Goal: Task Accomplishment & Management: Use online tool/utility

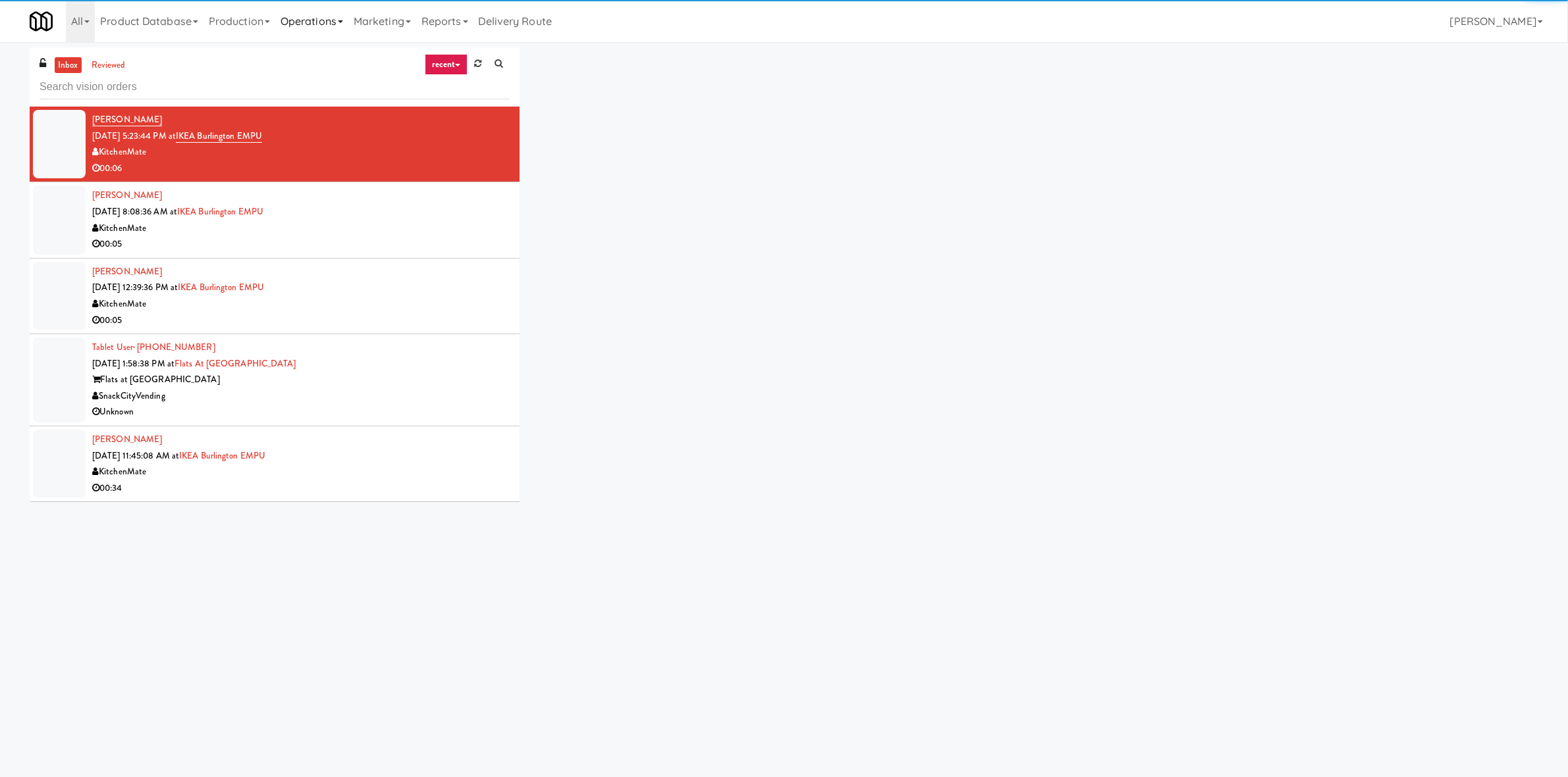
click at [314, 16] on link "Operations" at bounding box center [312, 21] width 73 height 42
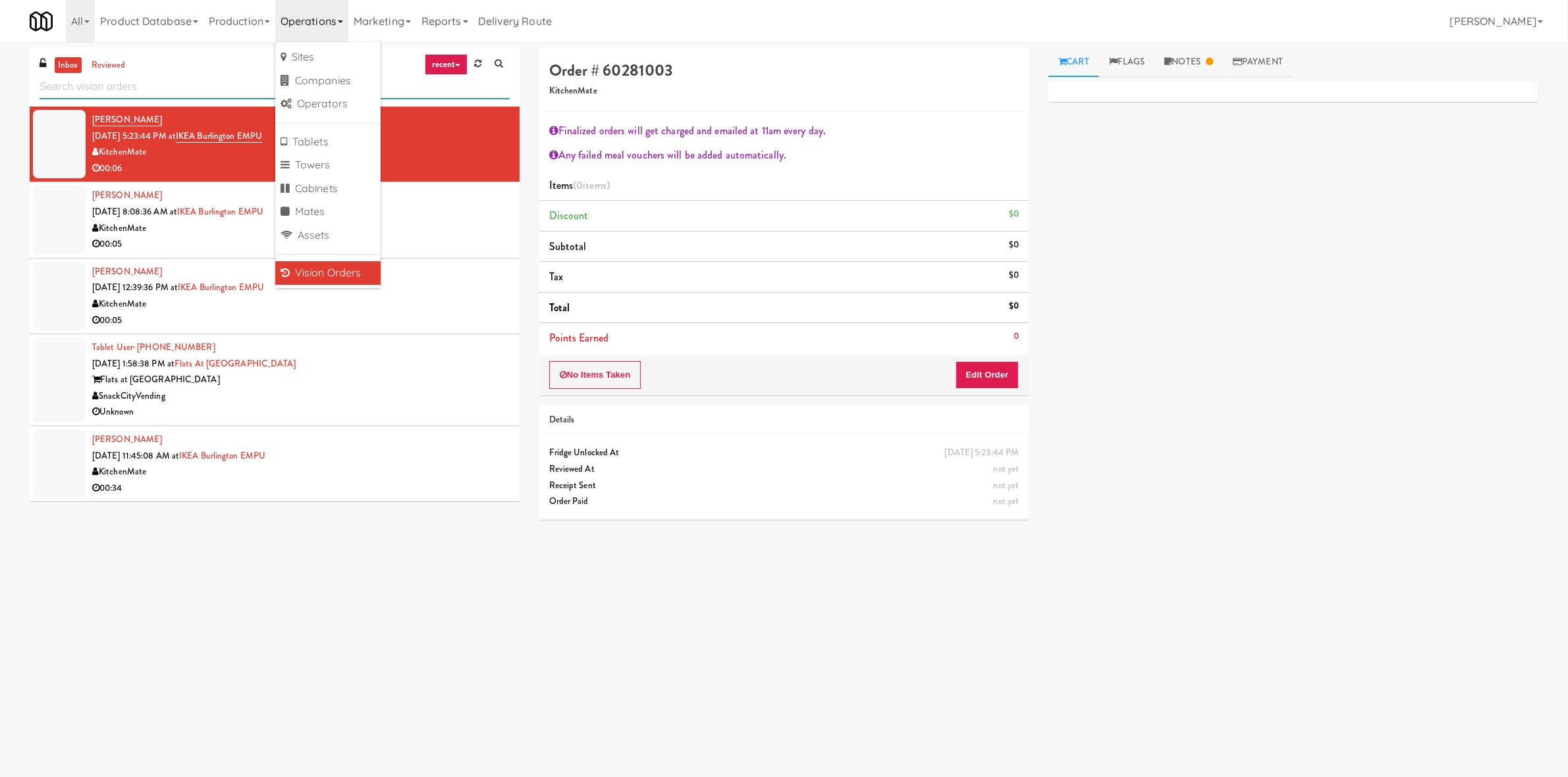
click at [182, 91] on input "text" at bounding box center [274, 87] width 470 height 25
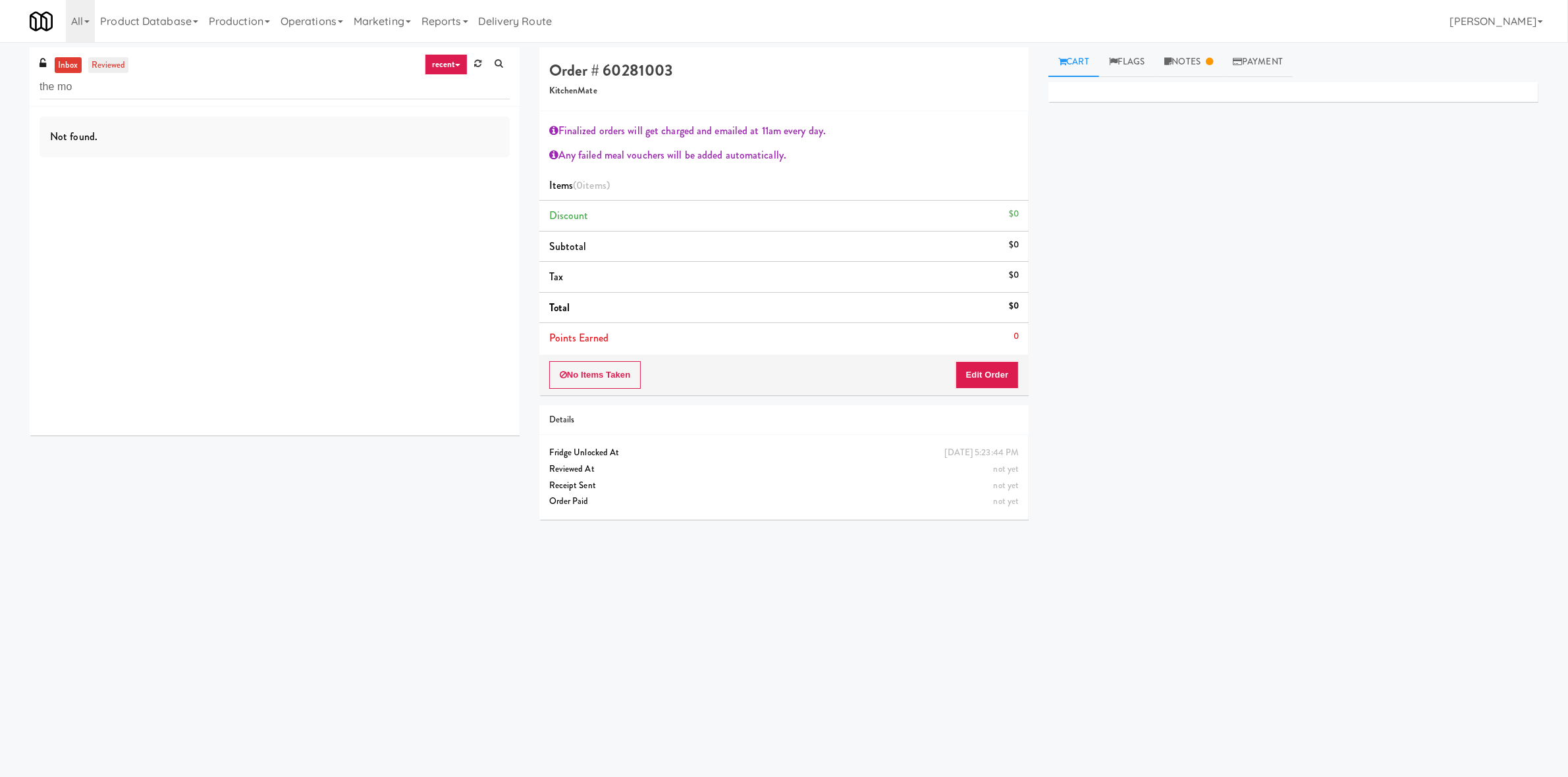
click at [107, 70] on link "reviewed" at bounding box center [108, 65] width 41 height 17
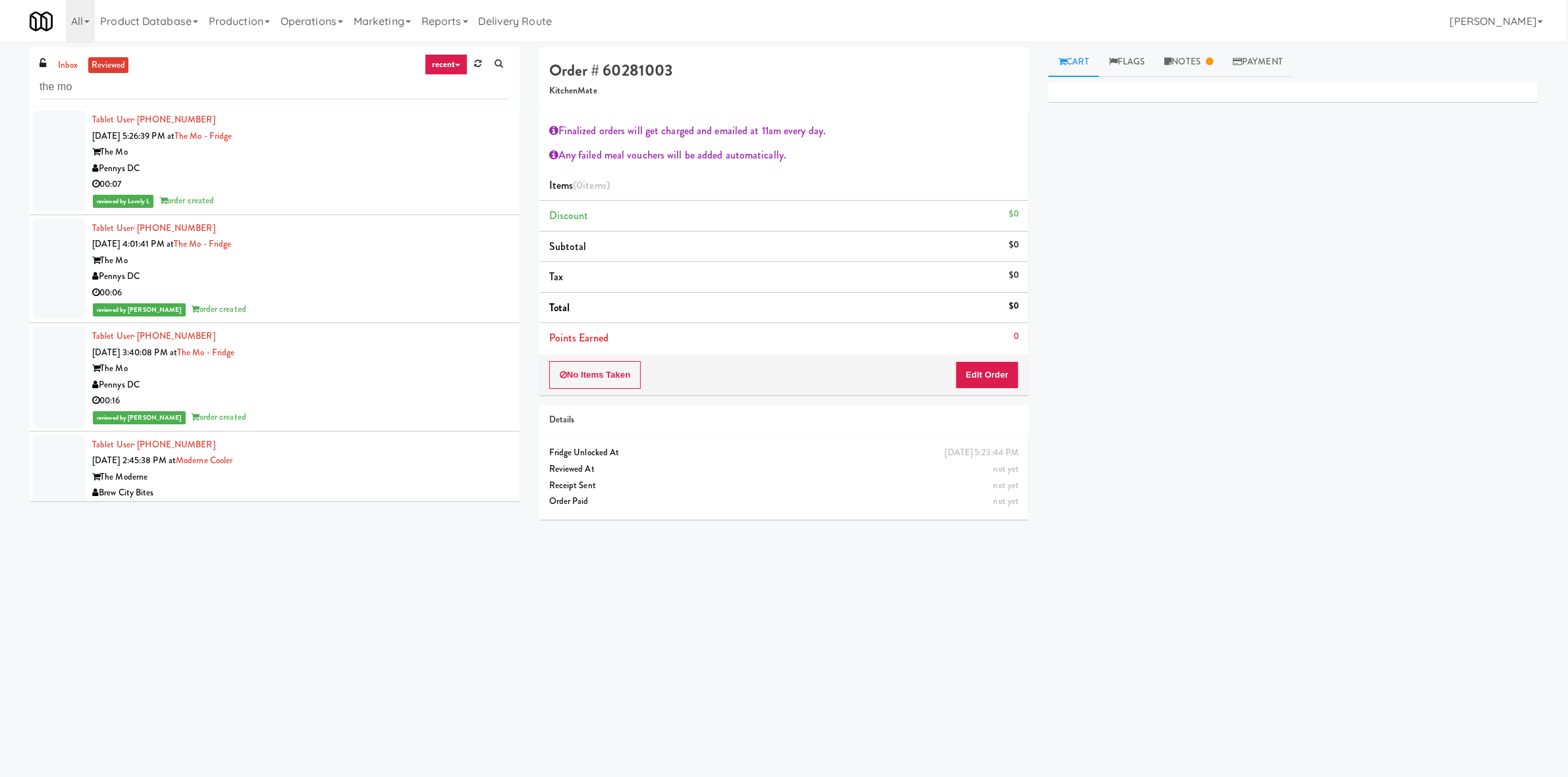
click at [368, 134] on div "Tablet User · (216) 650-8810 Aug 20, 2025 5:26:39 PM at The Mo - Fridge The Mo …" at bounding box center [301, 160] width 418 height 98
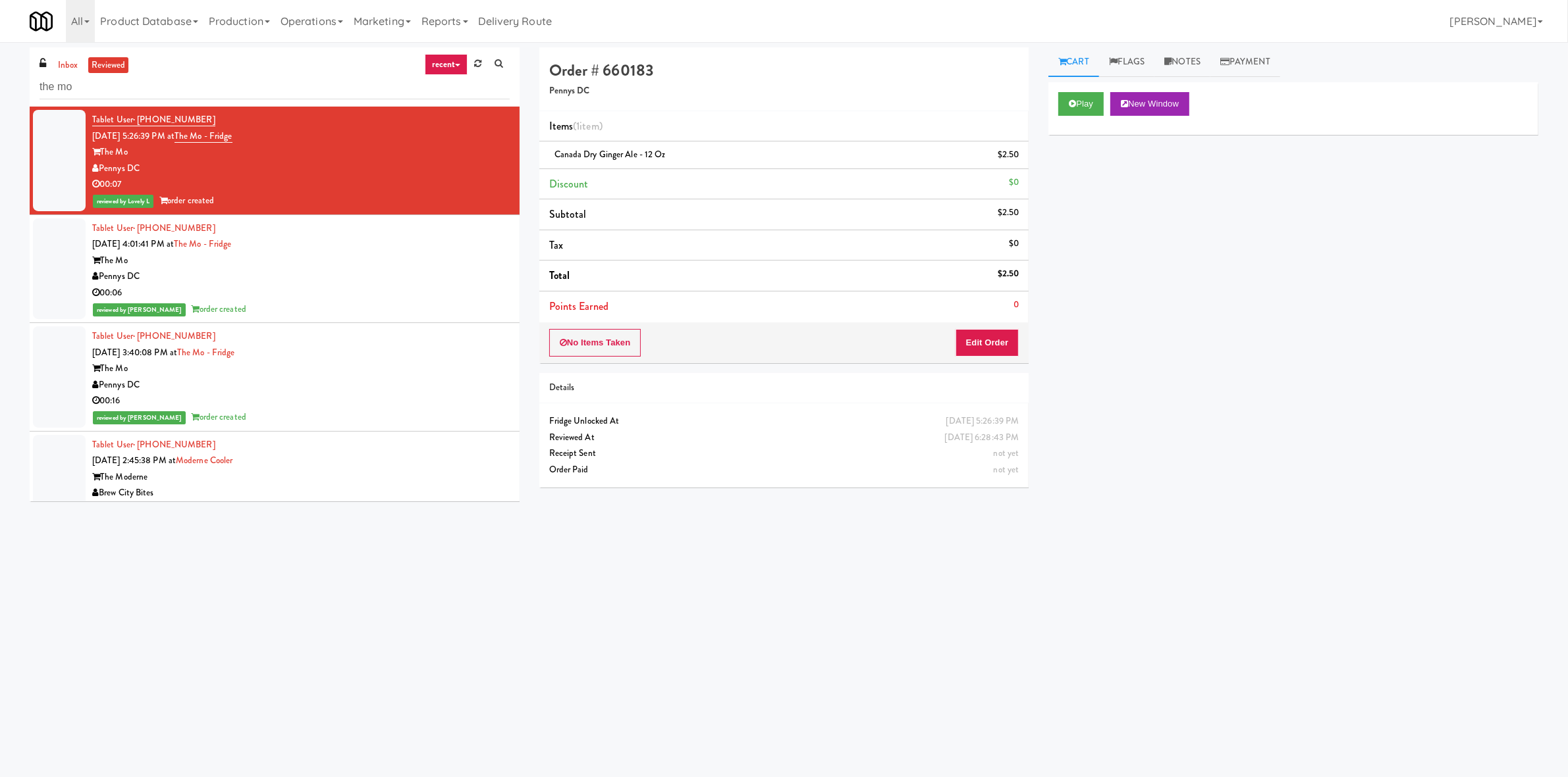
click at [392, 216] on li "Tablet User · (646) 595-8014 Aug 20, 2025 4:01:41 PM at The Mo - Fridge The Mo …" at bounding box center [275, 269] width 490 height 108
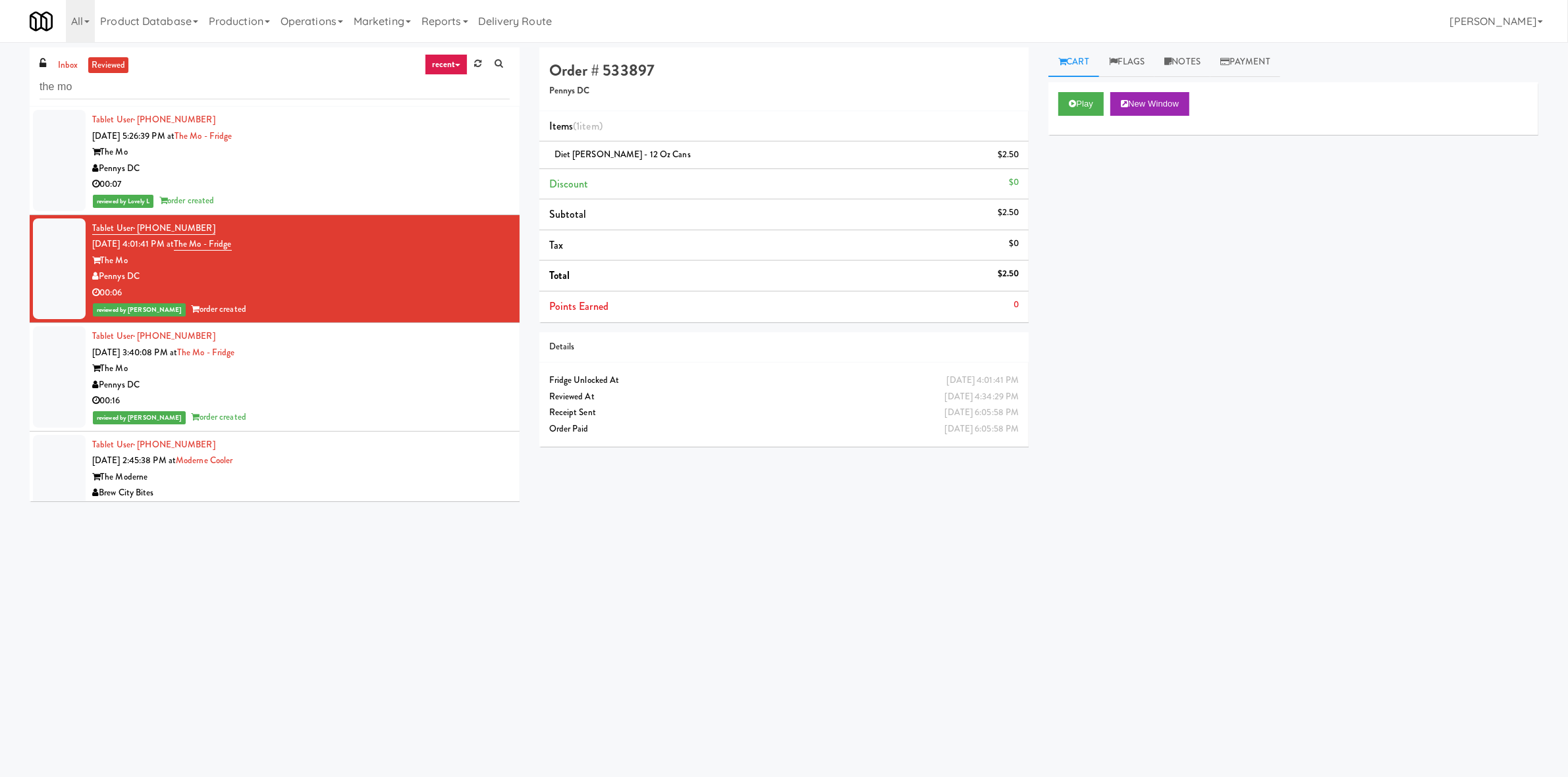
click at [366, 393] on div "00:16" at bounding box center [301, 401] width 418 height 17
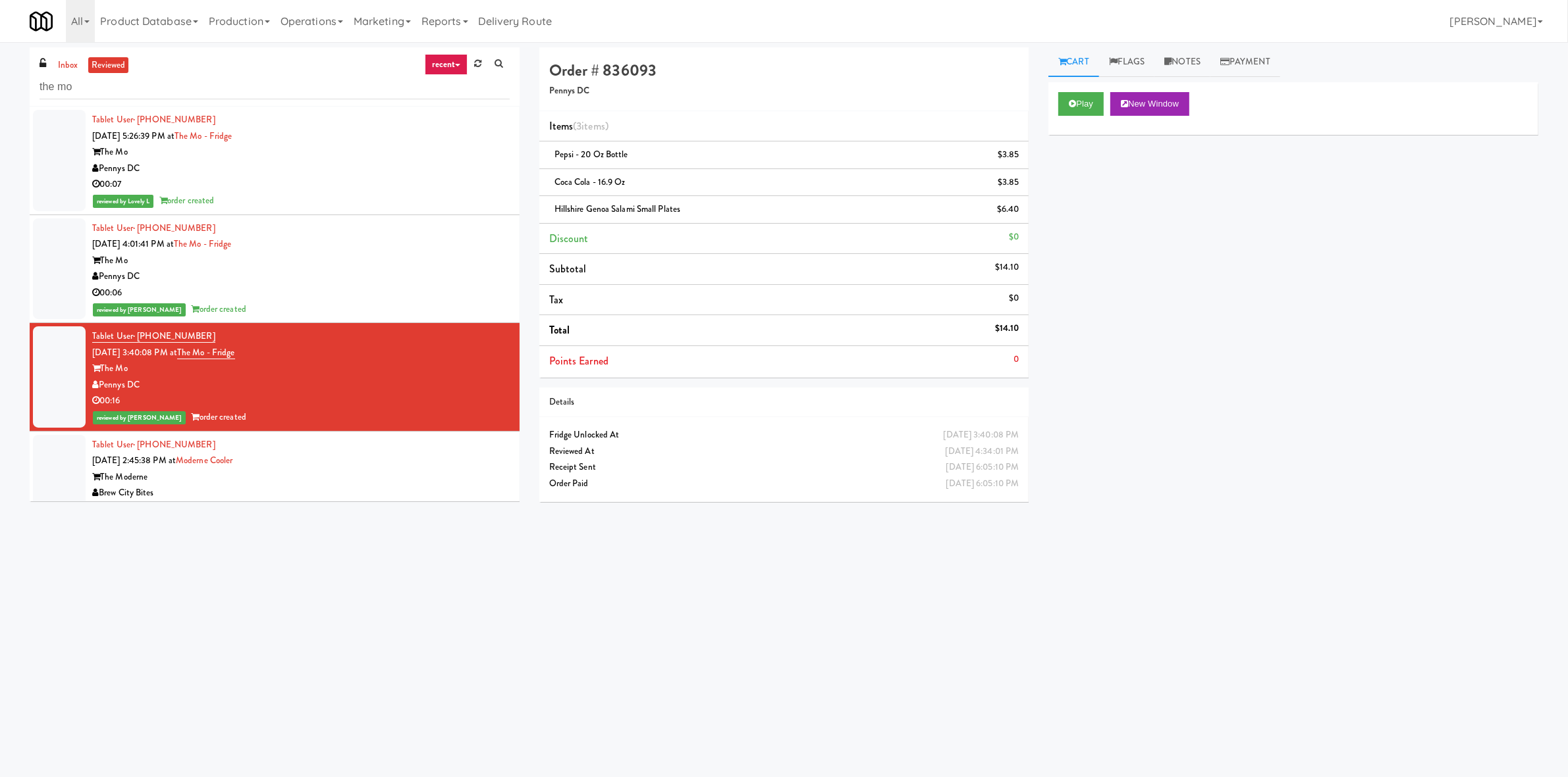
click at [363, 451] on div "Tablet User · (715) 551-8822 Aug 20, 2025 2:45:38 PM at Moderne Cooler The Mode…" at bounding box center [301, 485] width 418 height 98
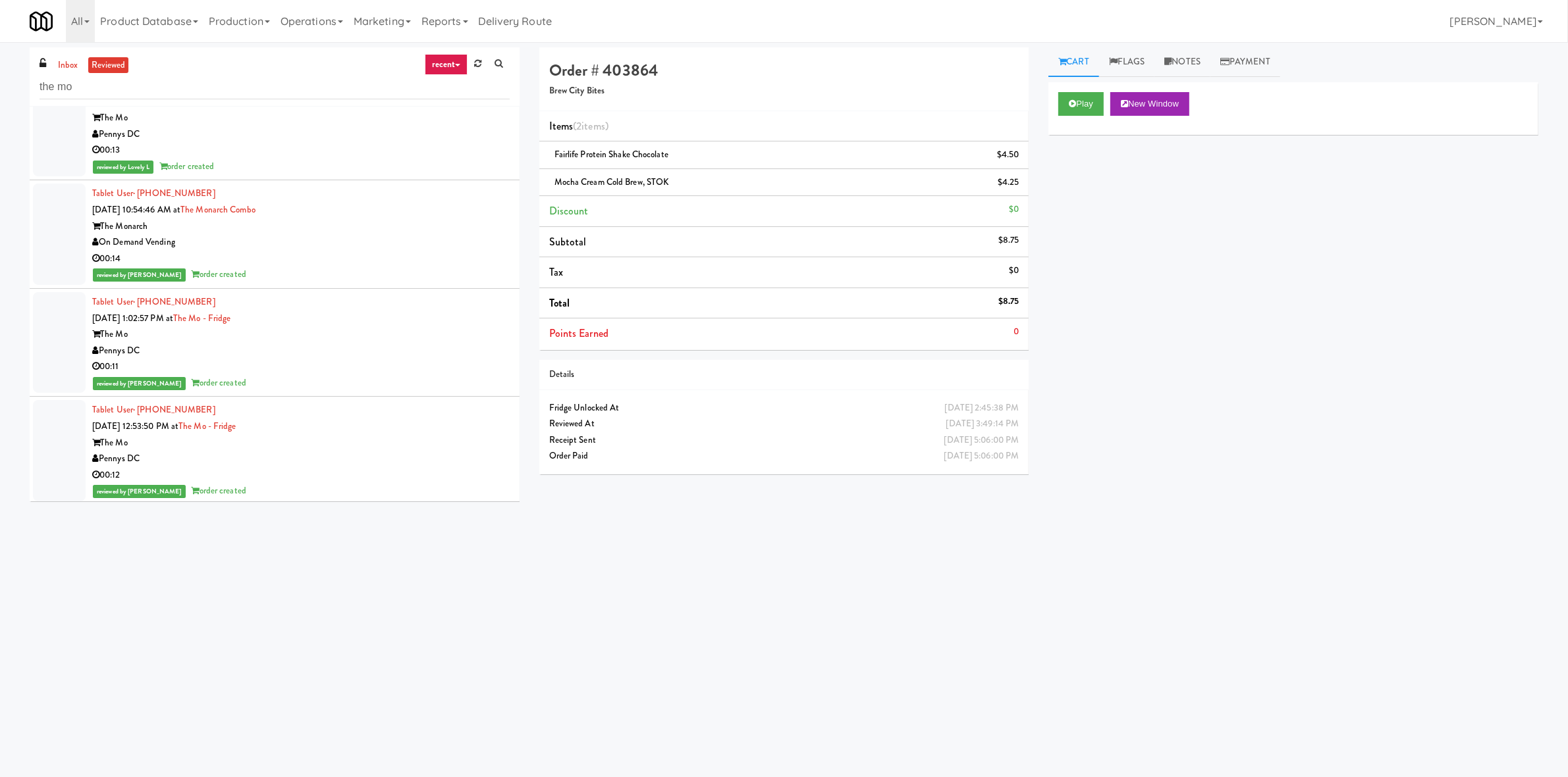
scroll to position [191, 0]
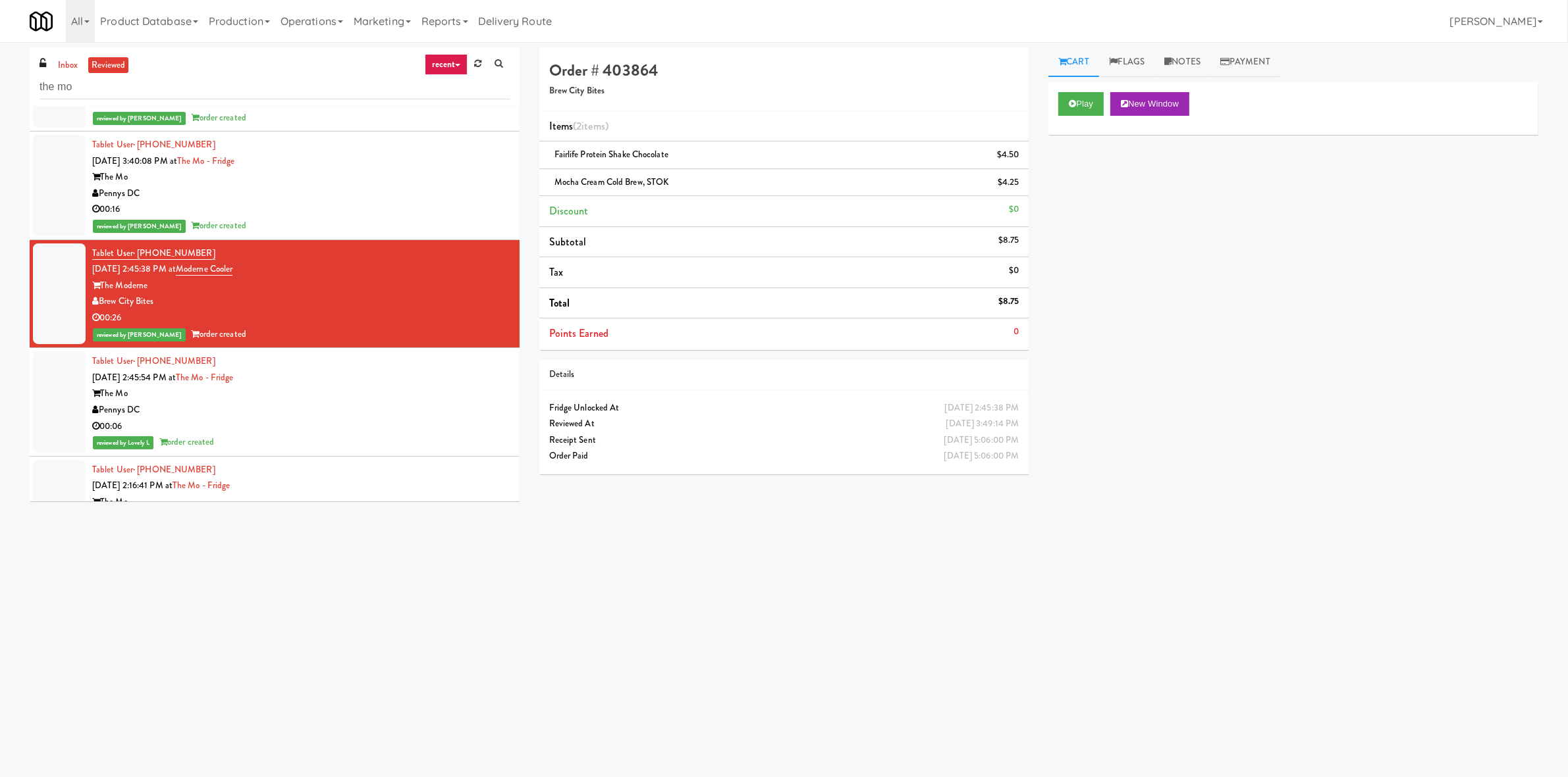
click at [380, 375] on div "Tablet User · (301) 385-8861 Aug 20, 2025 2:45:54 PM at The Mo - Fridge The Mo …" at bounding box center [301, 402] width 418 height 98
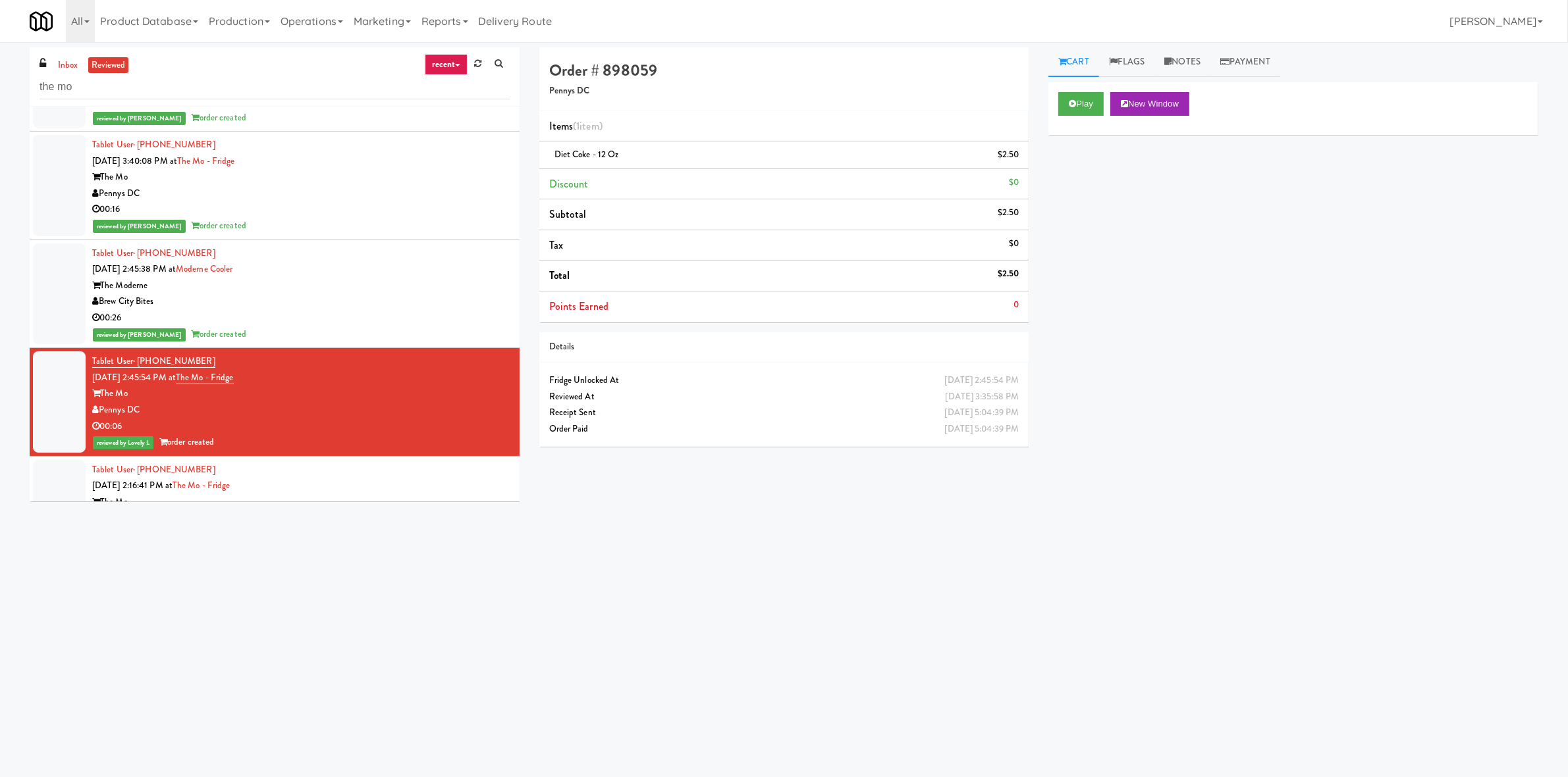
scroll to position [384, 0]
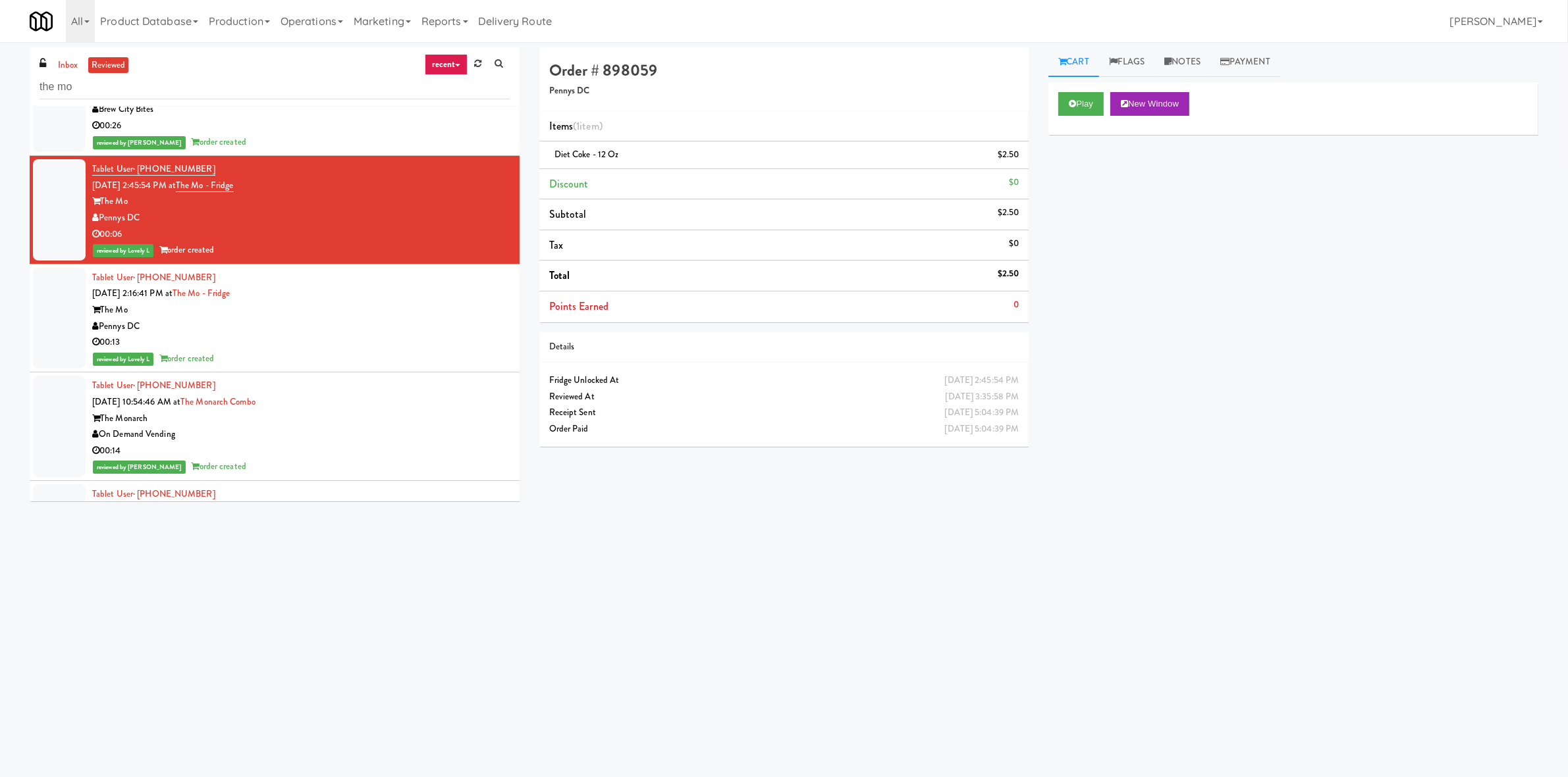
click at [360, 290] on div "Tablet User · (404) 520-4416 Aug 20, 2025 2:16:41 PM at The Mo - Fridge The Mo …" at bounding box center [301, 318] width 418 height 98
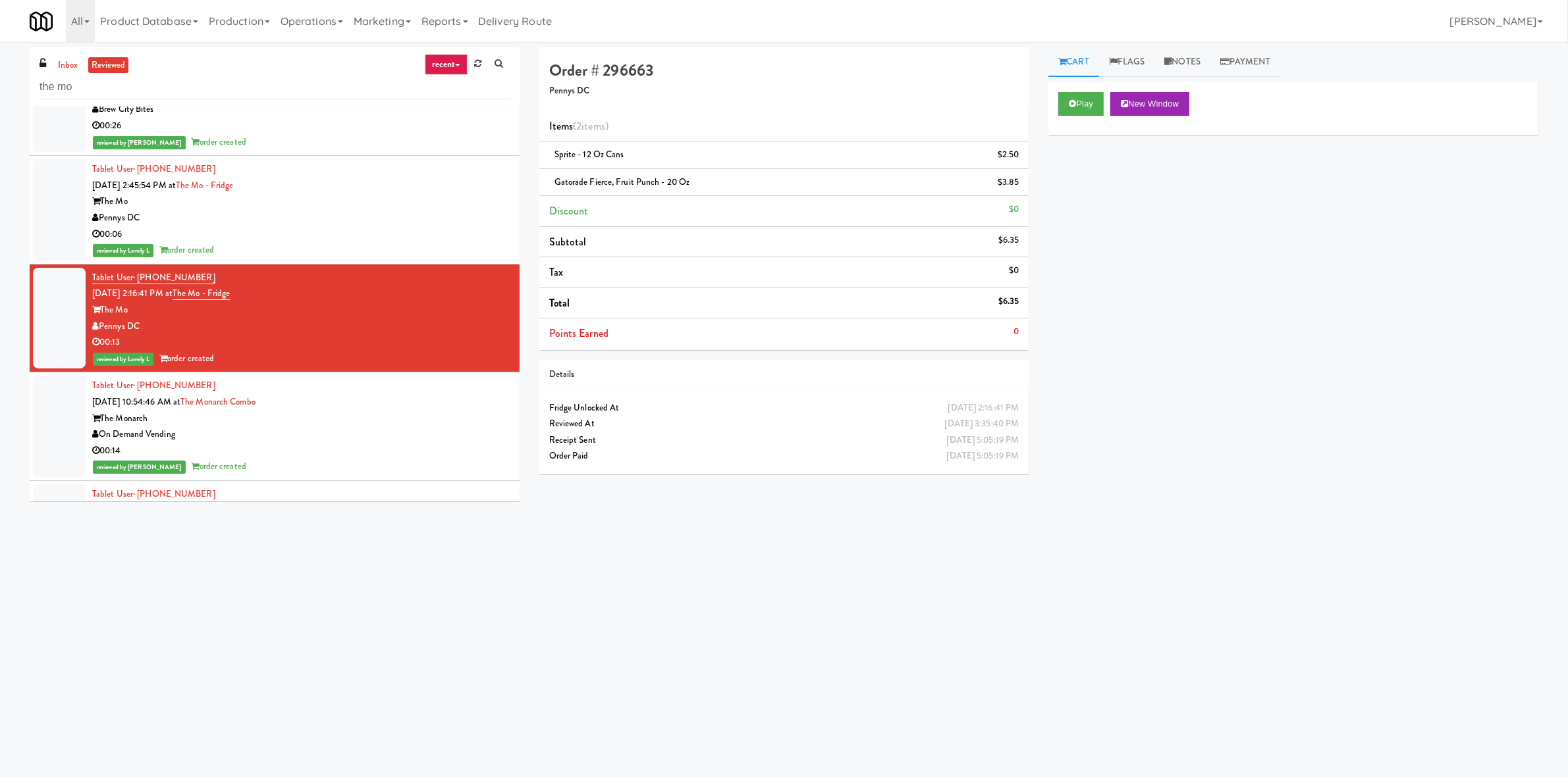
click at [436, 449] on div "00:14" at bounding box center [301, 451] width 418 height 17
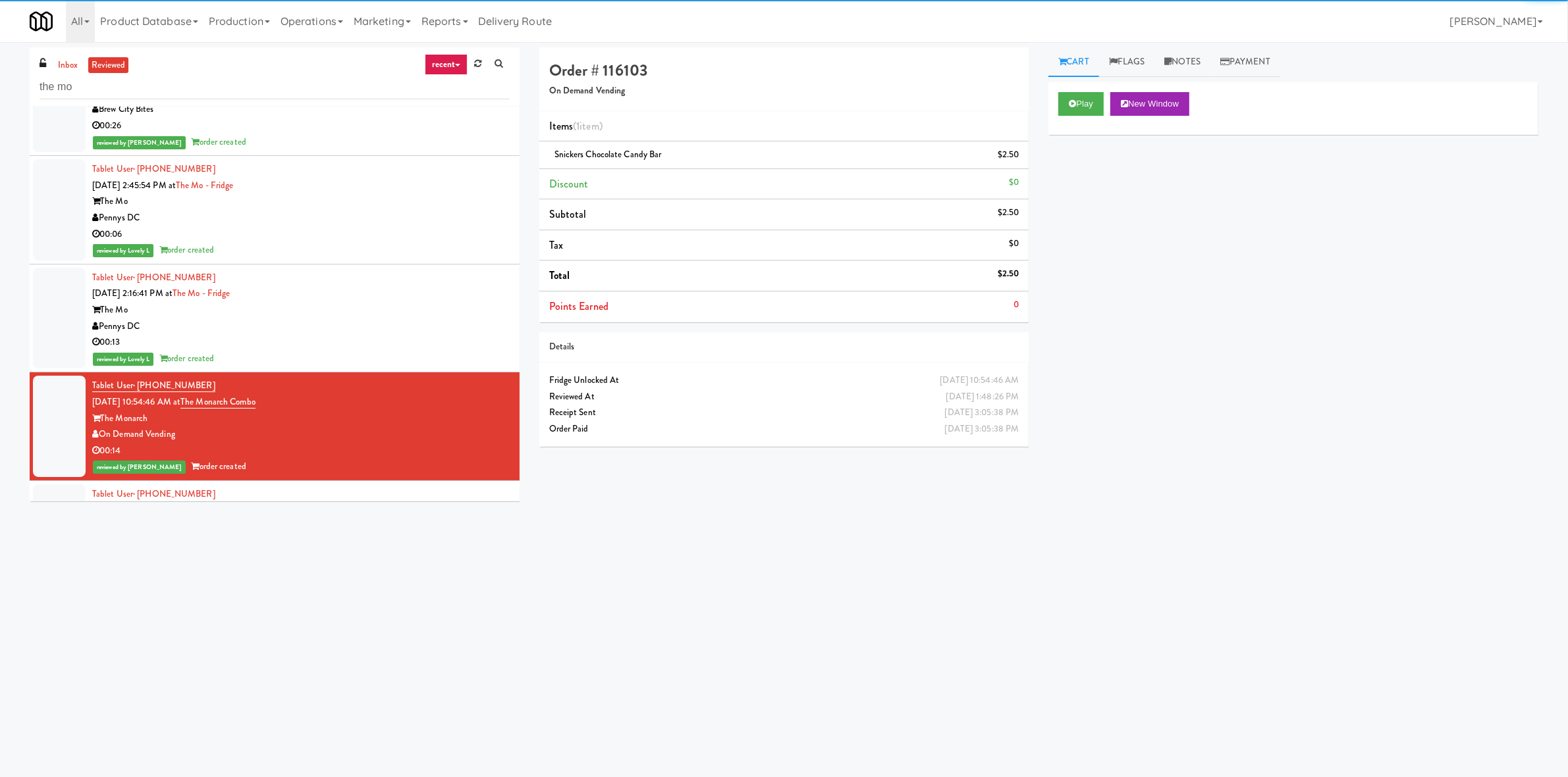
scroll to position [576, 0]
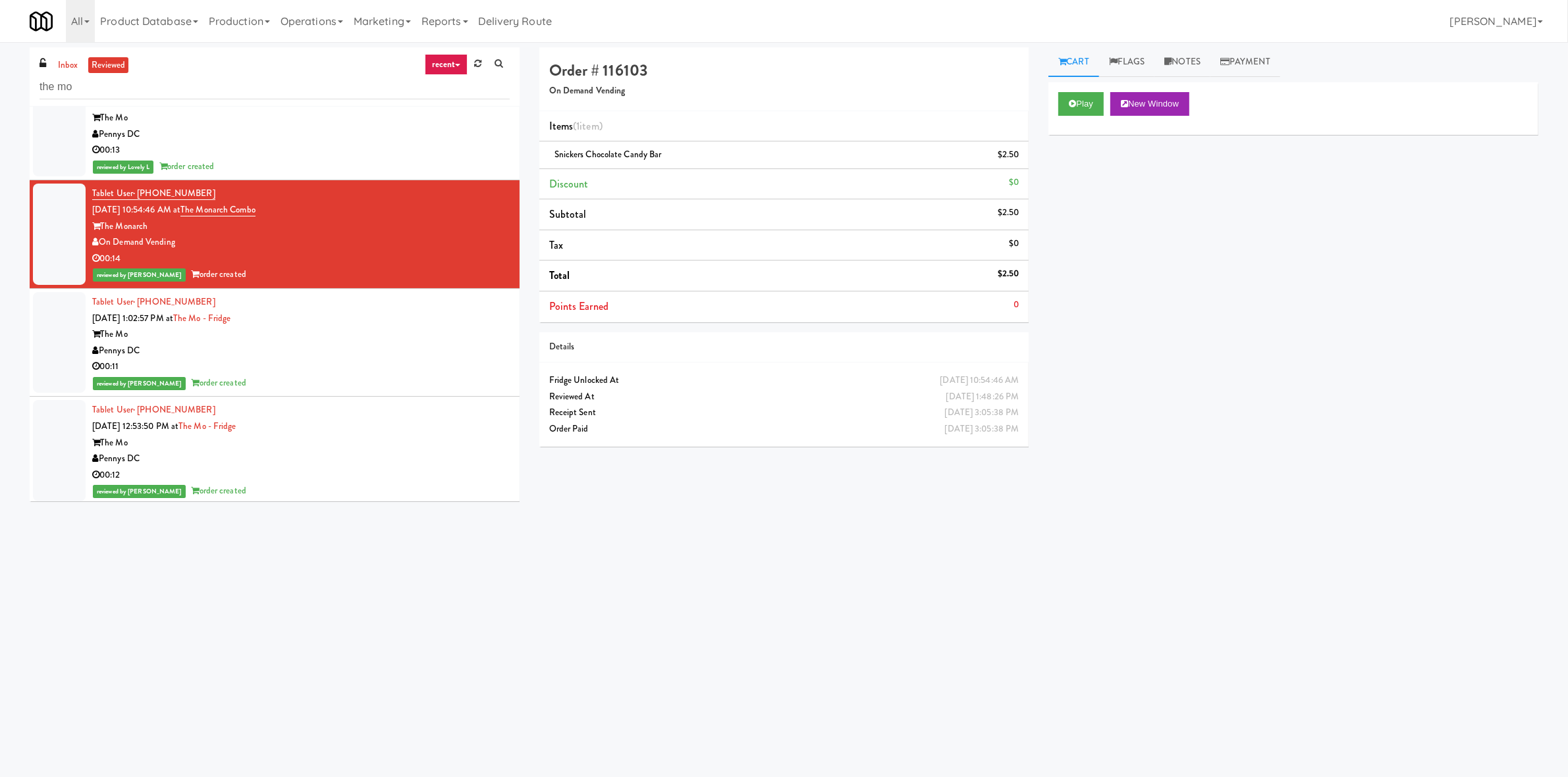
click at [406, 344] on div "Pennys DC" at bounding box center [301, 351] width 418 height 17
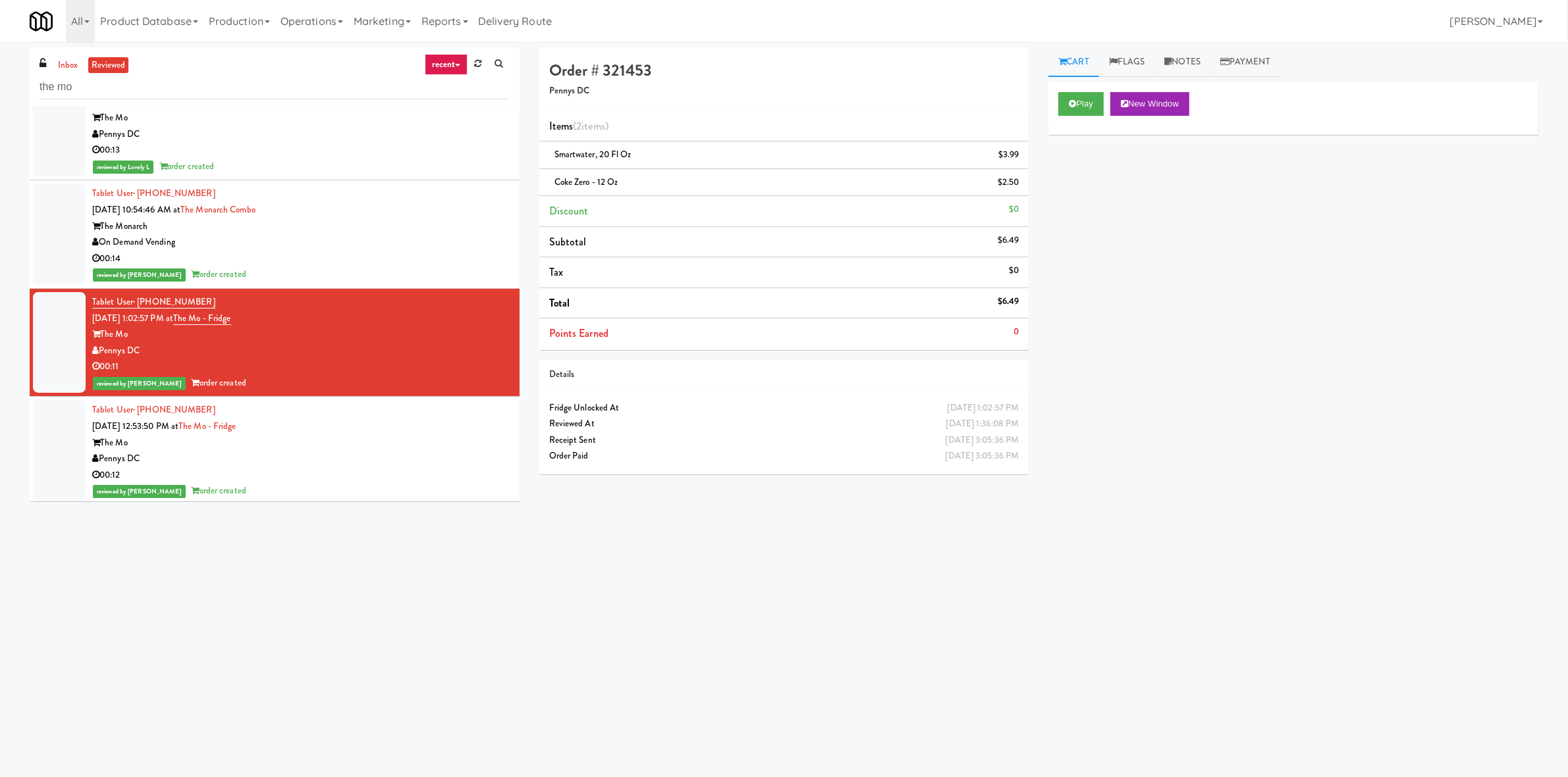
click at [392, 445] on div "The Mo" at bounding box center [301, 443] width 418 height 17
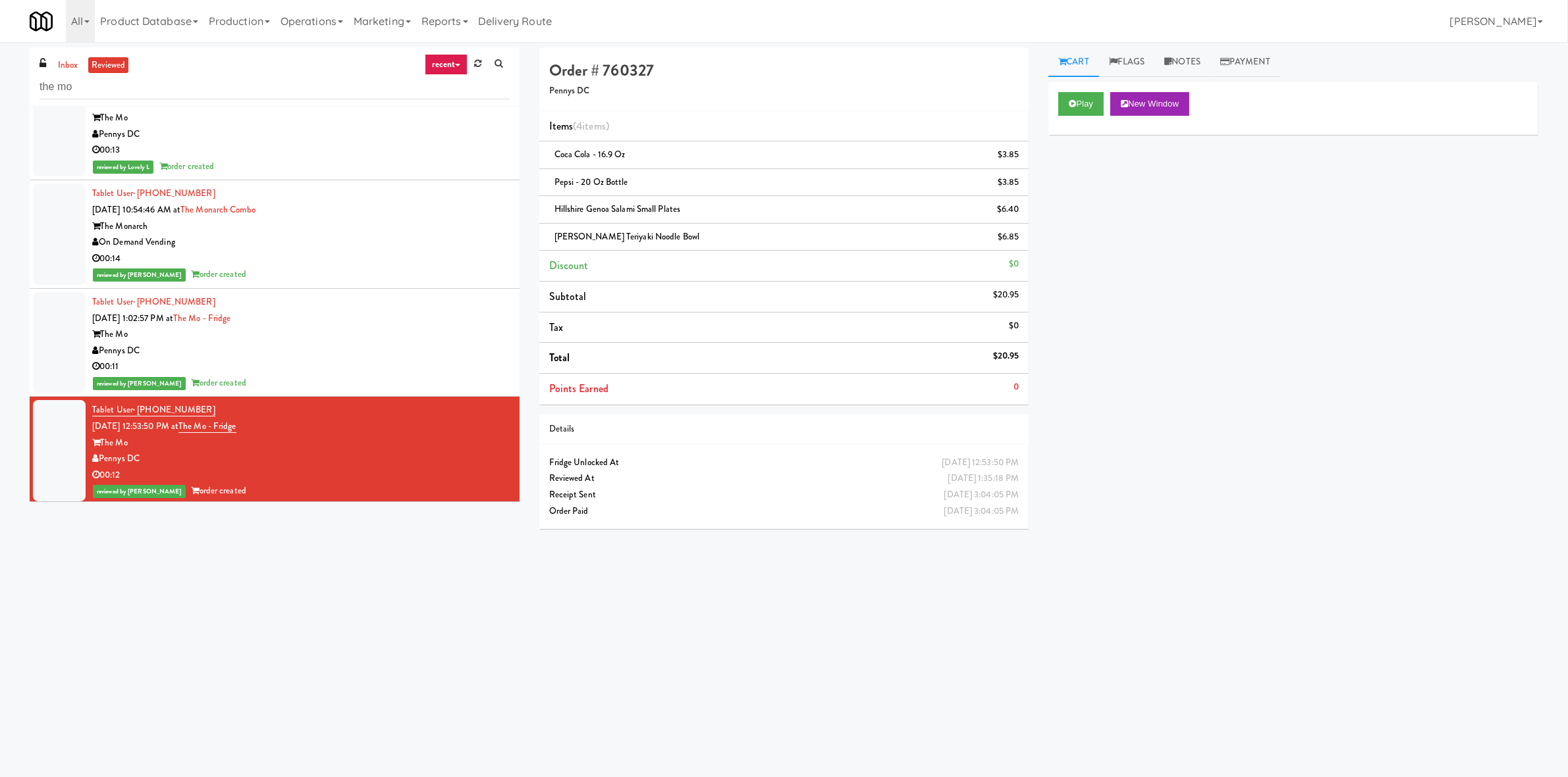
scroll to position [768, 0]
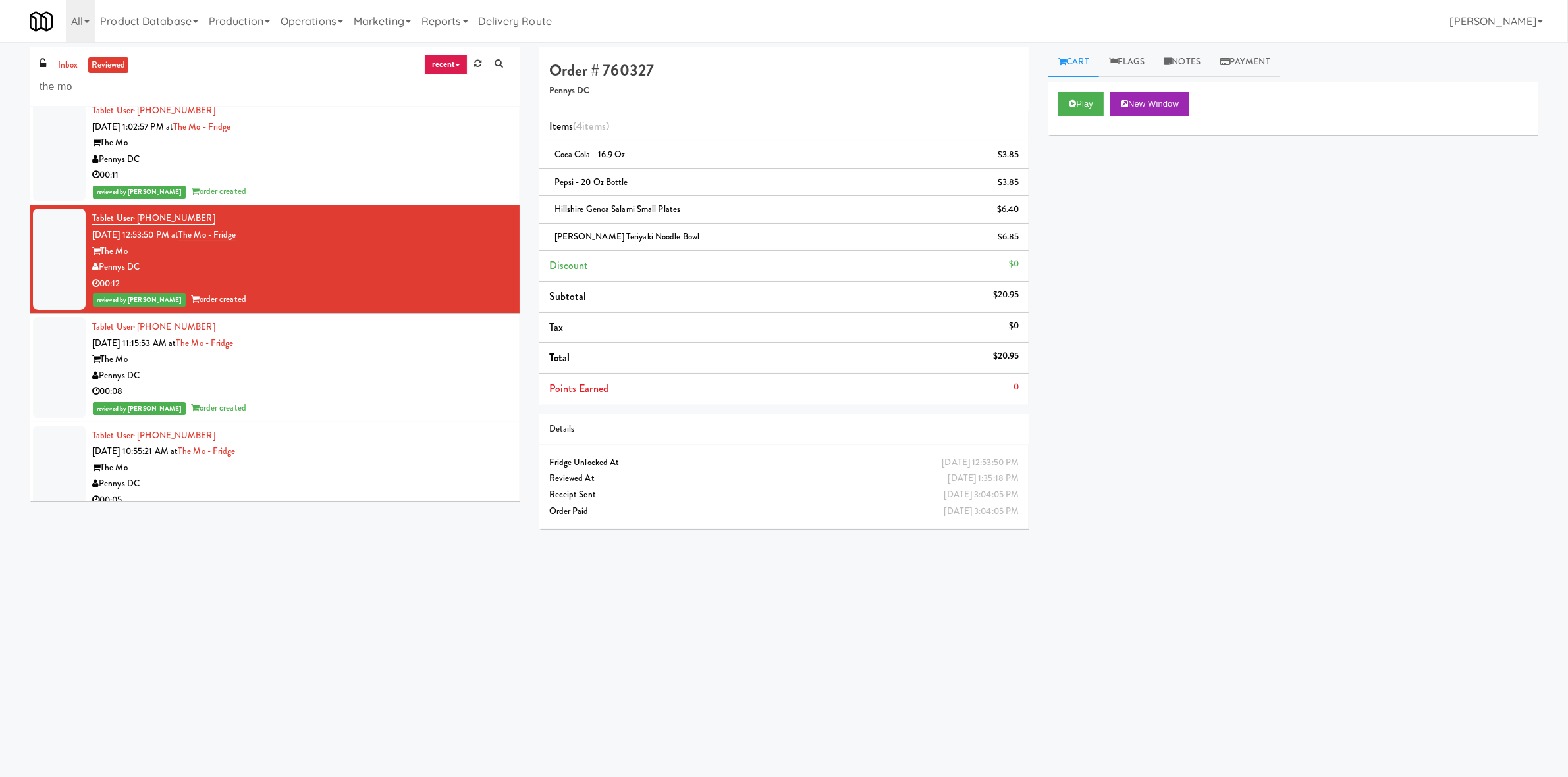
click at [380, 363] on div "The Mo" at bounding box center [301, 360] width 418 height 17
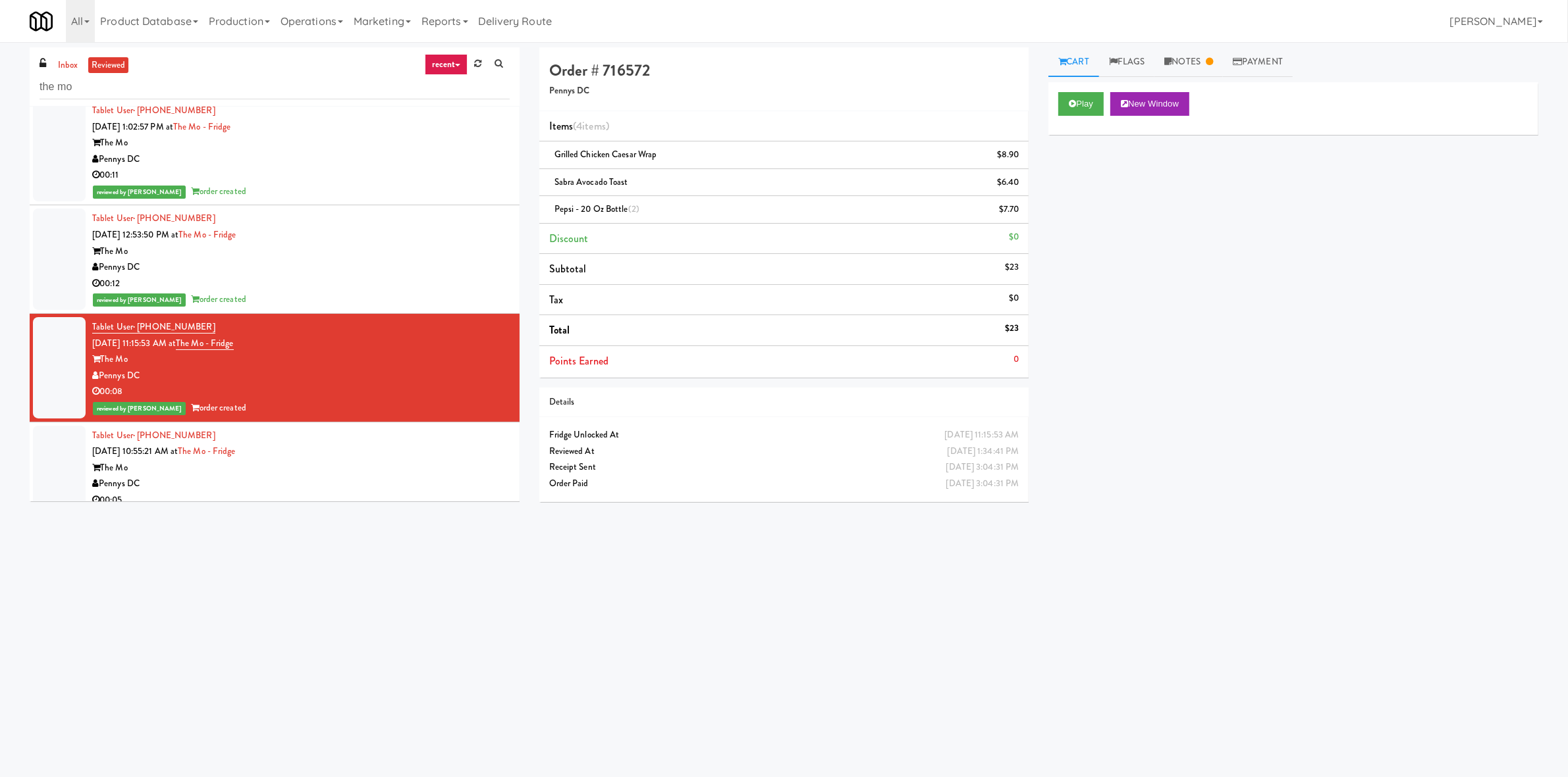
click at [357, 495] on div "00:05" at bounding box center [301, 500] width 418 height 17
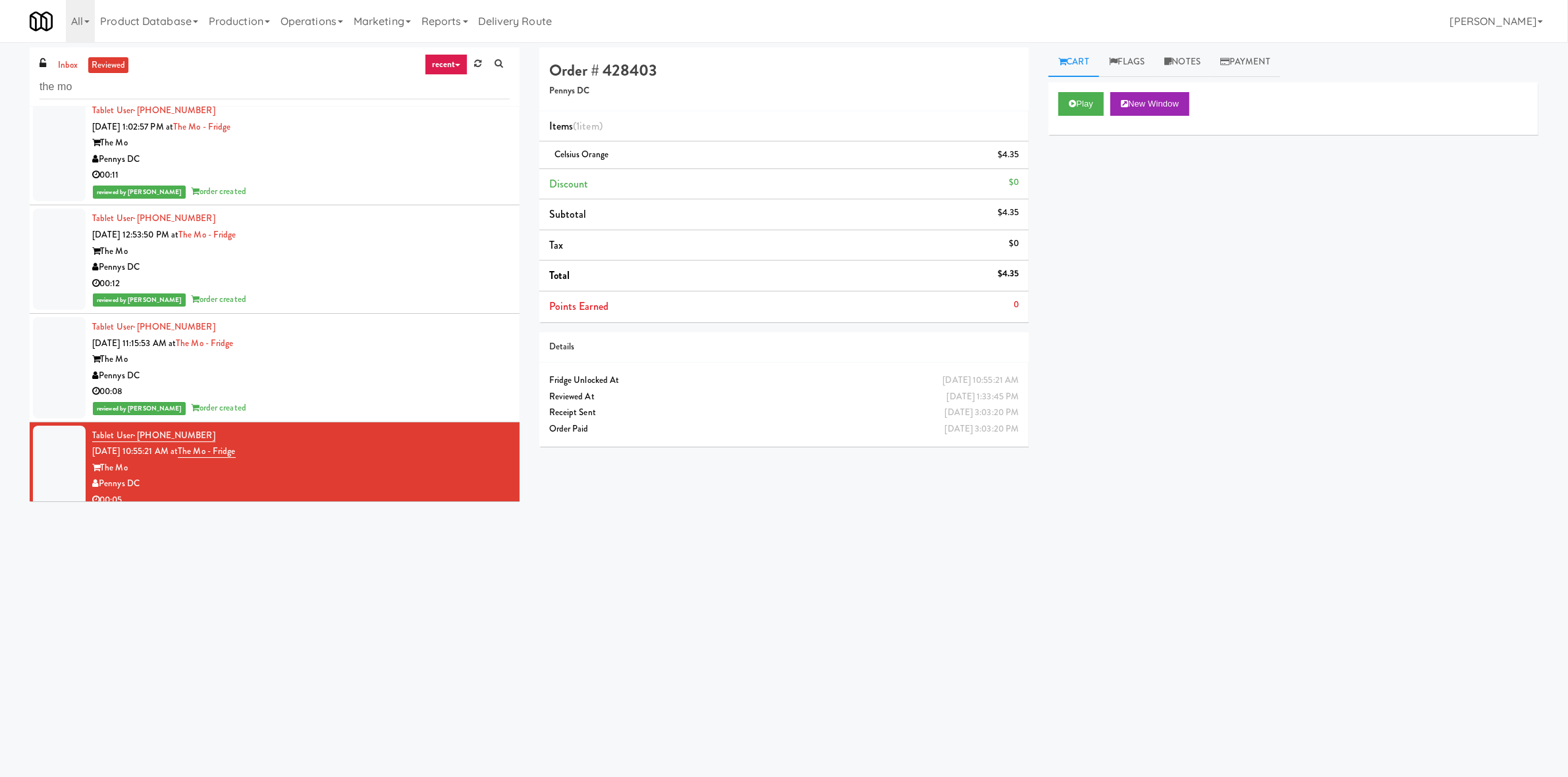
scroll to position [960, 0]
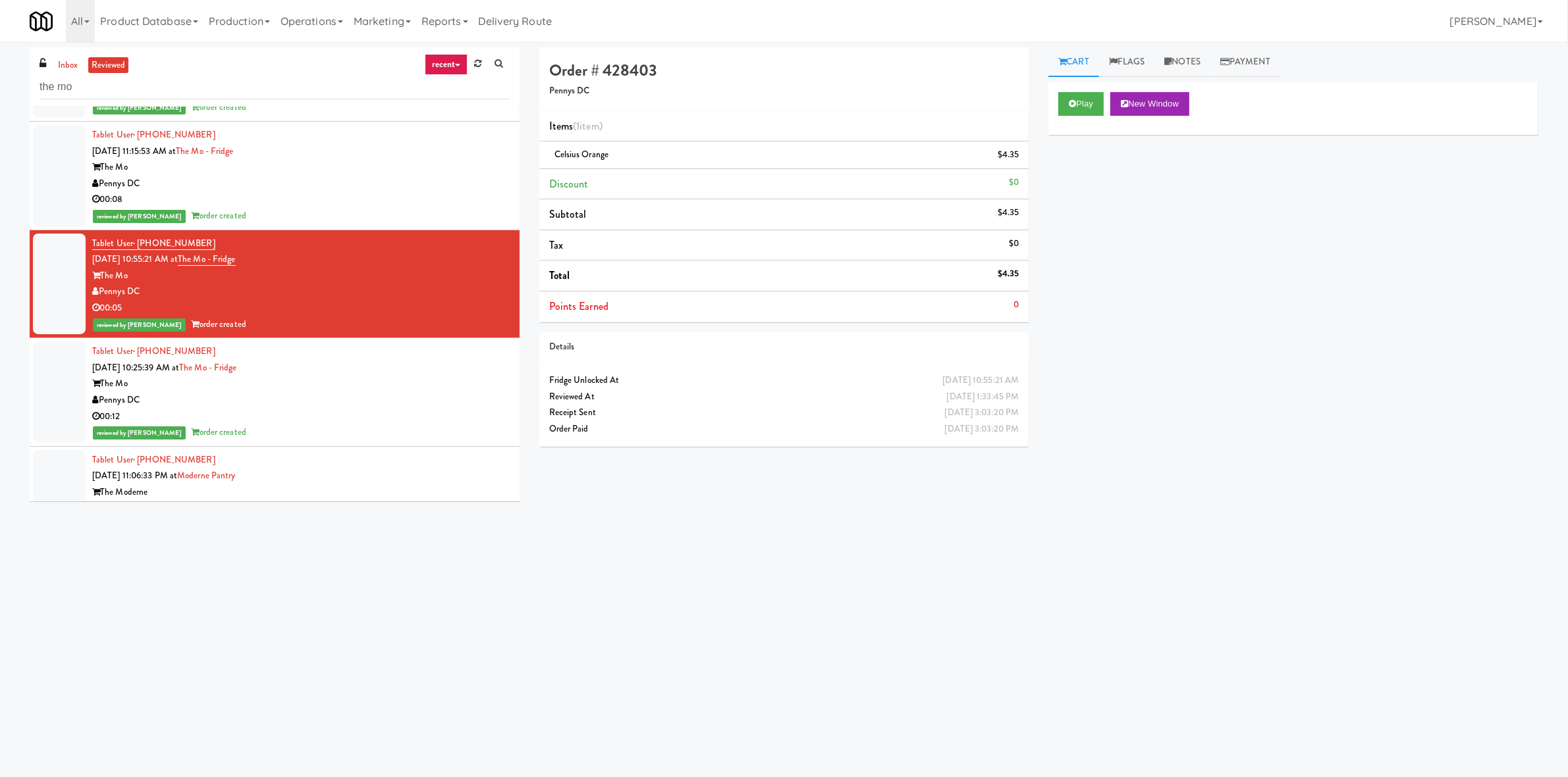
click at [372, 376] on div "The Mo" at bounding box center [301, 384] width 418 height 17
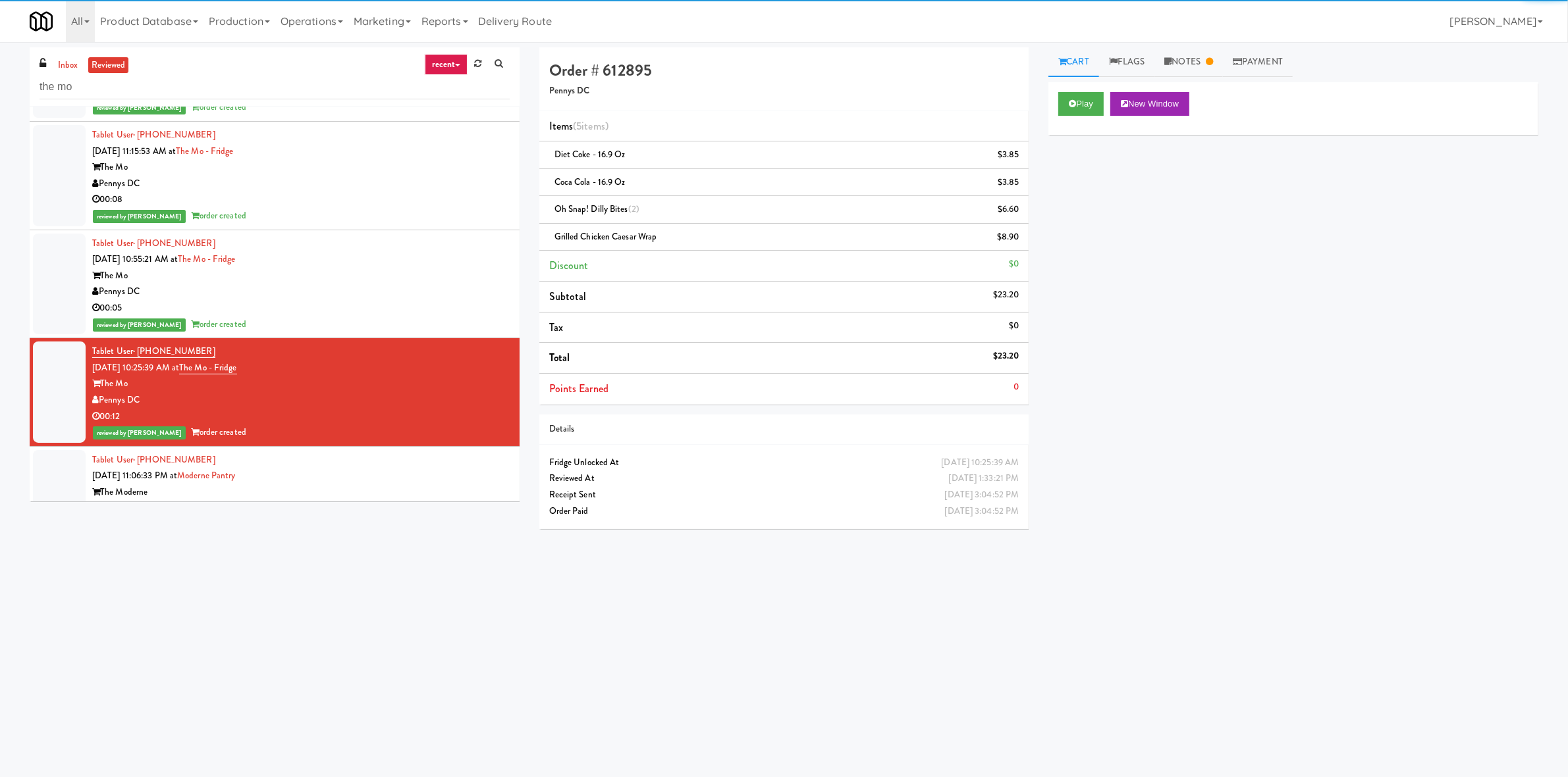
scroll to position [1152, 0]
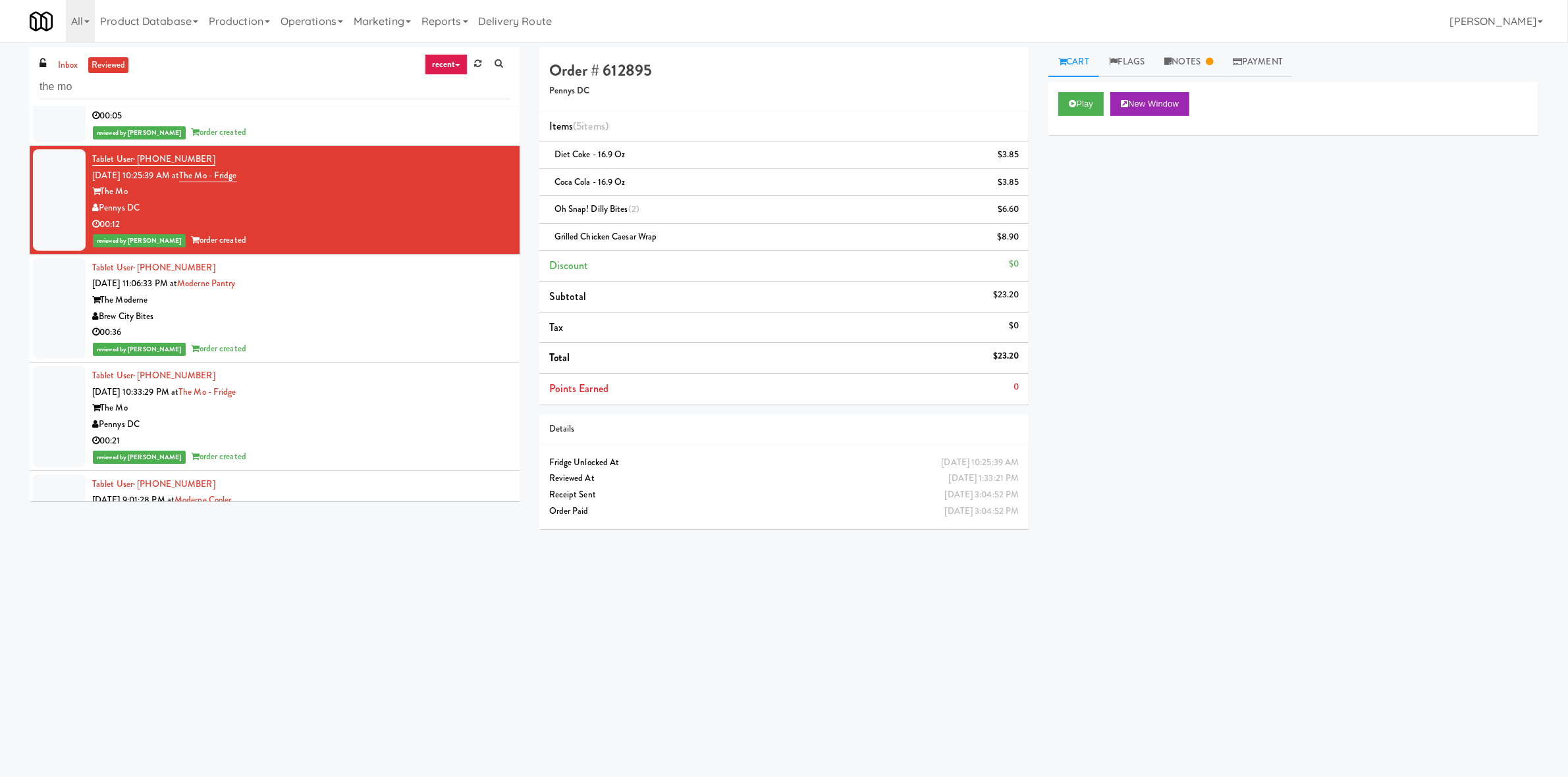
click at [364, 308] on div "Brew City Bites" at bounding box center [301, 316] width 418 height 17
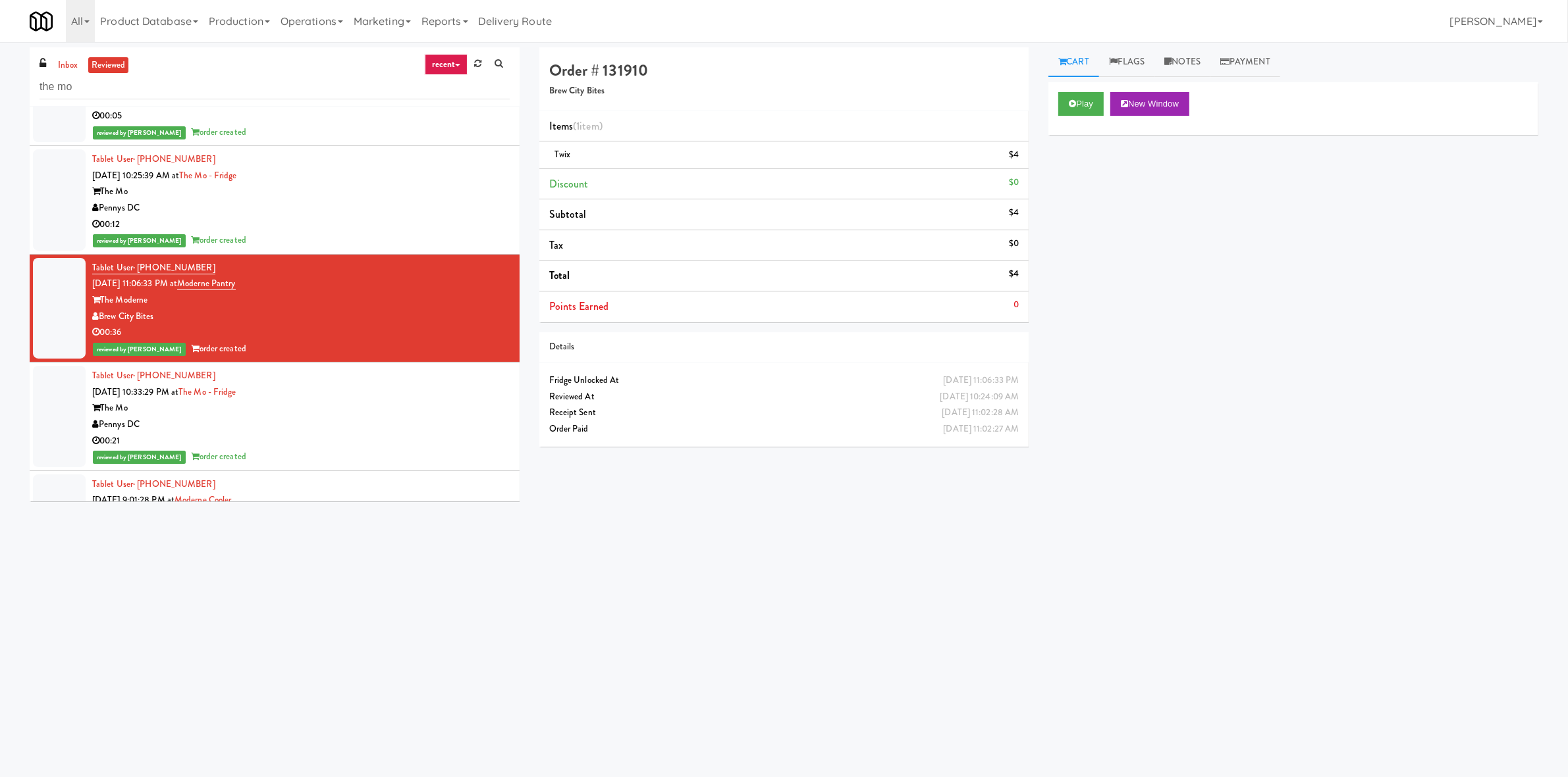
click at [369, 400] on div "The Mo" at bounding box center [301, 408] width 418 height 17
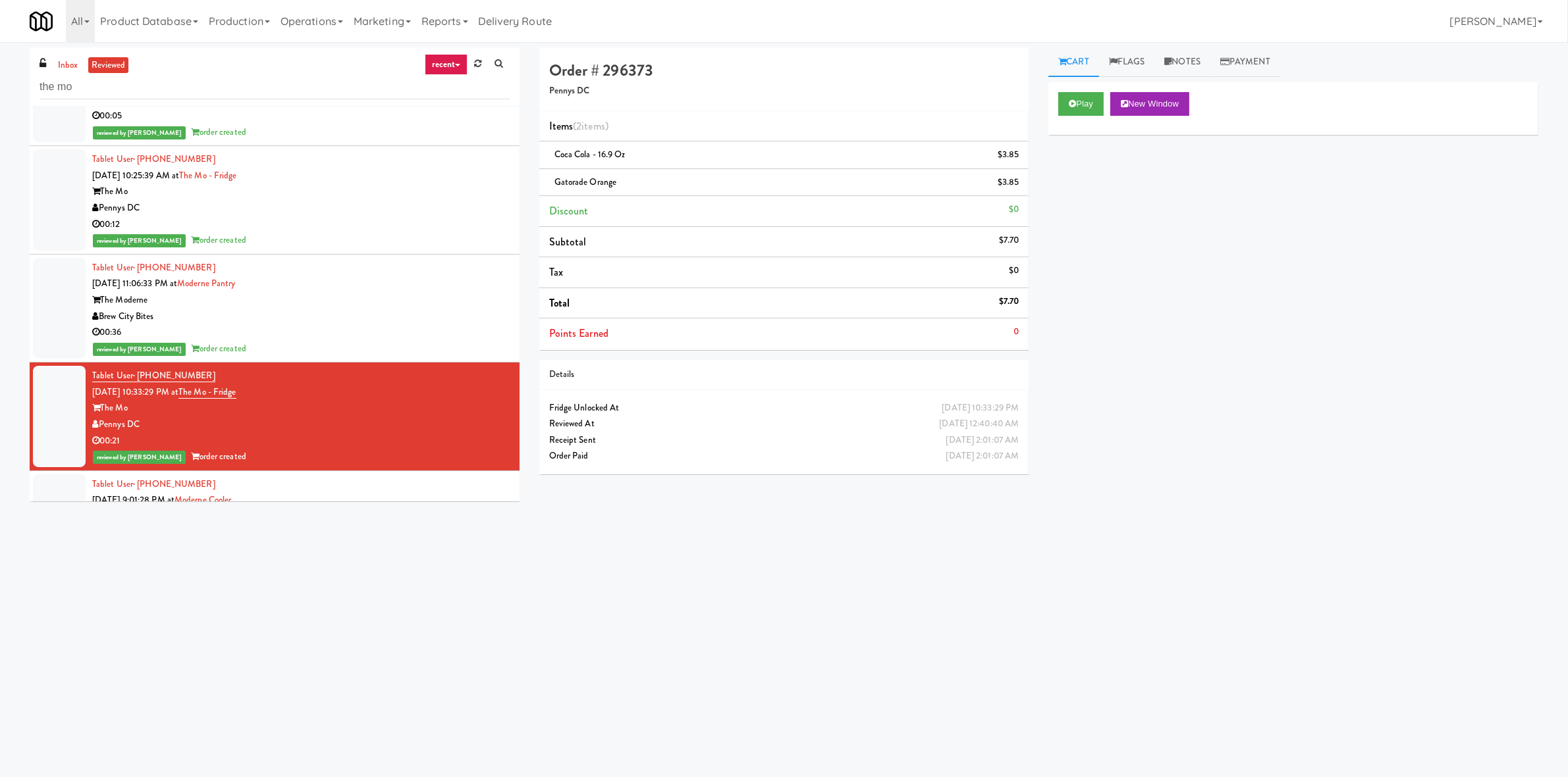
scroll to position [1535, 0]
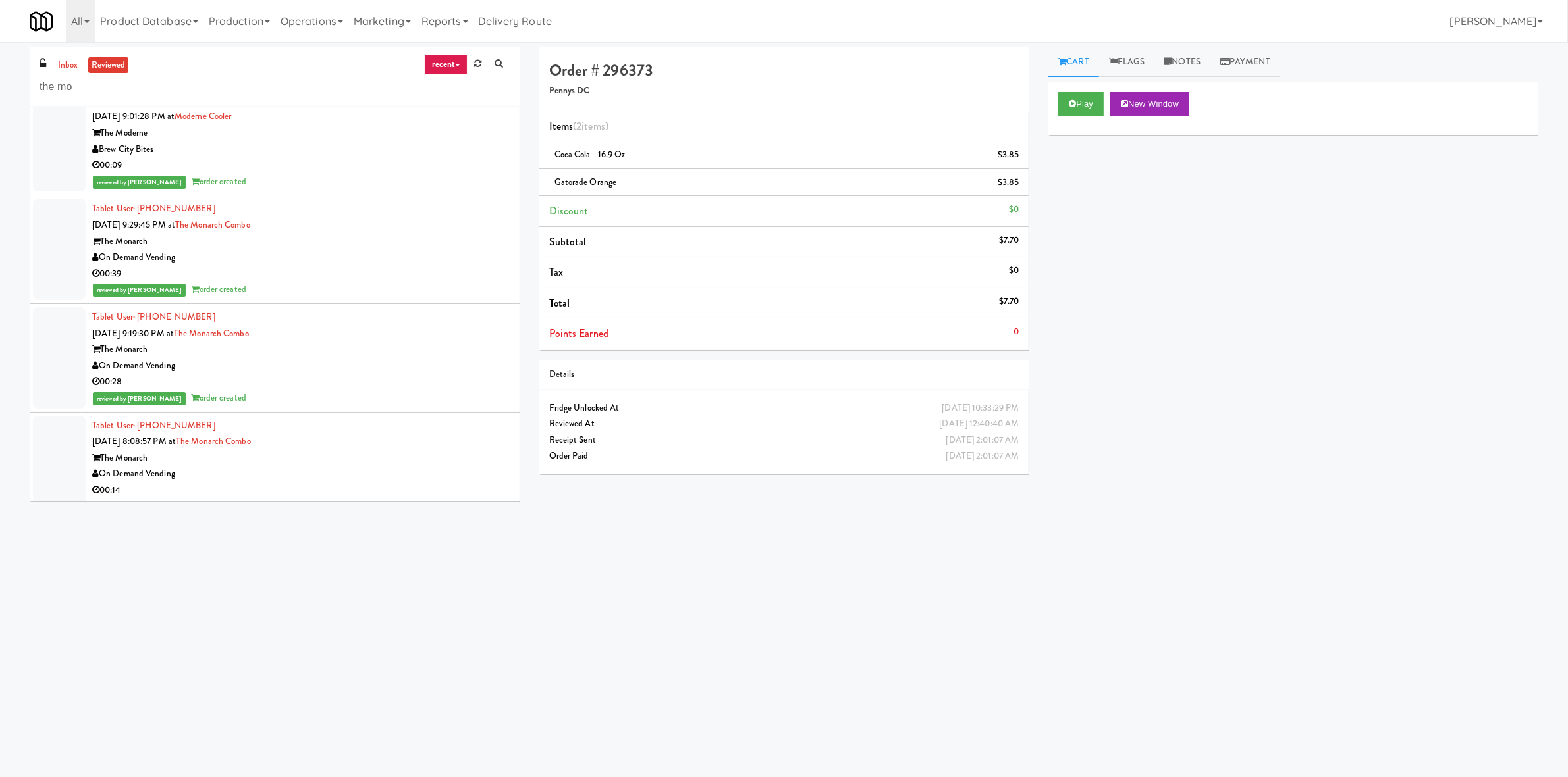
click at [374, 161] on div "00:09" at bounding box center [301, 166] width 418 height 17
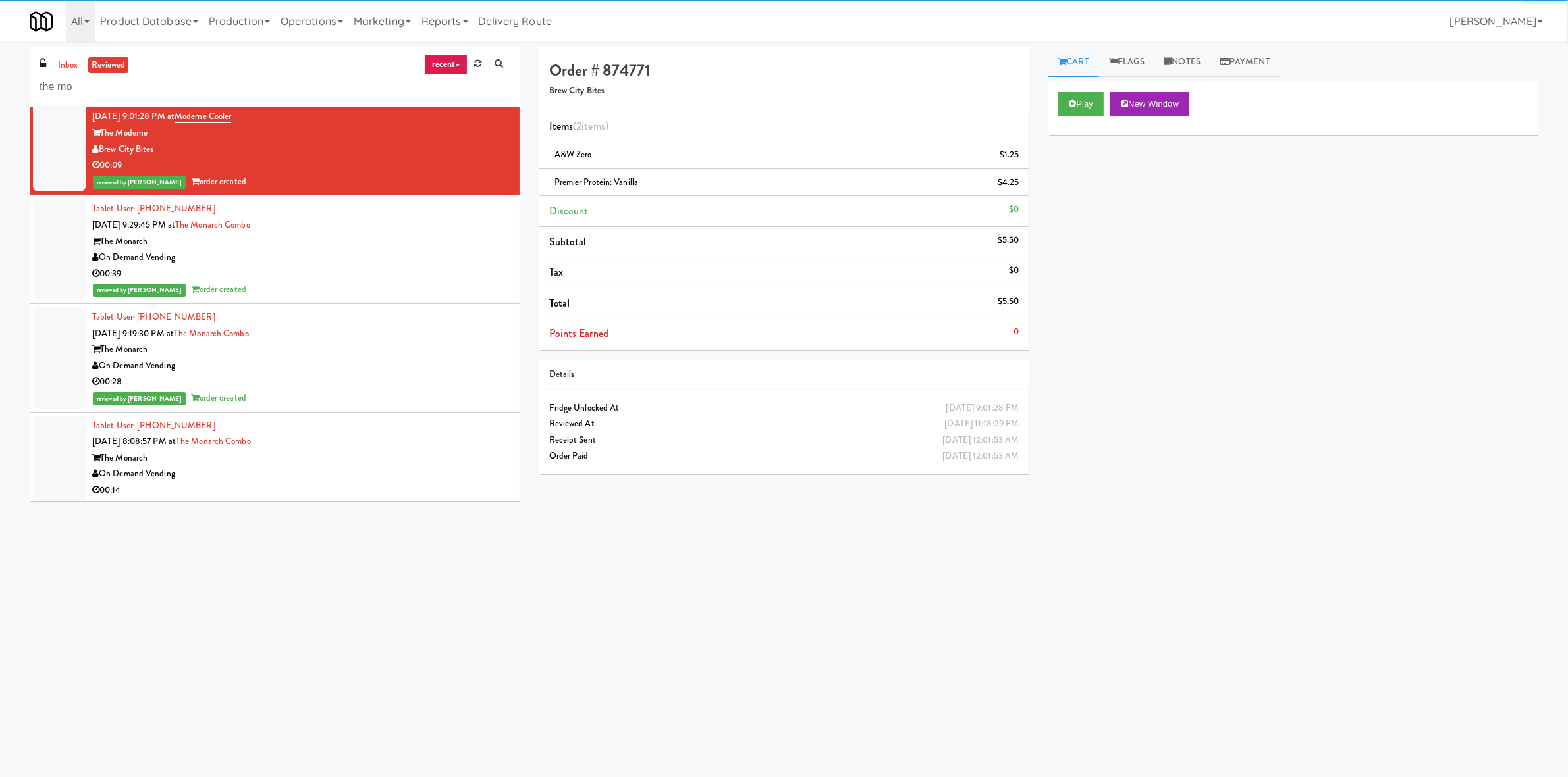
scroll to position [1152, 0]
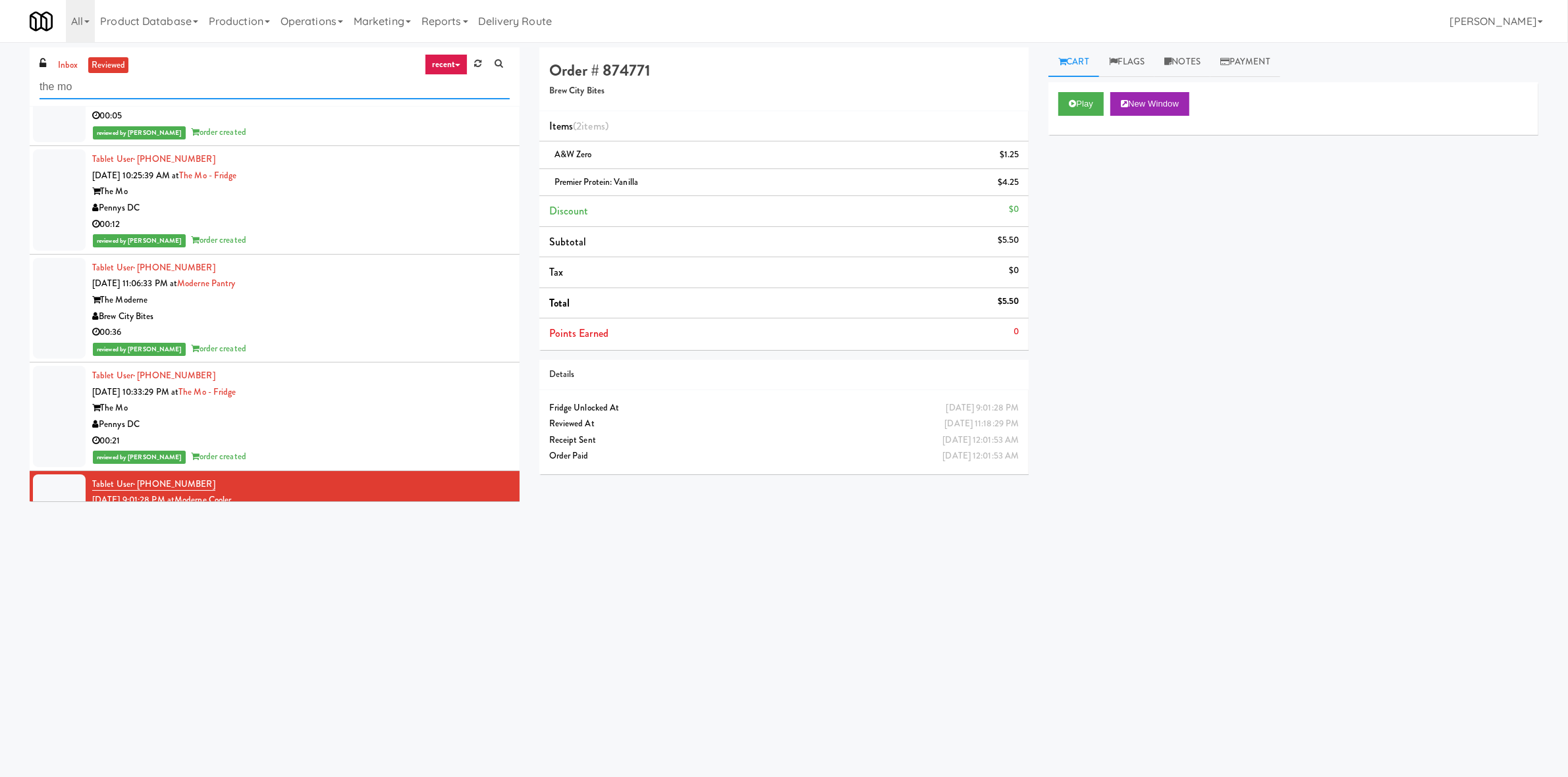
click at [298, 92] on input "the mo" at bounding box center [274, 87] width 470 height 25
type input "the mo -"
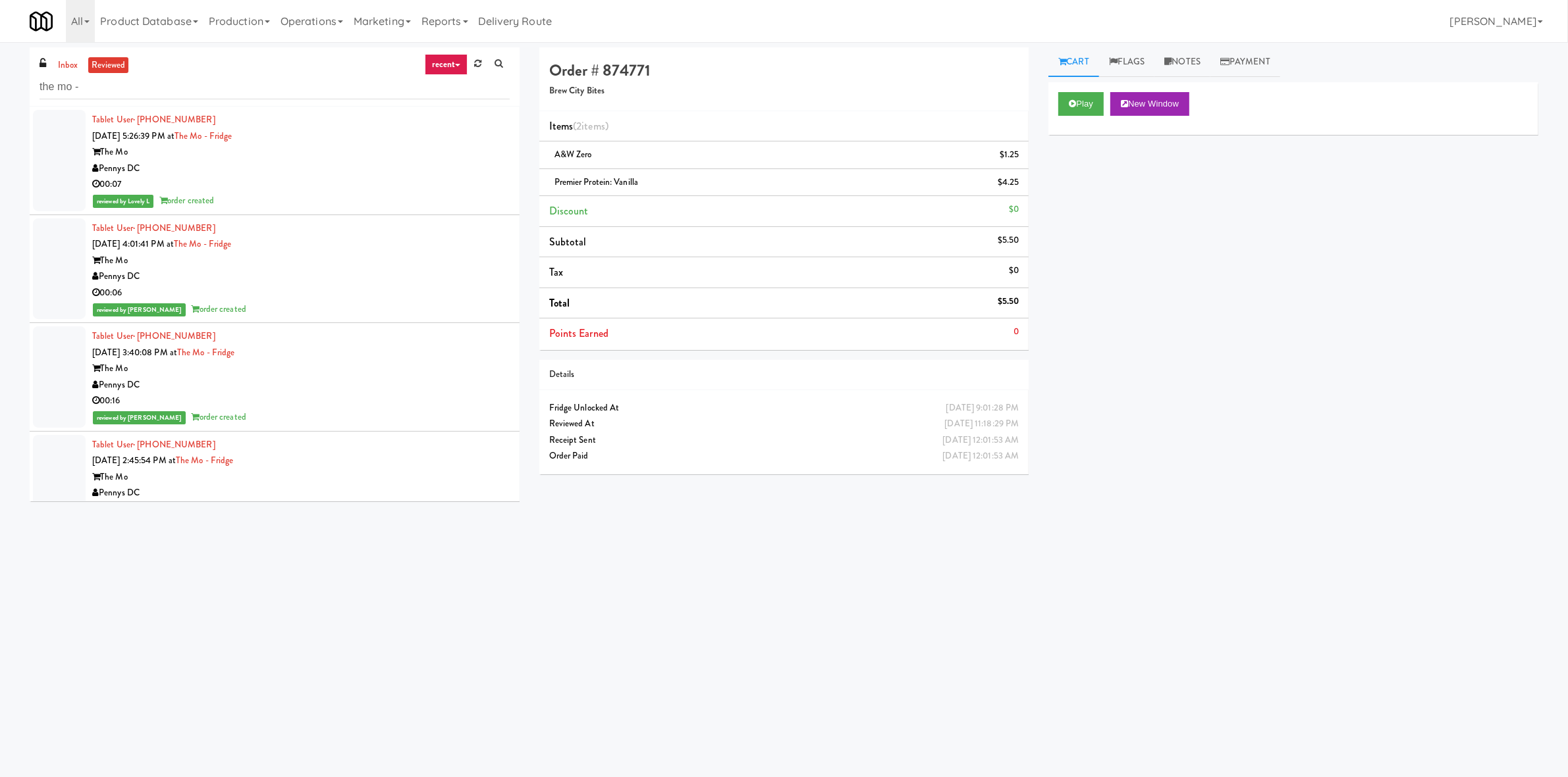
click at [296, 130] on div "Tablet User · (216) 650-8810 Aug 20, 2025 5:26:39 PM at The Mo - Fridge The Mo …" at bounding box center [301, 160] width 418 height 98
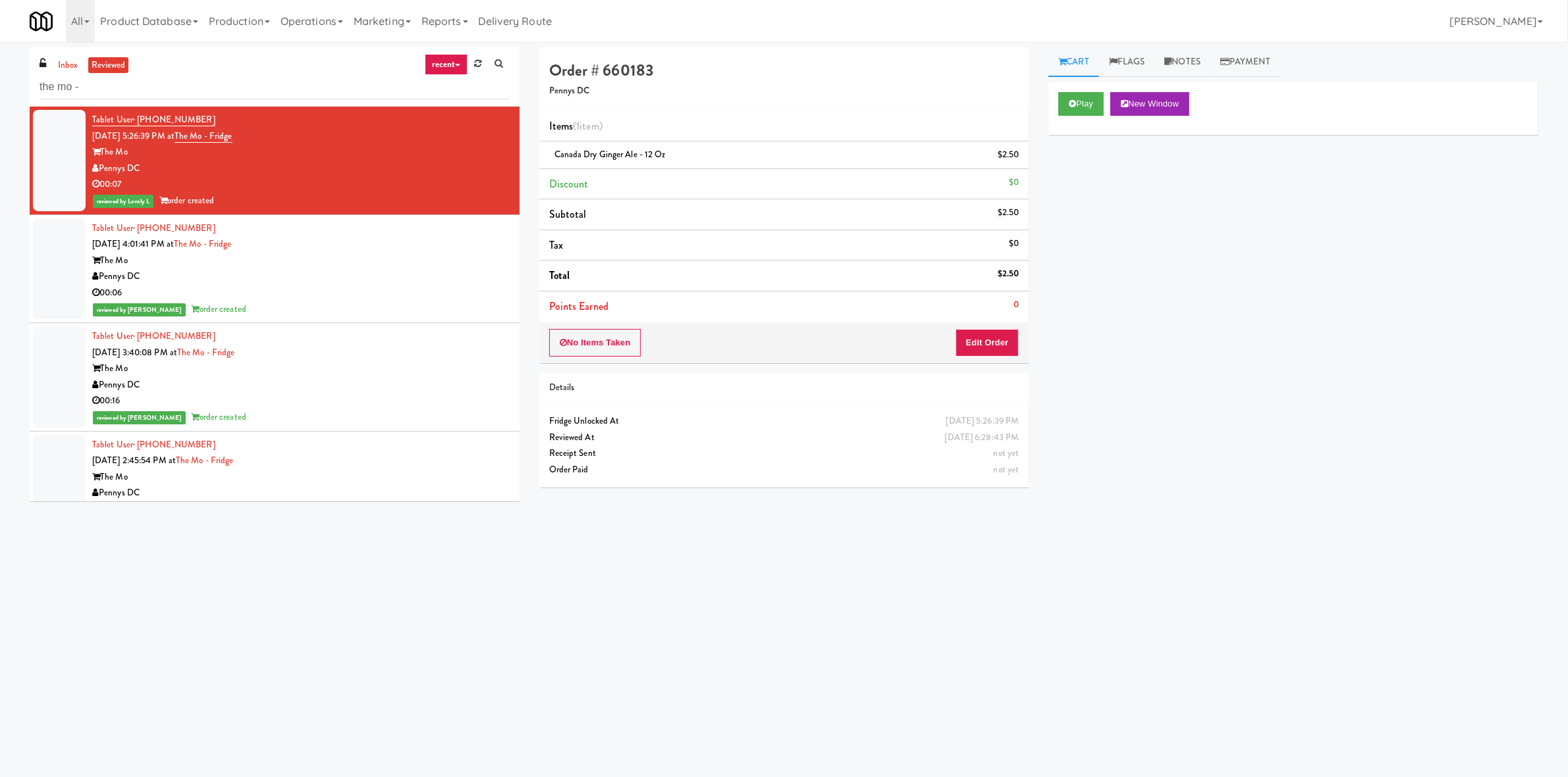
click at [348, 294] on div "00:06" at bounding box center [301, 293] width 418 height 17
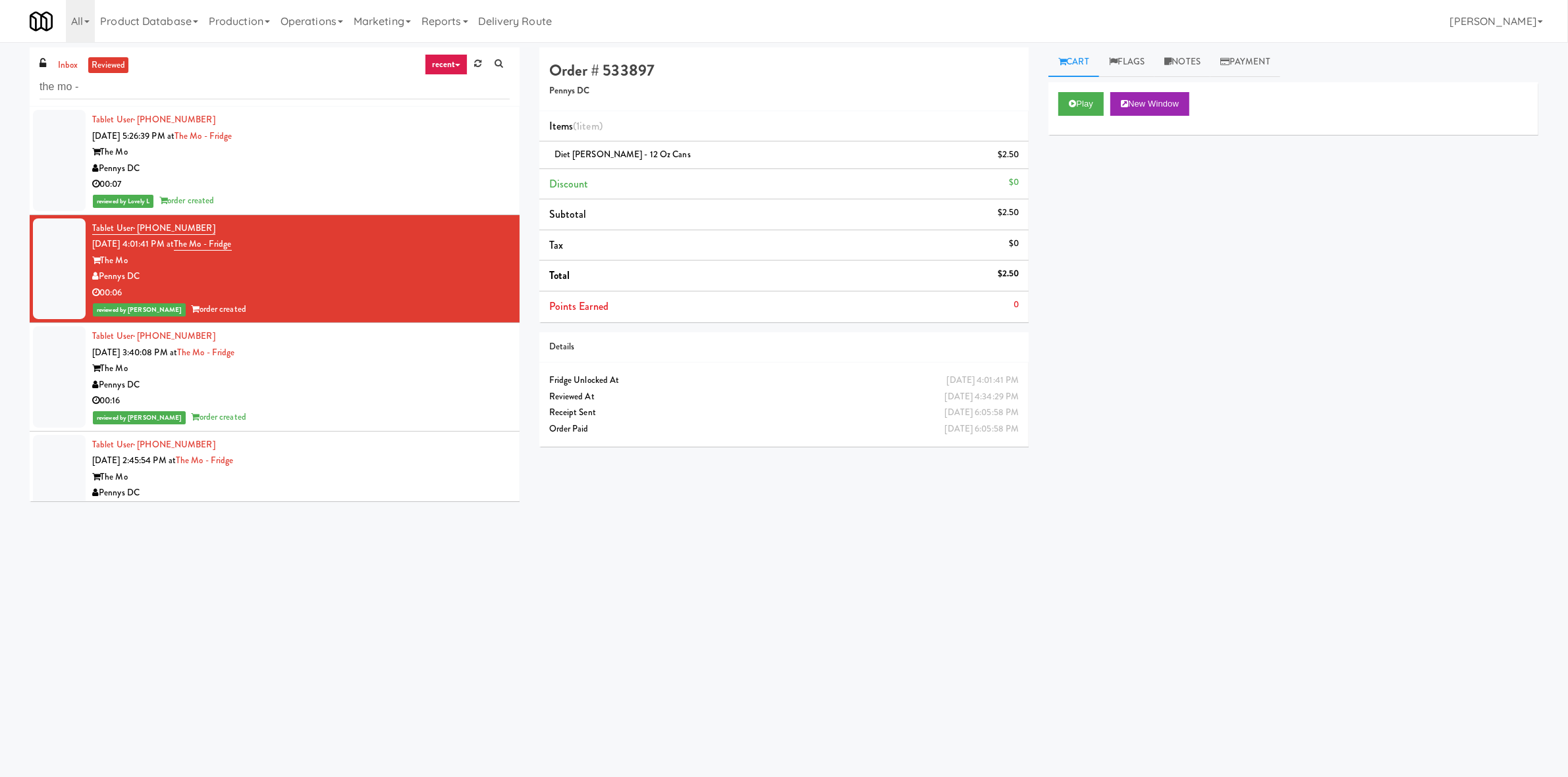
click at [404, 347] on div "Tablet User · (717) 262-8561 Aug 20, 2025 3:40:08 PM at The Mo - Fridge The Mo …" at bounding box center [301, 377] width 418 height 98
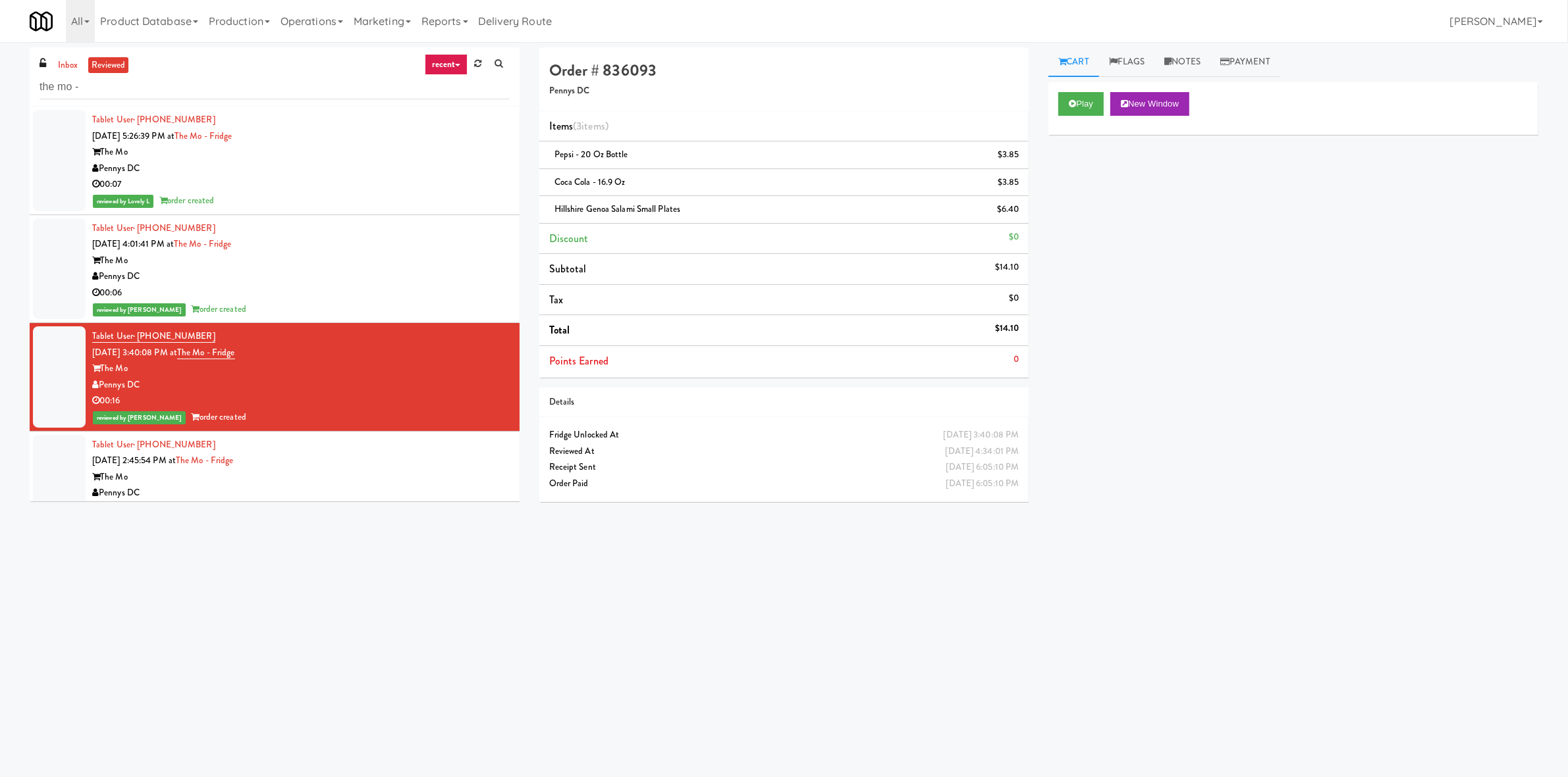
scroll to position [191, 0]
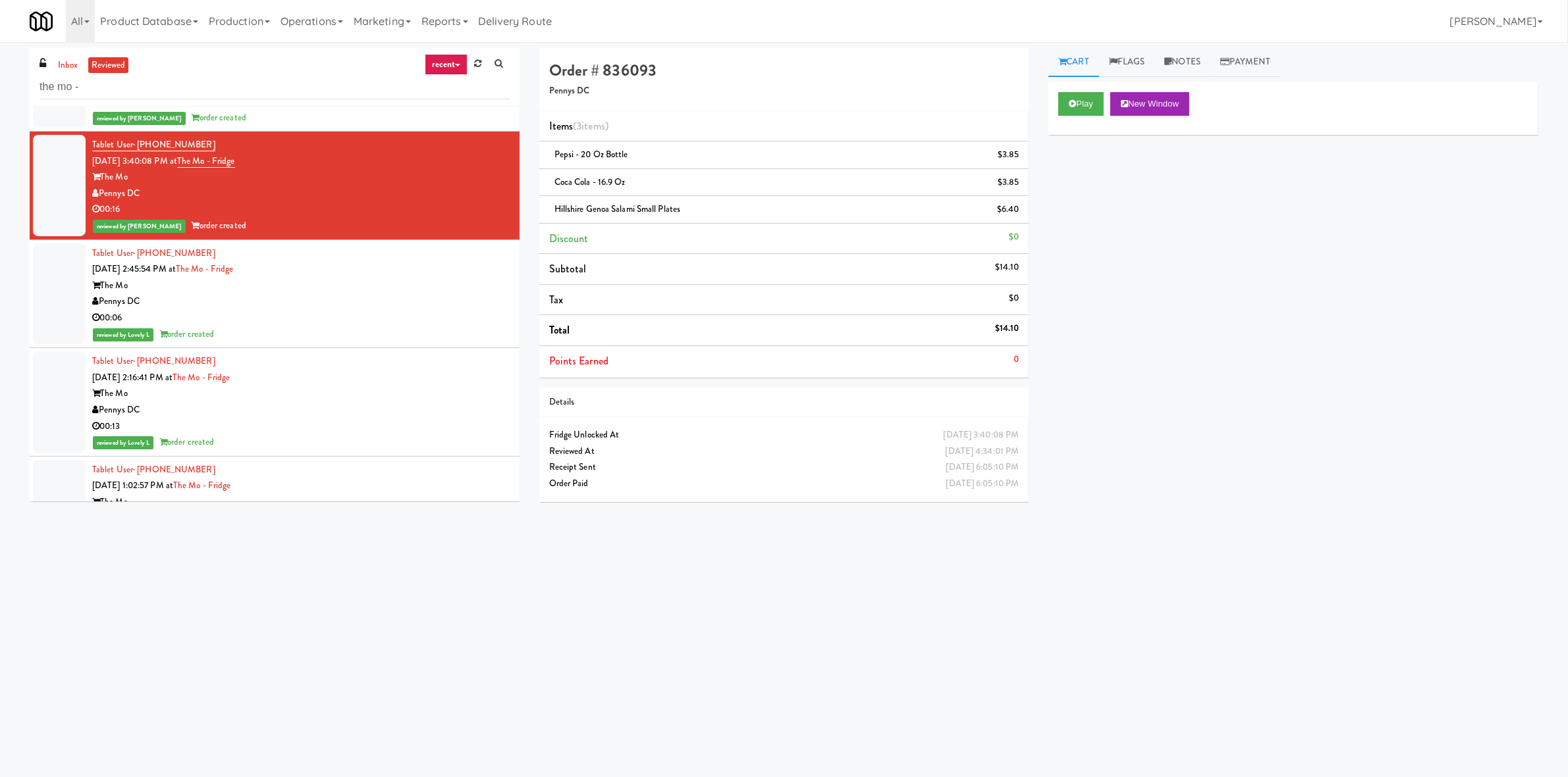
click at [382, 313] on div "00:06" at bounding box center [301, 318] width 418 height 17
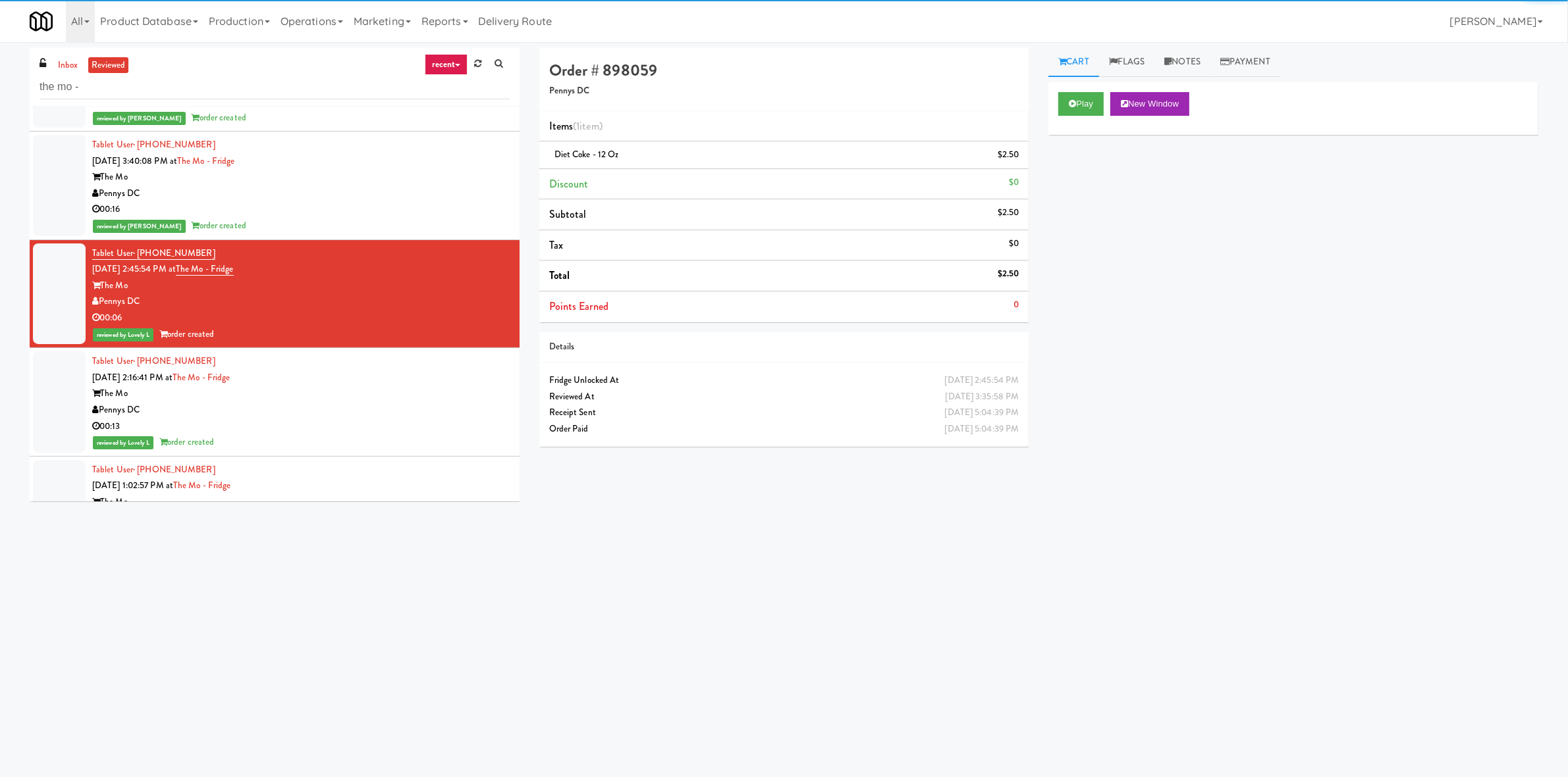
click at [360, 435] on div "reviewed by Lovely L order created" at bounding box center [301, 443] width 418 height 17
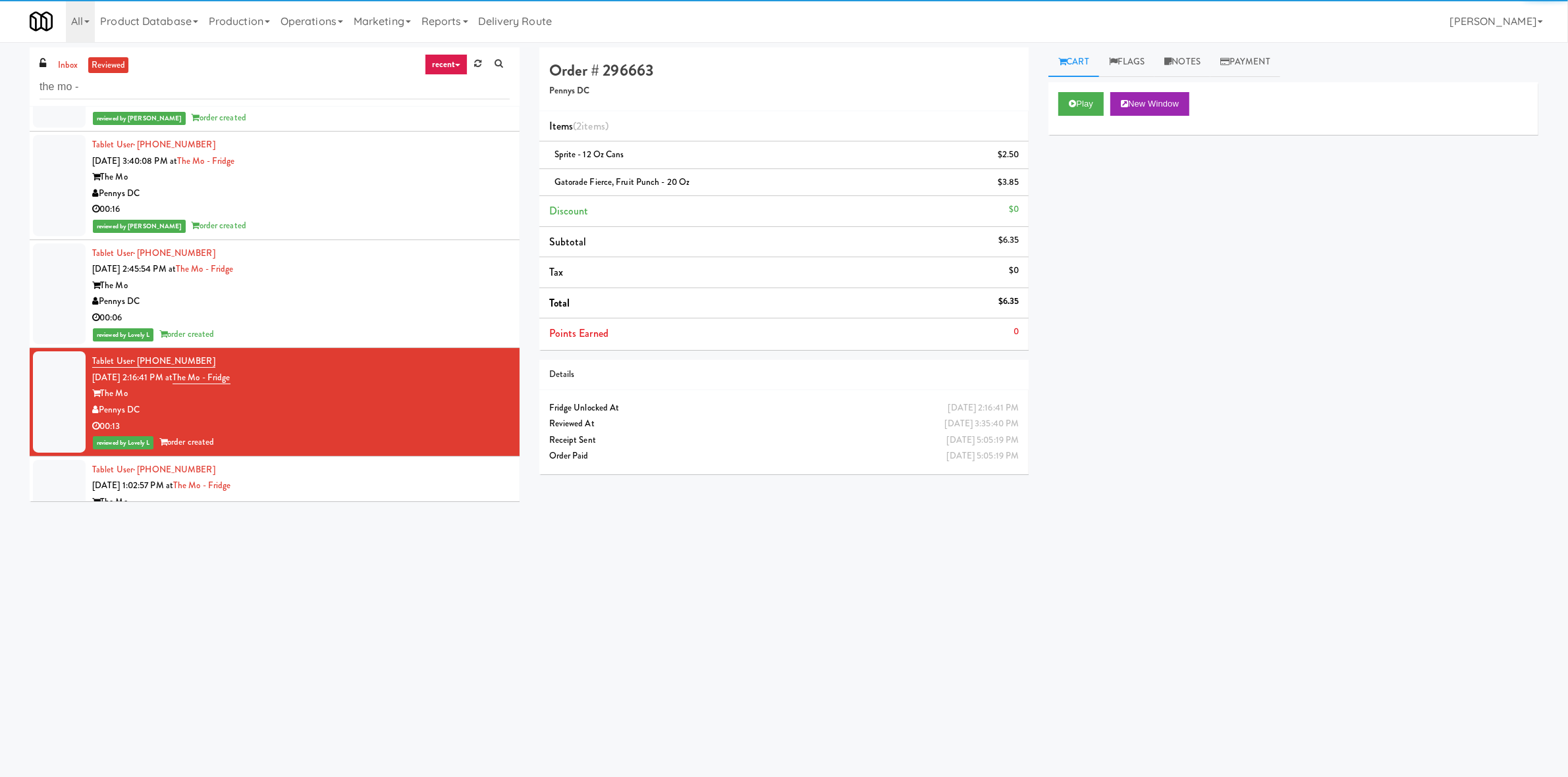
scroll to position [384, 0]
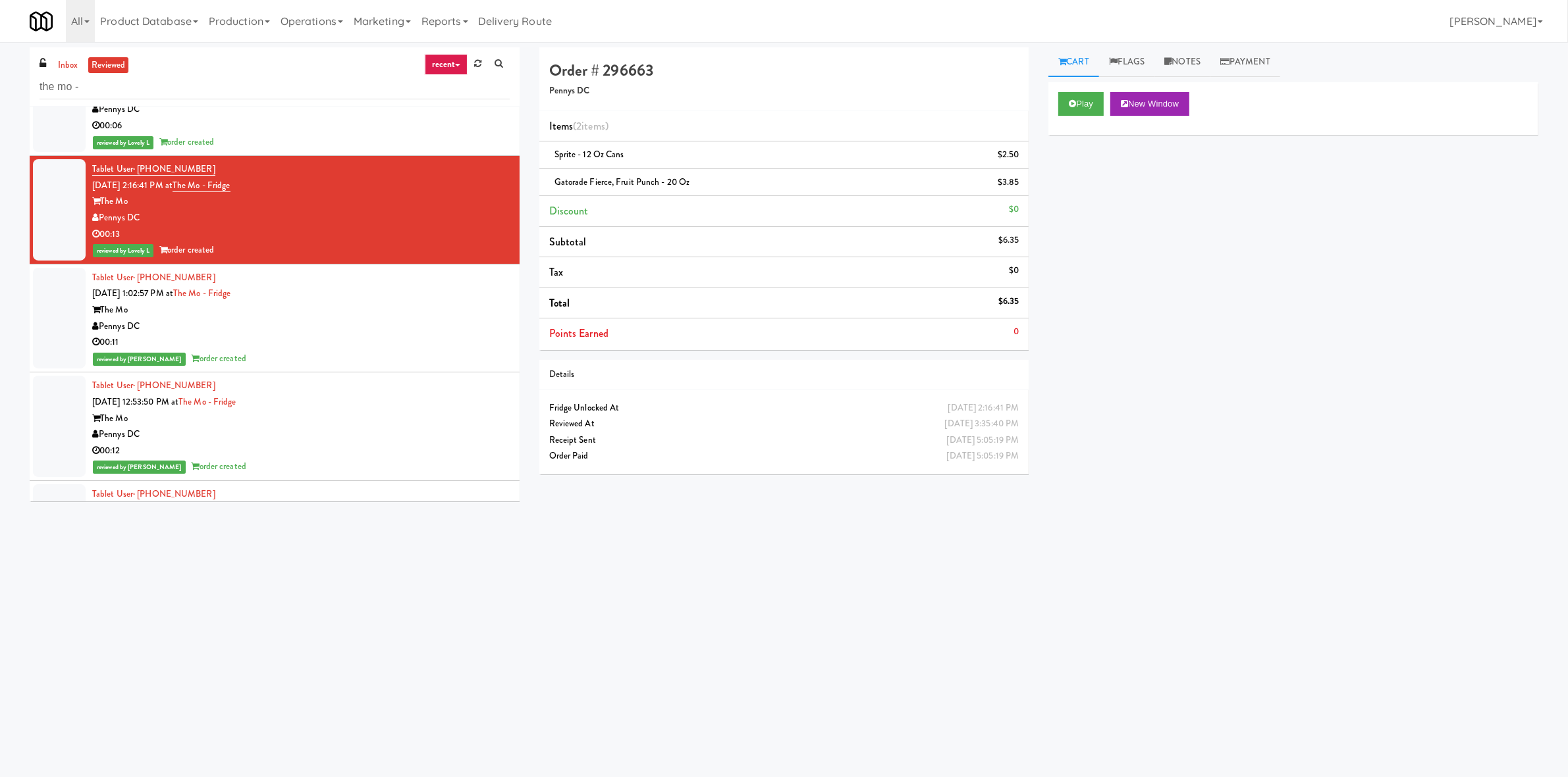
click at [369, 344] on div "00:11" at bounding box center [301, 342] width 418 height 17
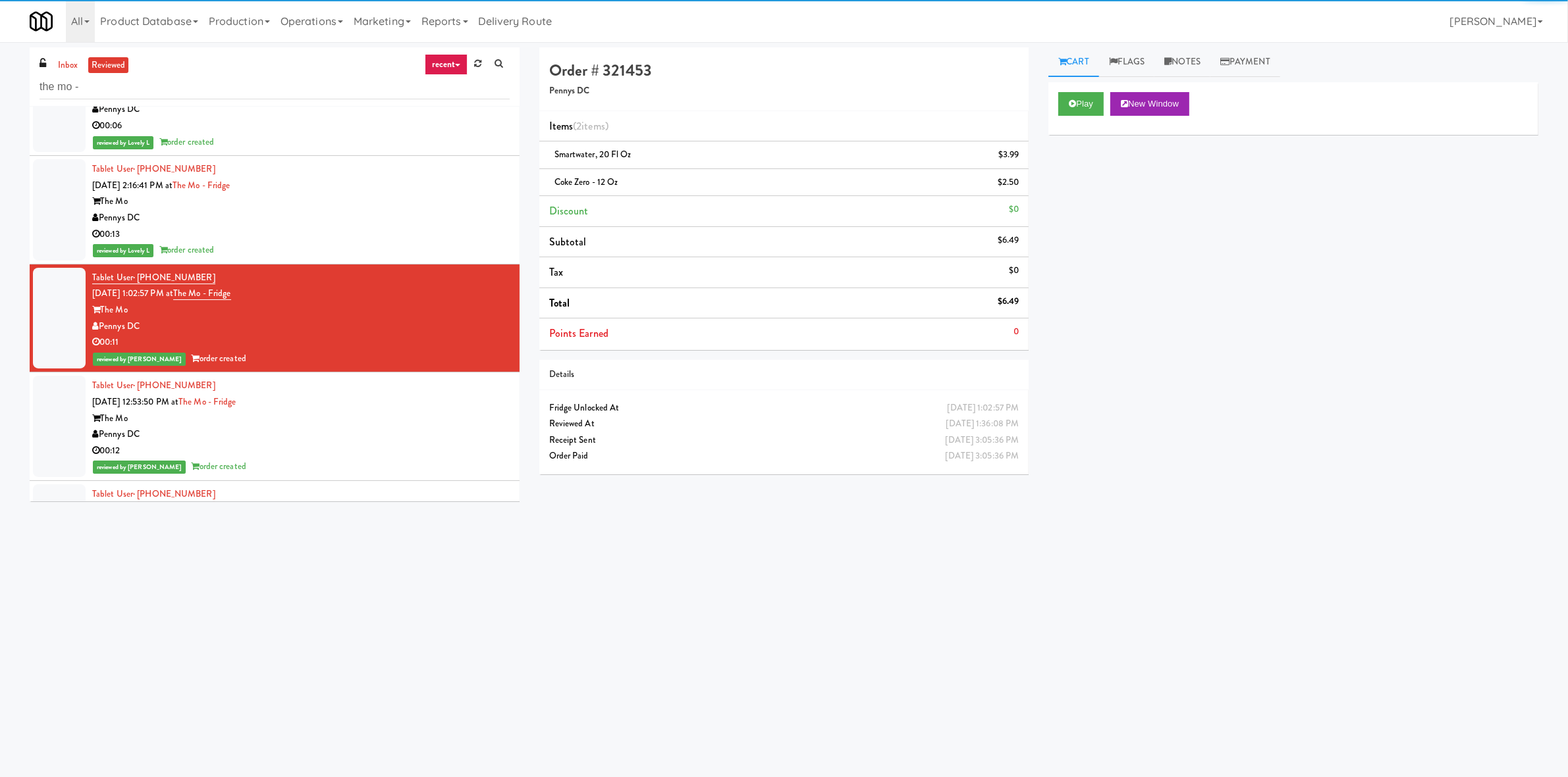
click at [355, 414] on div "The Mo" at bounding box center [301, 419] width 418 height 17
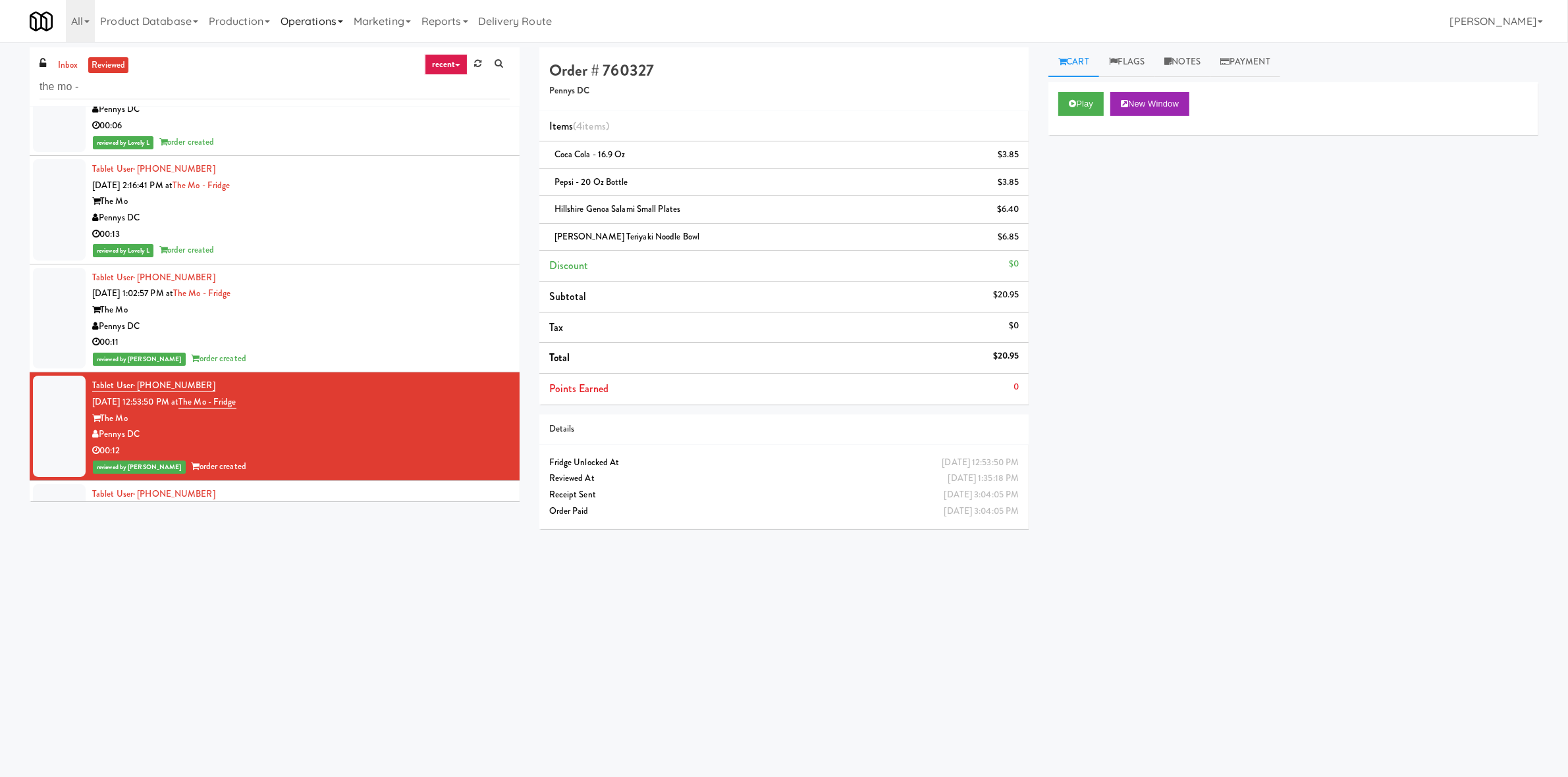
drag, startPoint x: 368, startPoint y: 32, endPoint x: 320, endPoint y: 29, distance: 48.1
click at [368, 33] on link "Marketing" at bounding box center [382, 21] width 68 height 42
click at [320, 29] on link "Operations" at bounding box center [312, 21] width 73 height 42
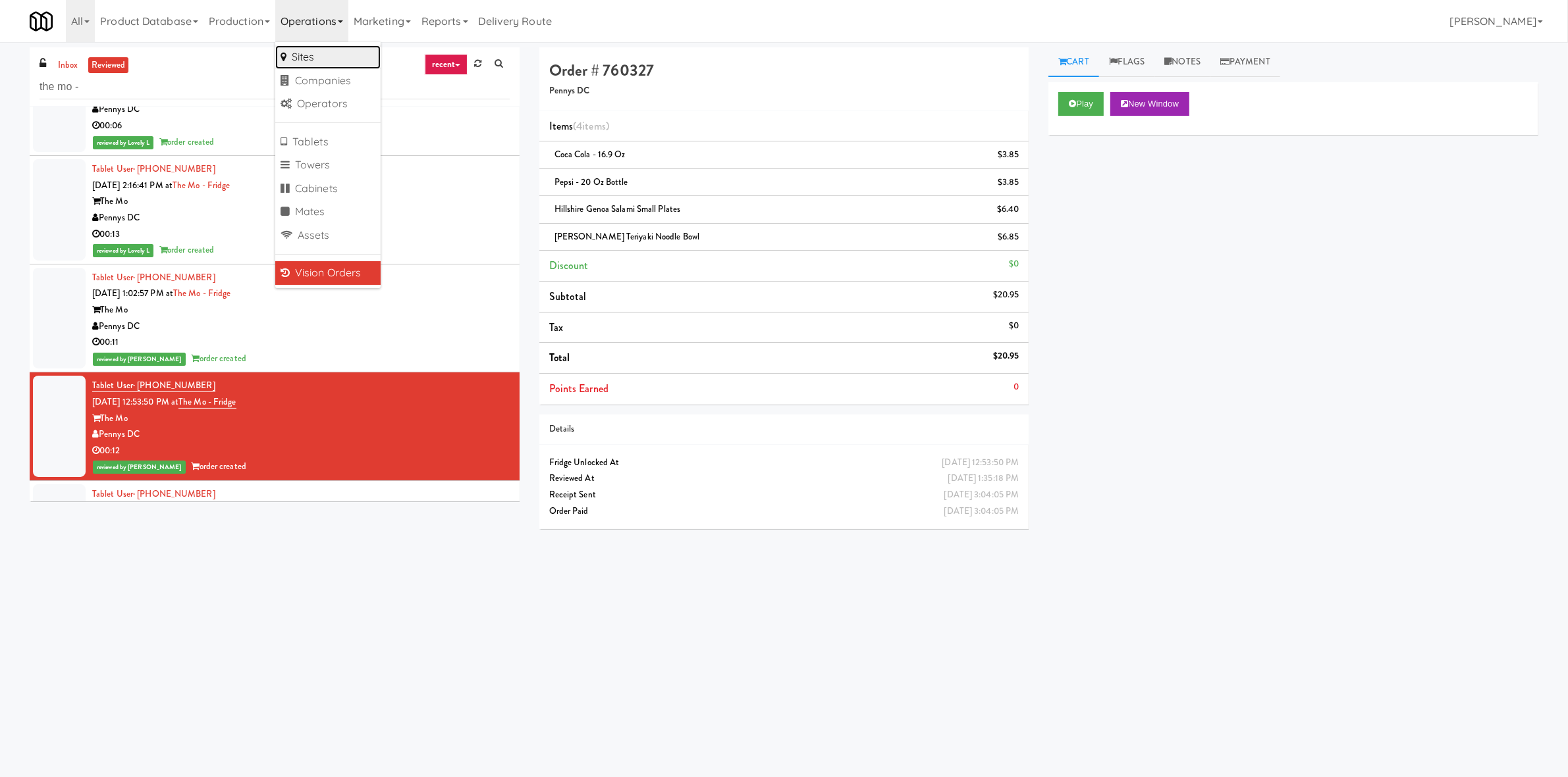
click at [340, 56] on link "Sites" at bounding box center [328, 57] width 105 height 24
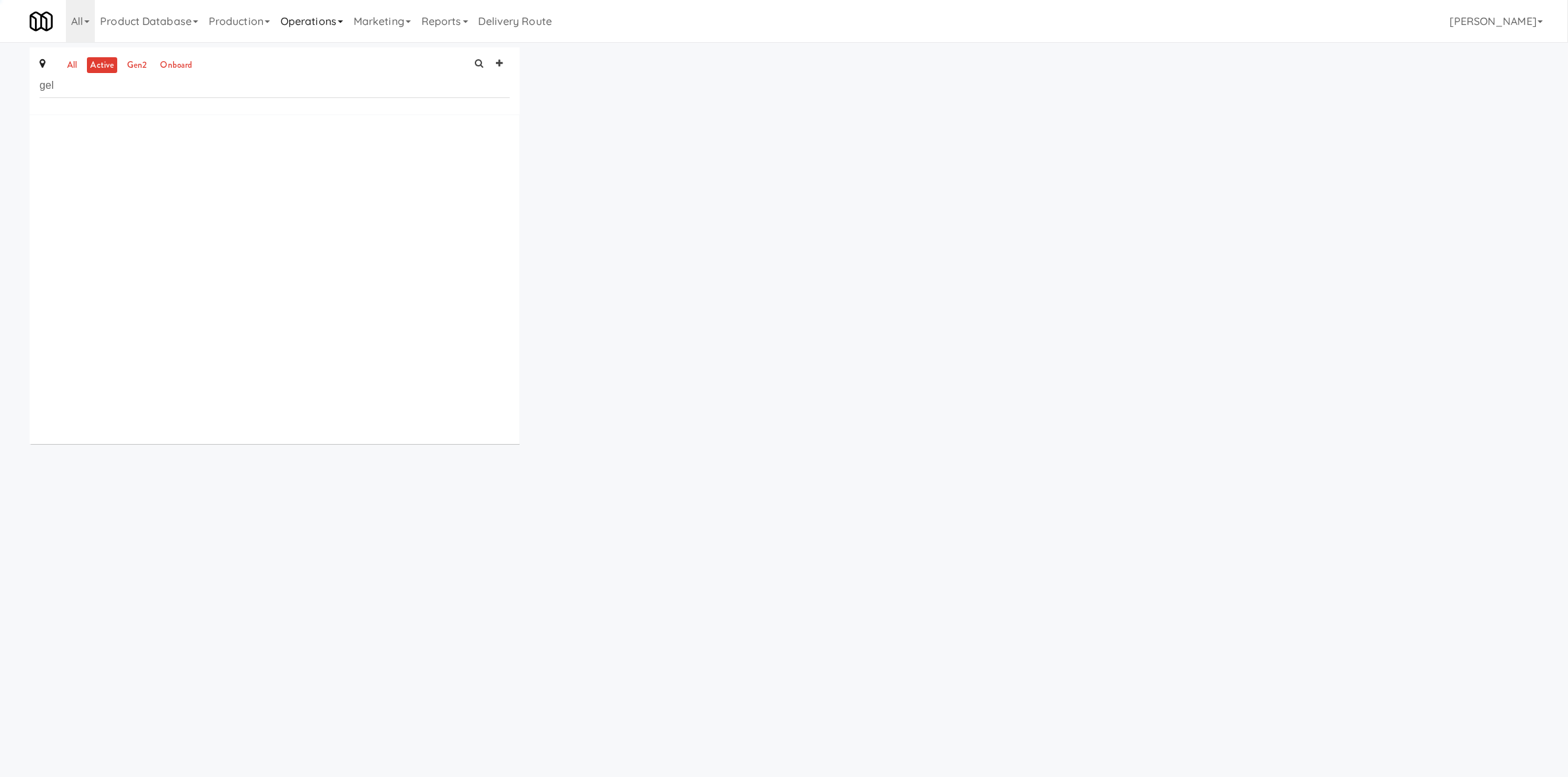
type input "gel"
click at [332, 20] on link "Operations" at bounding box center [312, 21] width 73 height 42
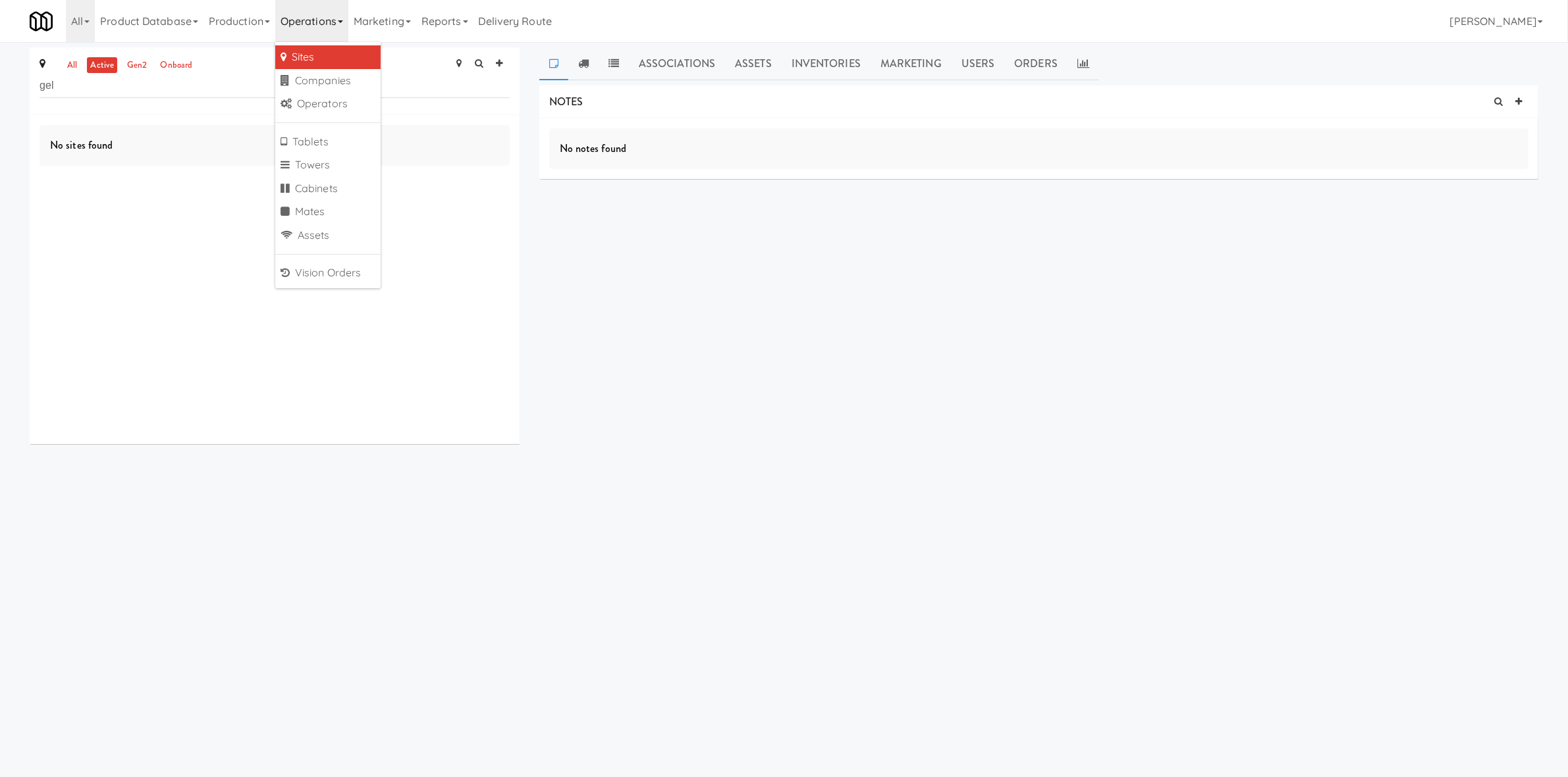
drag, startPoint x: 972, startPoint y: 341, endPoint x: 978, endPoint y: 306, distance: 35.5
click at [971, 341] on div "NOTES No notes found DELIVERIES Delivery Date Delivered At Delivered By Driver …" at bounding box center [1039, 250] width 999 height 329
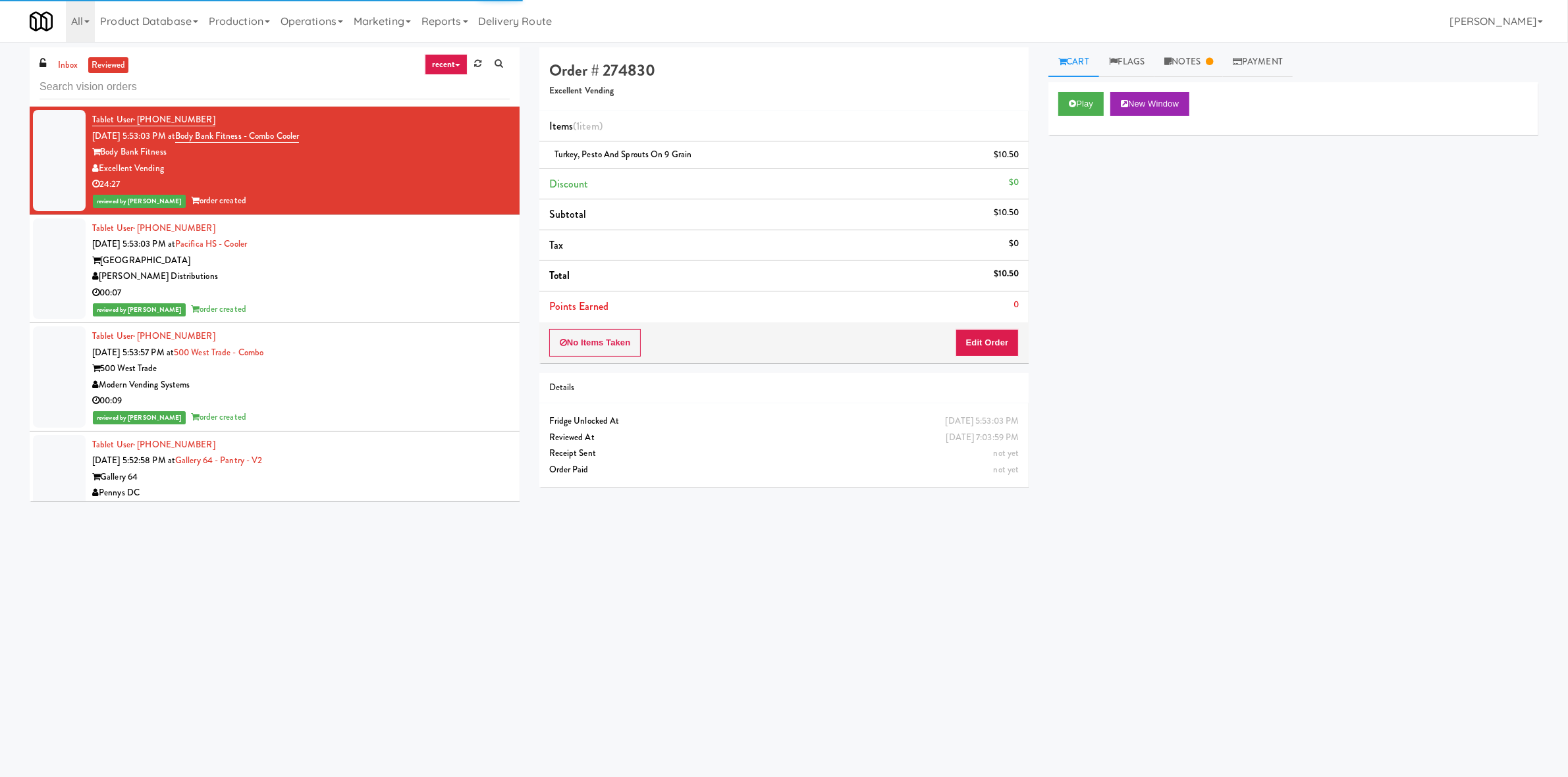
click at [240, 90] on input "text" at bounding box center [274, 87] width 470 height 25
type input "768113"
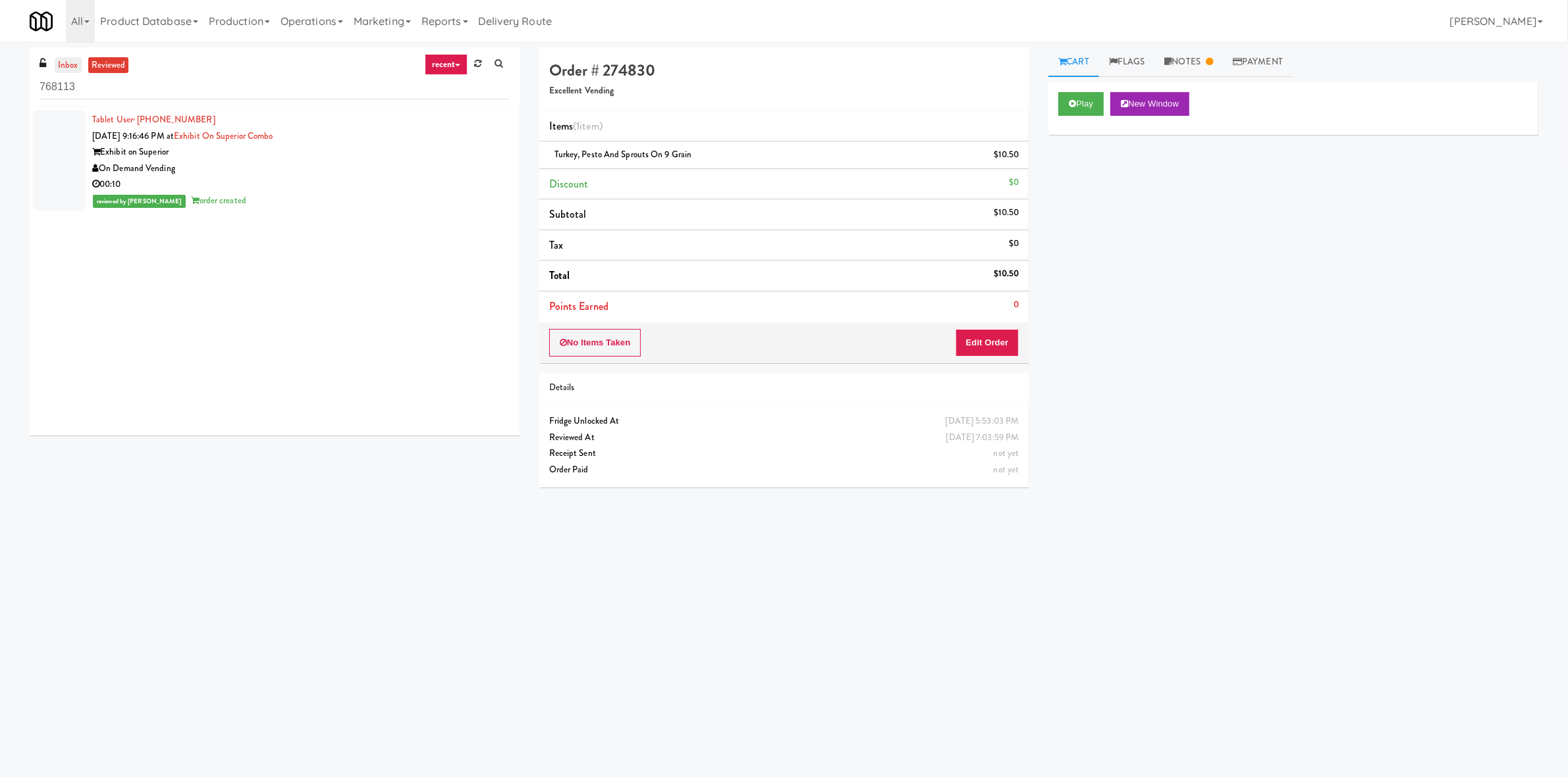
click at [68, 66] on link "inbox" at bounding box center [68, 65] width 27 height 17
click at [117, 68] on link "reviewed" at bounding box center [108, 65] width 41 height 17
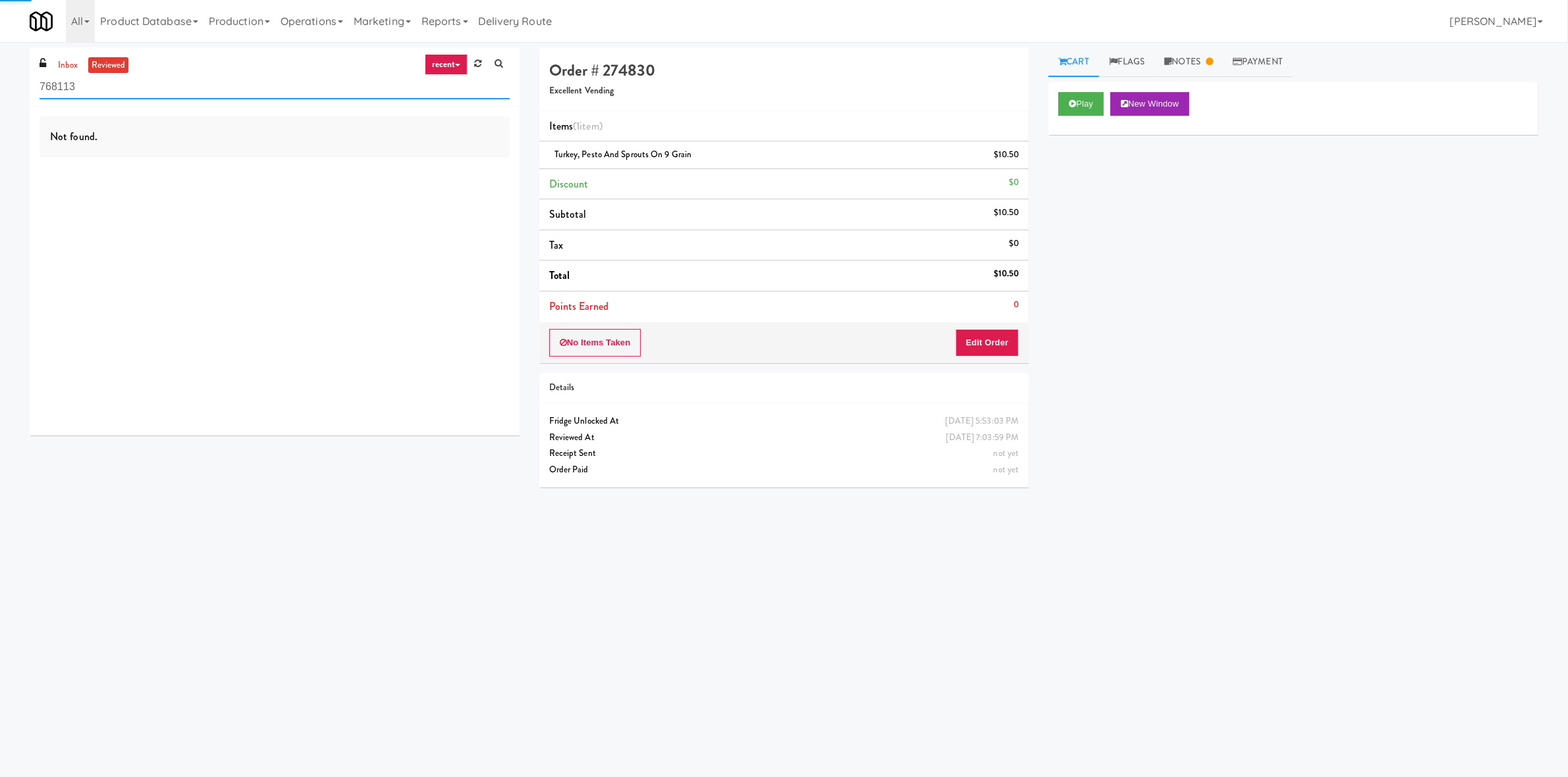
drag, startPoint x: 115, startPoint y: 87, endPoint x: 118, endPoint y: 66, distance: 21.2
click at [115, 88] on input "768113" at bounding box center [274, 87] width 470 height 25
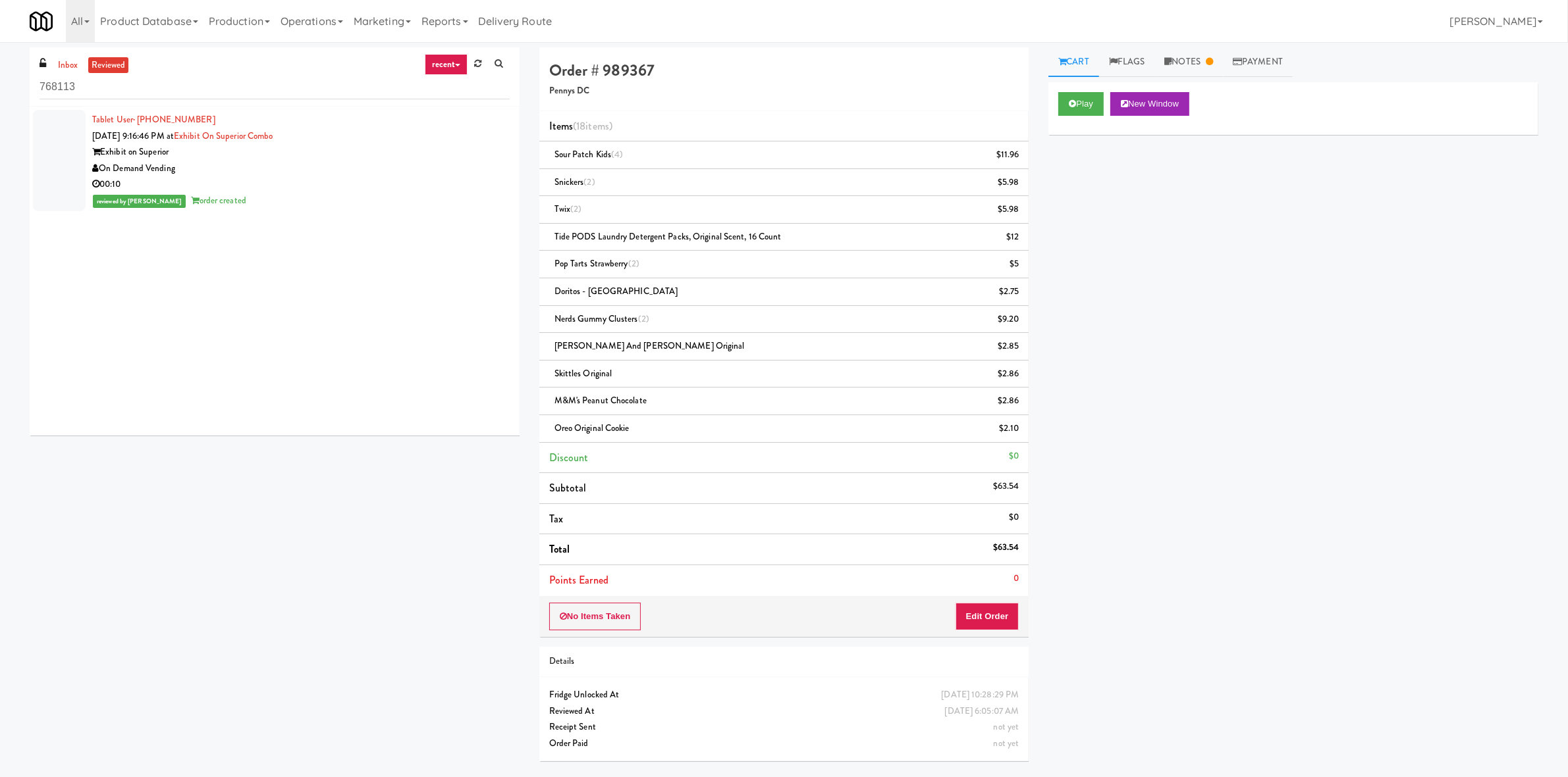
click at [761, 775] on body "Okay Okay Select date: previous 2025-Aug next Su Mo Tu We Th Fr Sa 27 28 29 30 …" at bounding box center [784, 430] width 1568 height 777
click at [385, 189] on div "00:10" at bounding box center [301, 184] width 418 height 17
click at [1251, 59] on link "Payment" at bounding box center [1257, 62] width 70 height 30
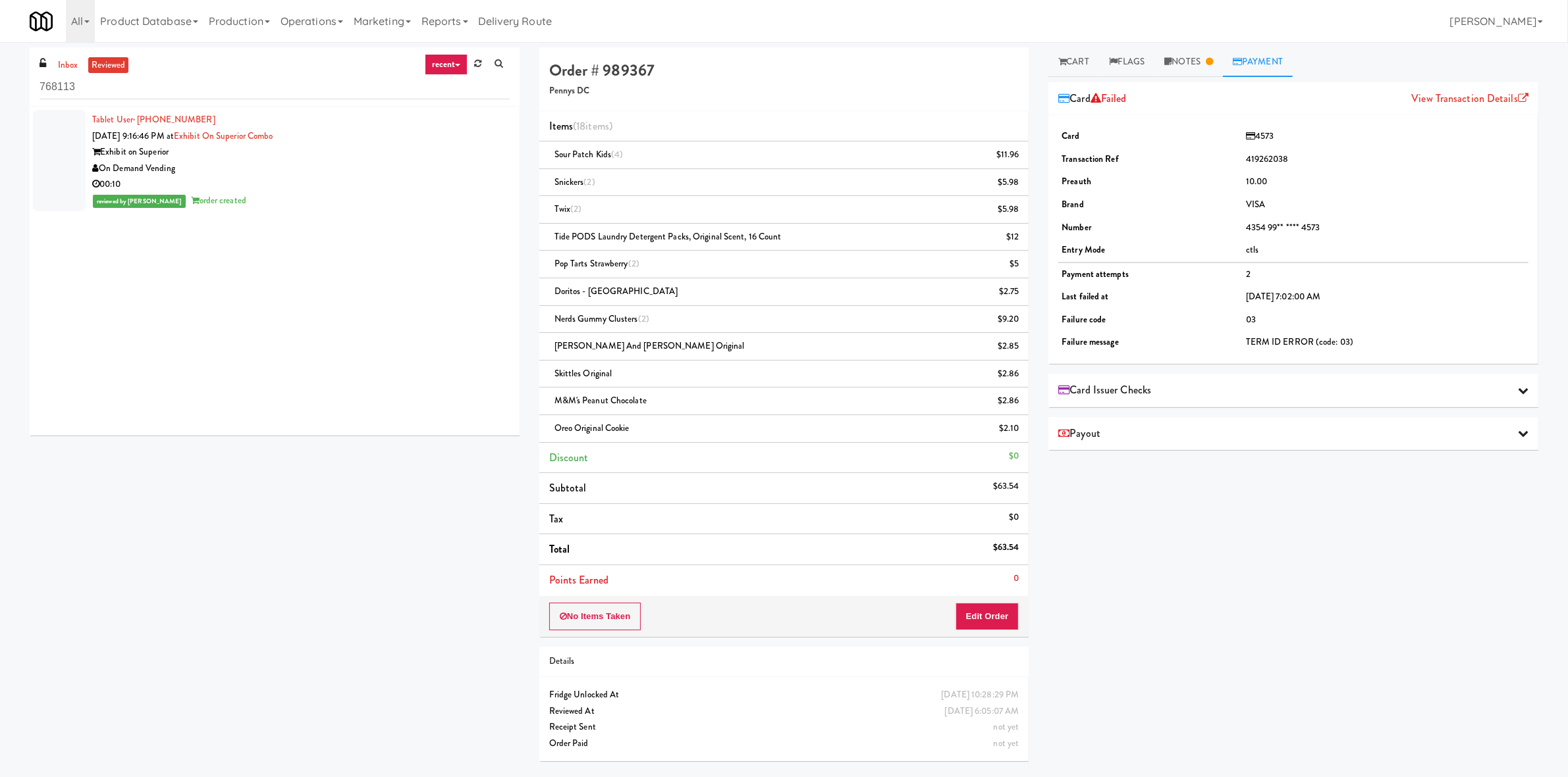
click at [1426, 107] on div "View Transaction Details" at bounding box center [1470, 99] width 117 height 20
click at [1430, 100] on link "View Transaction Details" at bounding box center [1470, 98] width 117 height 15
drag, startPoint x: 417, startPoint y: 15, endPoint x: 326, endPoint y: 15, distance: 91.0
click at [412, 19] on link "Marketing" at bounding box center [382, 21] width 68 height 42
click at [317, 13] on link "Operations" at bounding box center [312, 21] width 73 height 42
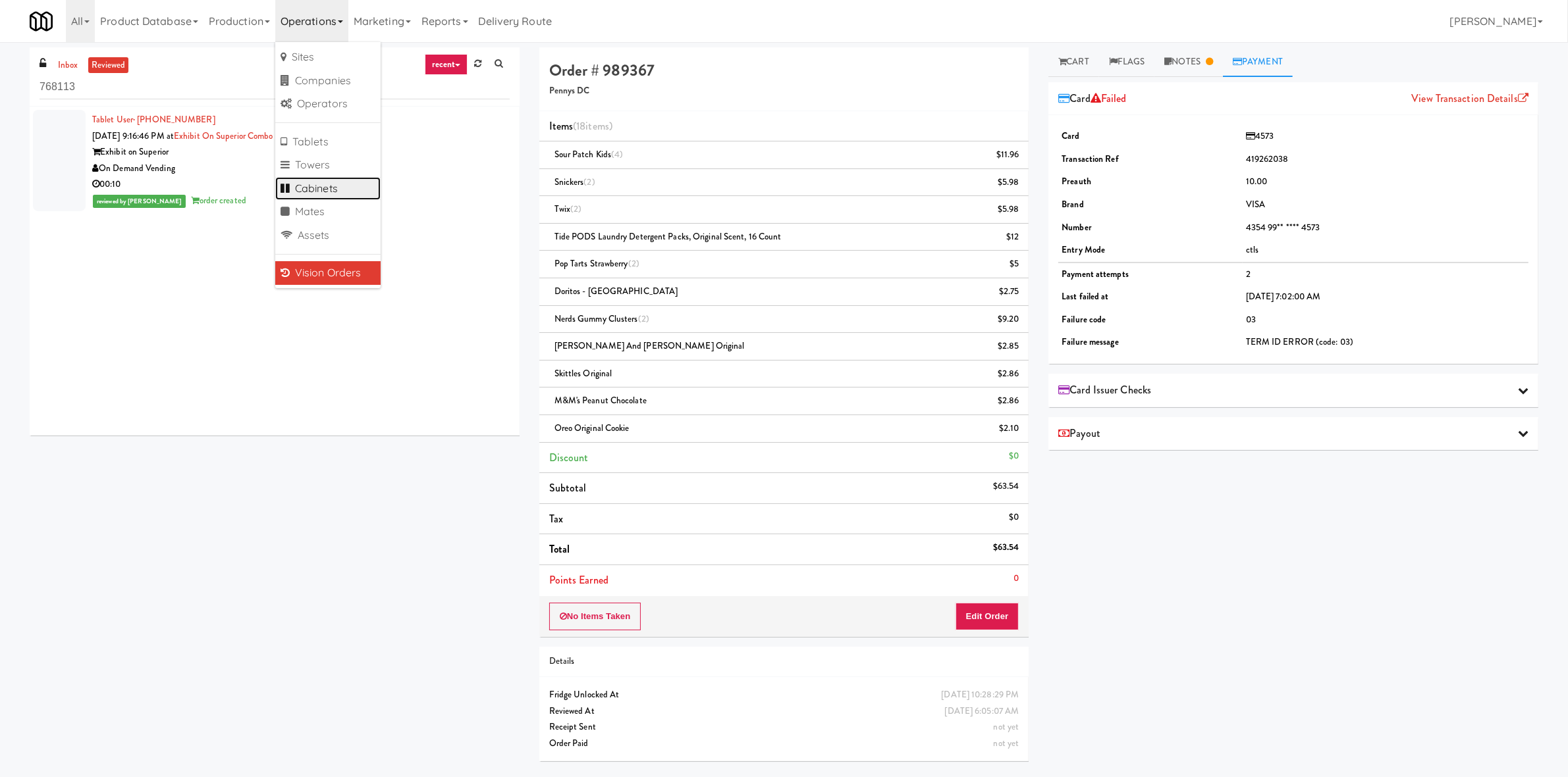
click at [340, 197] on link "Cabinets" at bounding box center [328, 189] width 105 height 24
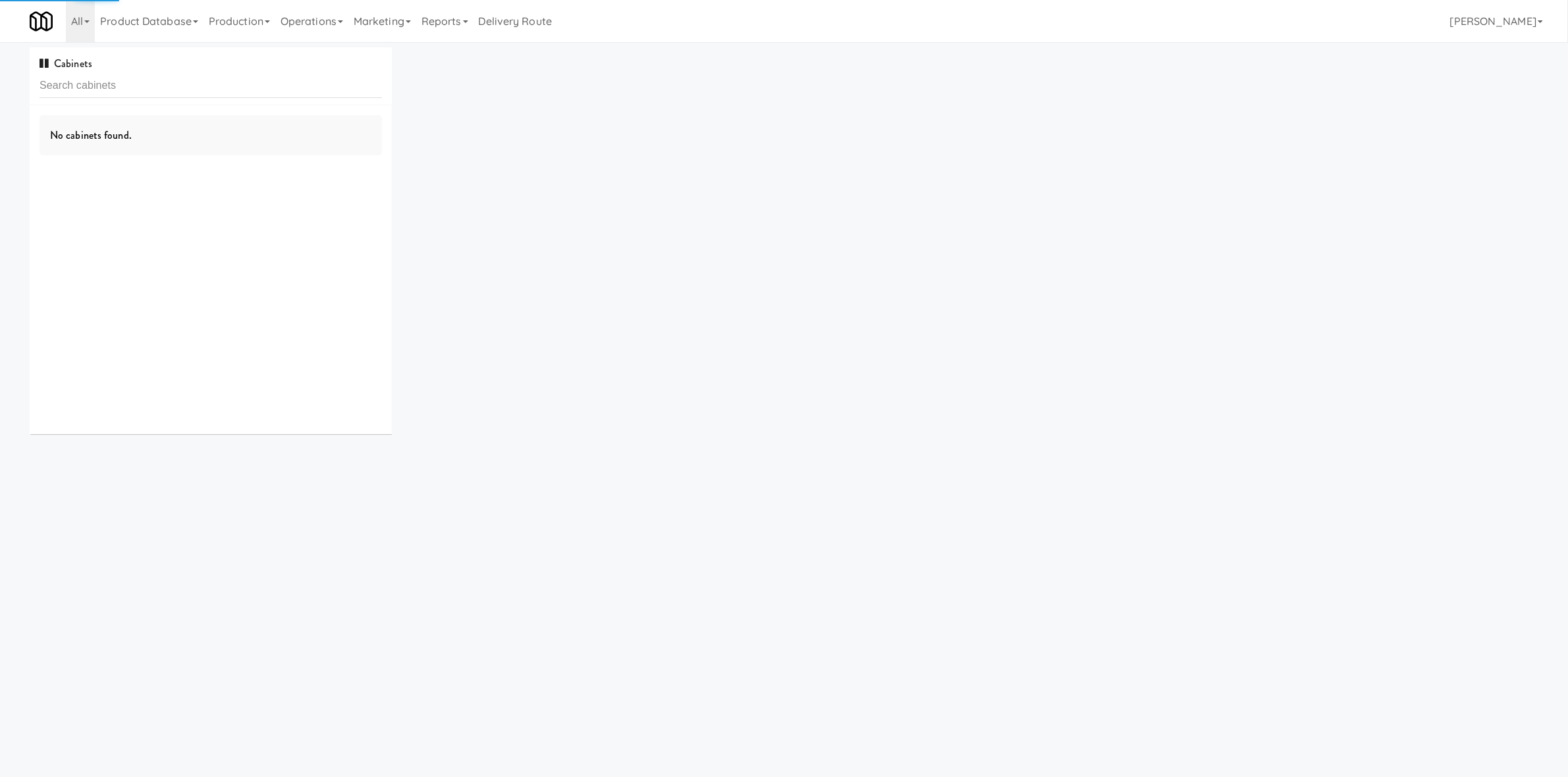
click at [258, 95] on input "text" at bounding box center [210, 86] width 342 height 25
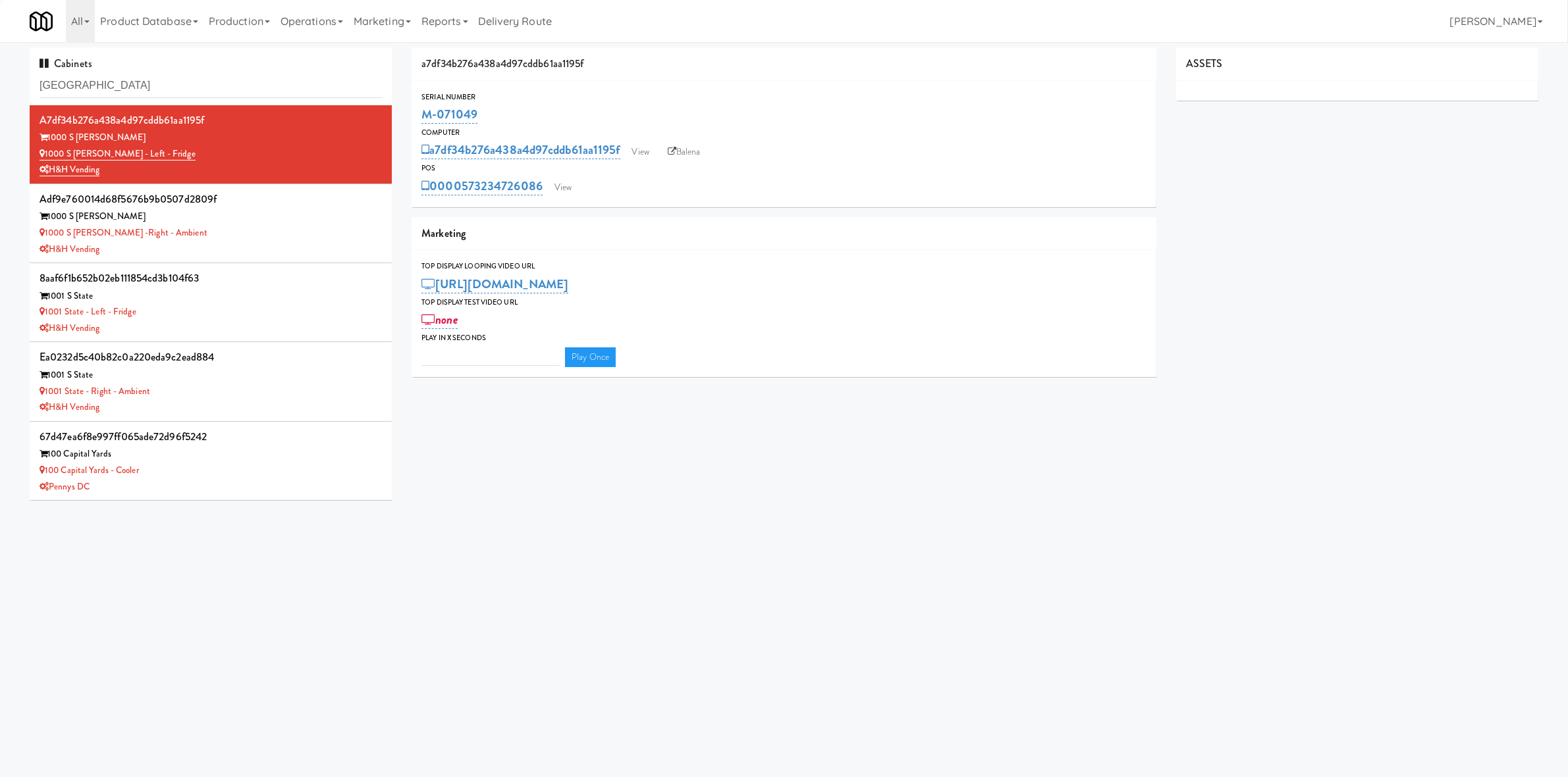
type input "Glenview"
type input "3"
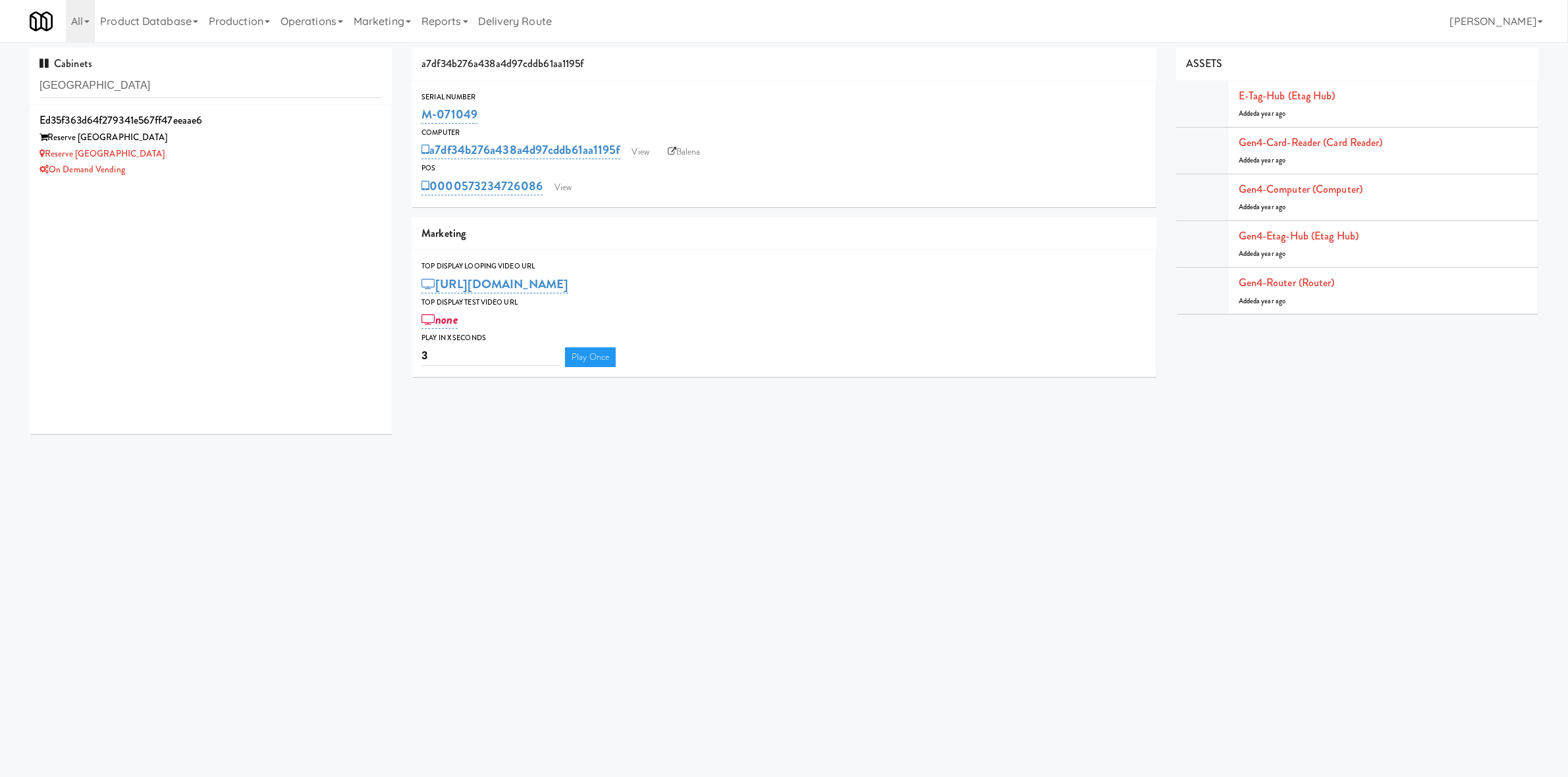
click at [247, 187] on div "ed35f363d64f279341e567ff47eeaae6 Reserve Glenview Reserve Glenview On Demand Ve…" at bounding box center [211, 269] width 362 height 329
click at [249, 181] on li "ed35f363d64f279341e567ff47eeaae6 Reserve Glenview Reserve Glenview On Demand Ve…" at bounding box center [211, 144] width 362 height 78
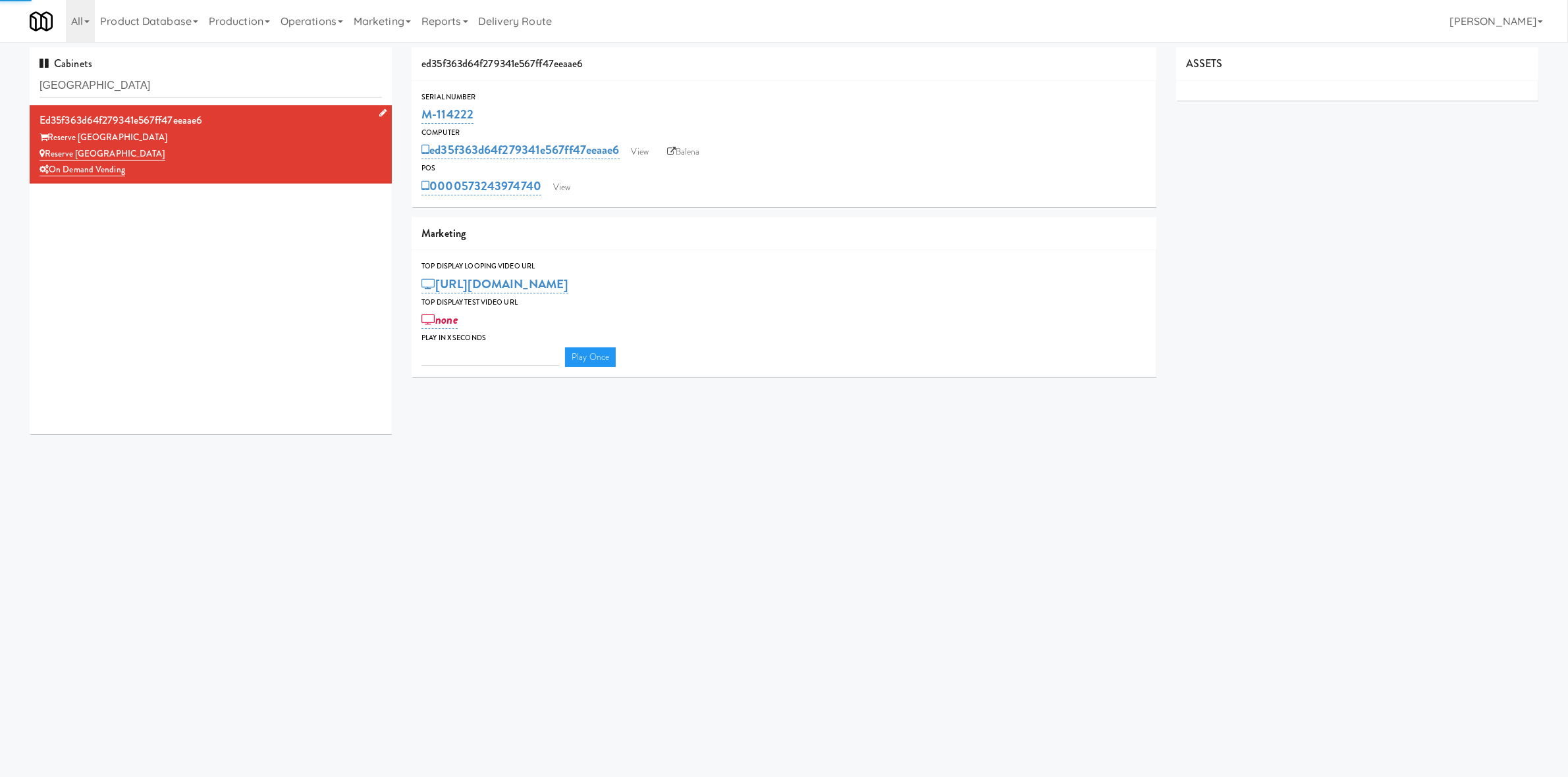
type input "3"
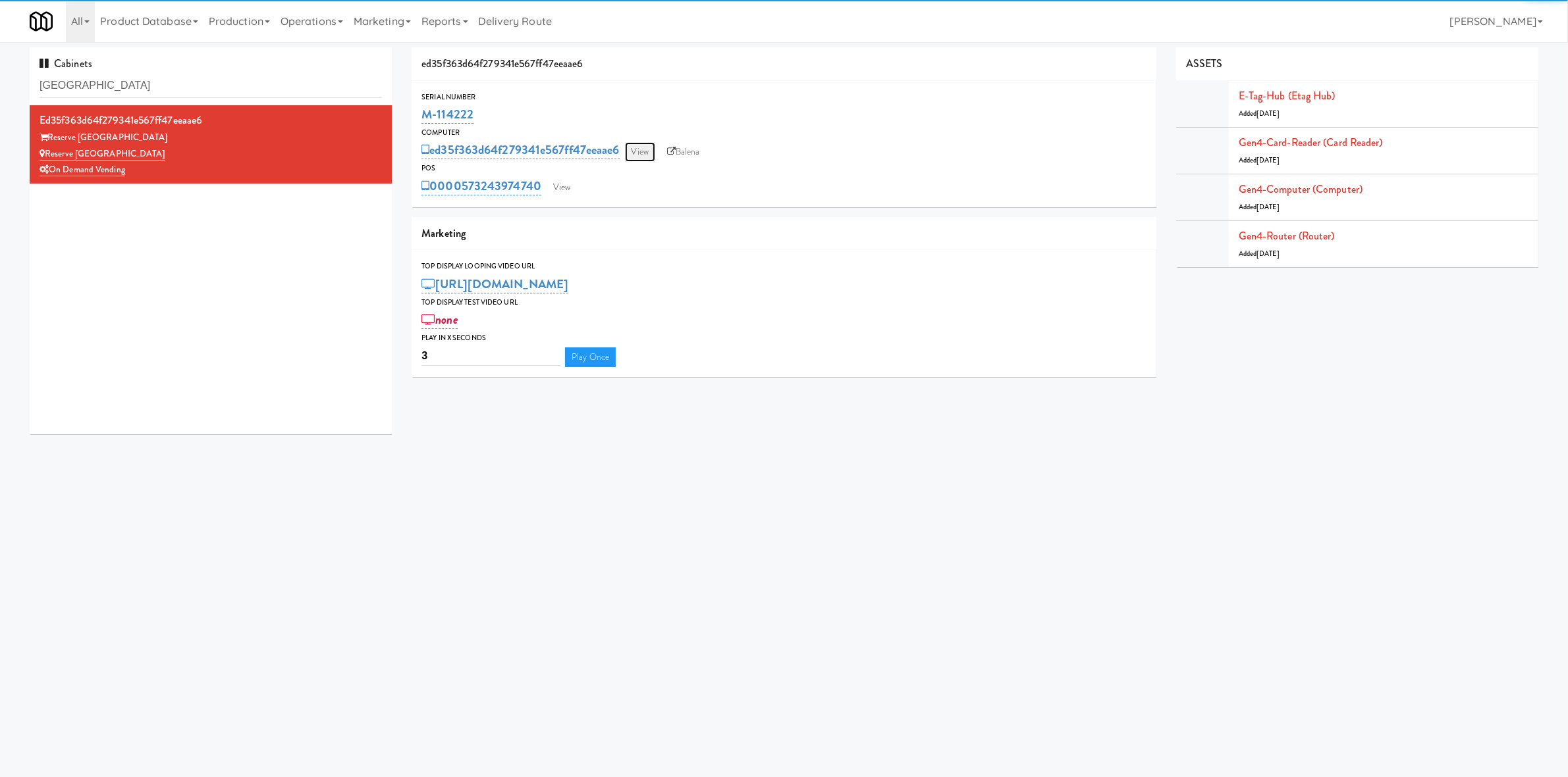
click at [647, 148] on link "View" at bounding box center [640, 152] width 31 height 20
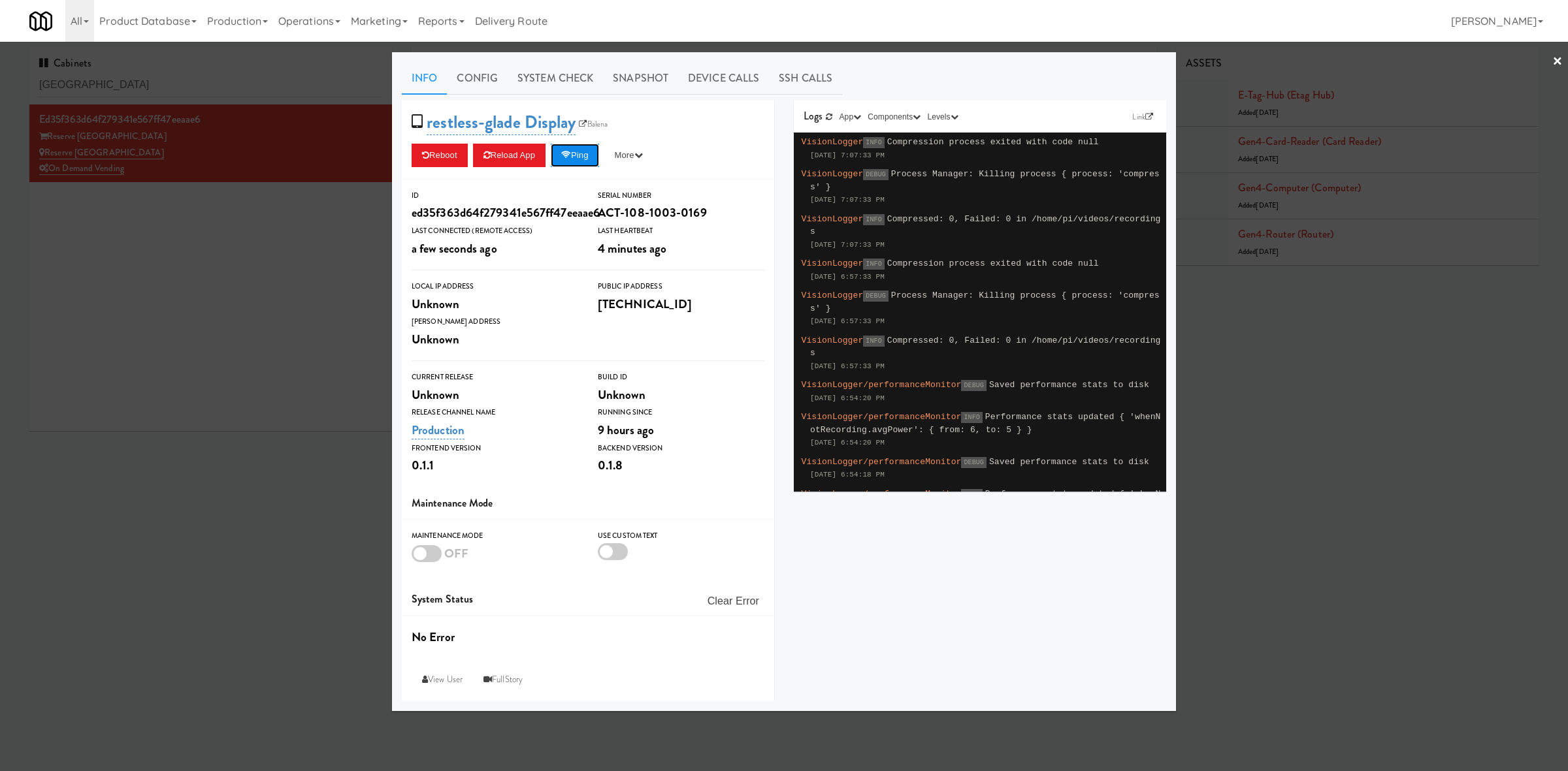
click at [566, 160] on button "Ping" at bounding box center [575, 156] width 48 height 24
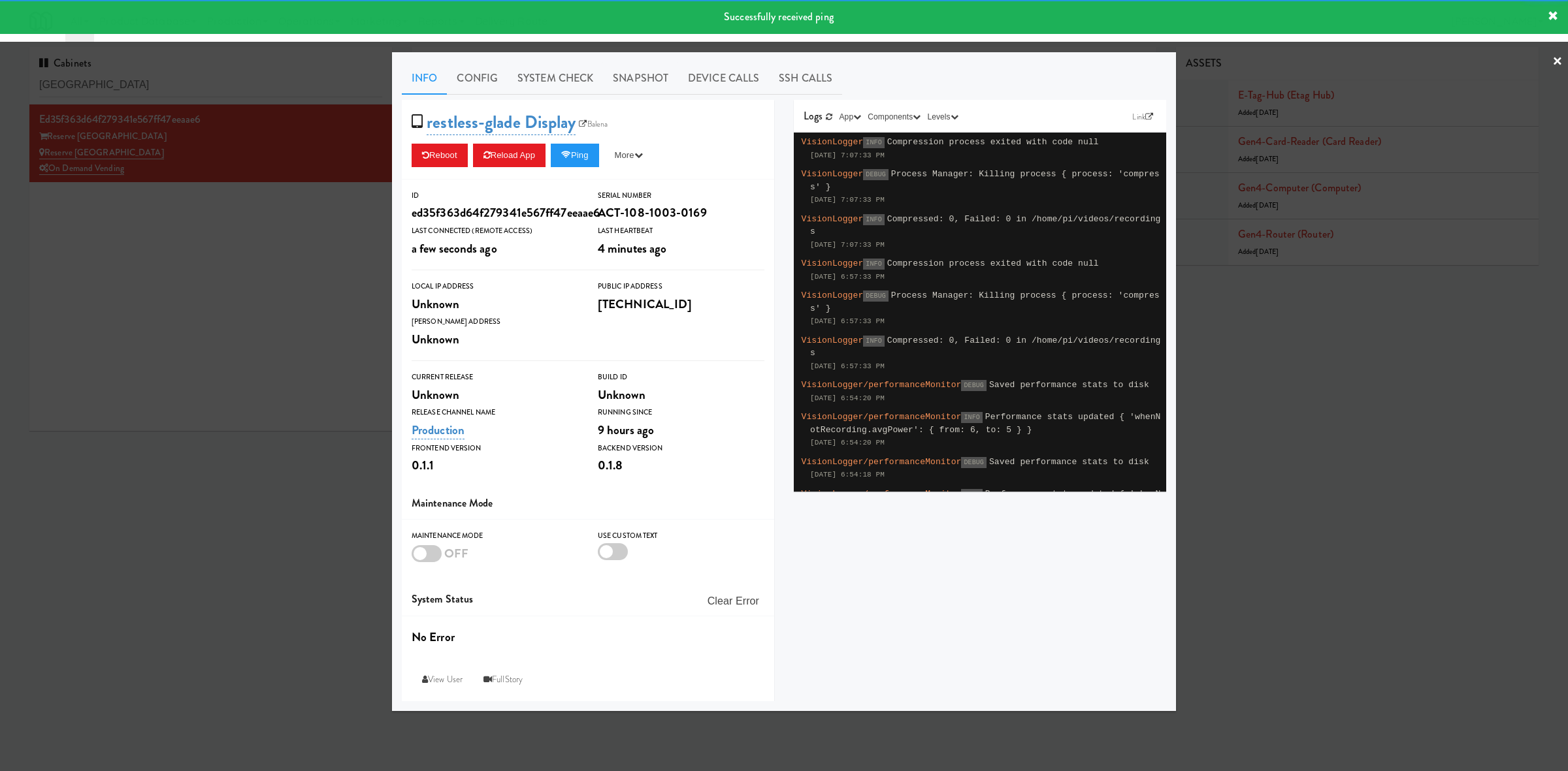
click at [259, 283] on div at bounding box center [784, 385] width 1568 height 771
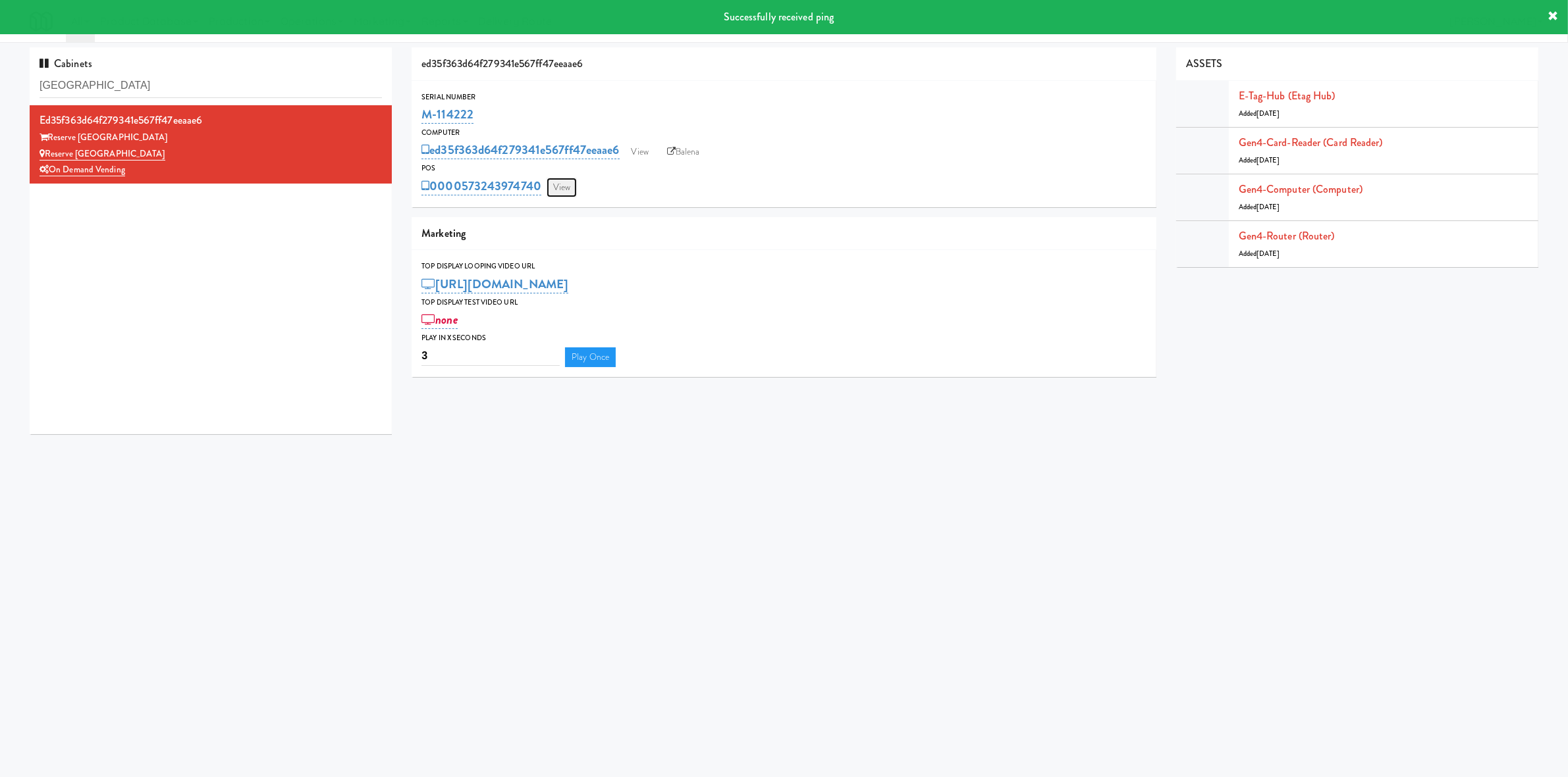
click at [563, 184] on link "View" at bounding box center [562, 187] width 31 height 20
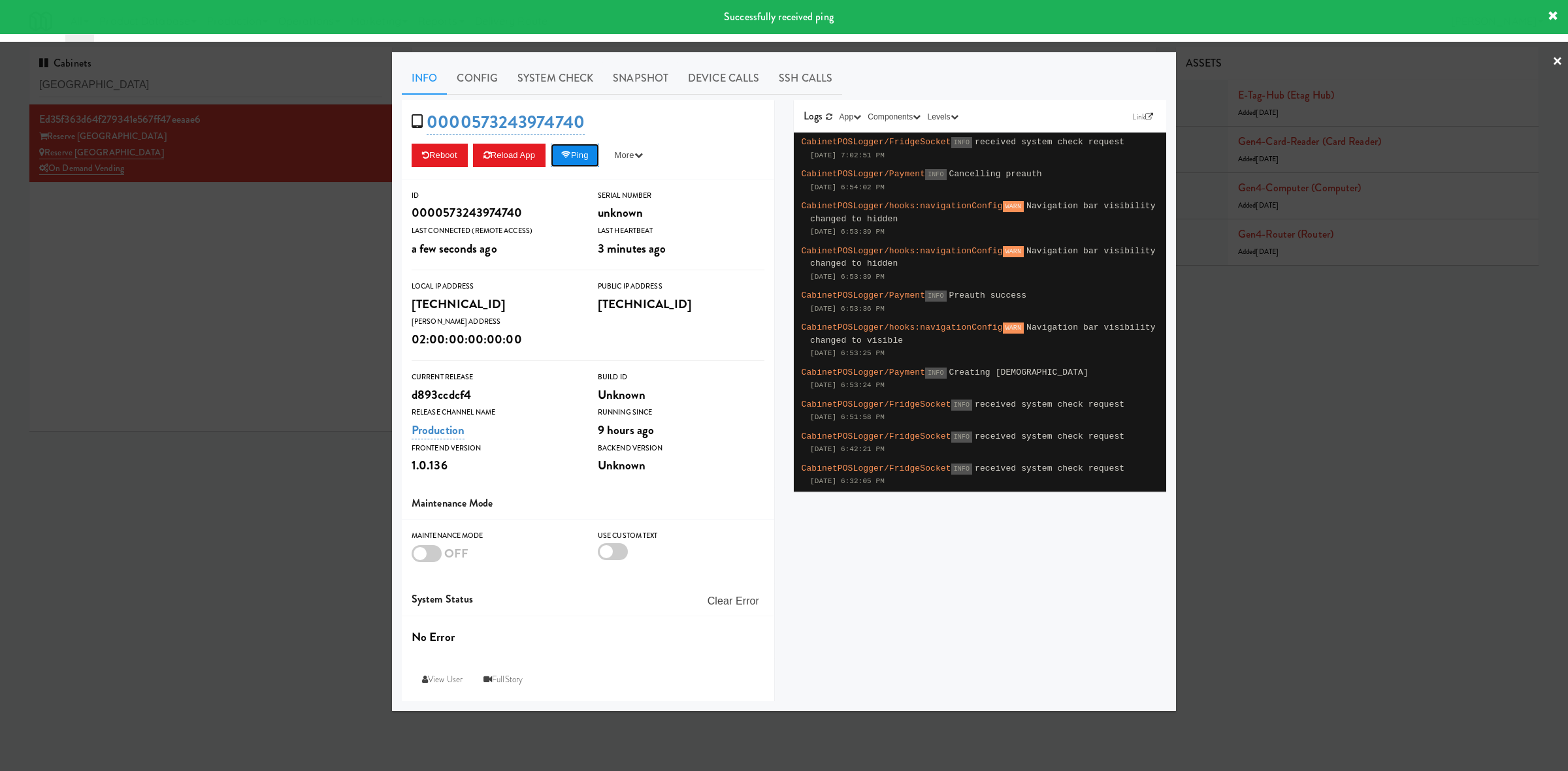
click at [564, 150] on button "Ping" at bounding box center [575, 156] width 48 height 24
click at [571, 158] on icon at bounding box center [566, 155] width 10 height 9
drag, startPoint x: 575, startPoint y: 75, endPoint x: 538, endPoint y: 96, distance: 42.5
click at [573, 76] on link "System Check" at bounding box center [555, 78] width 96 height 33
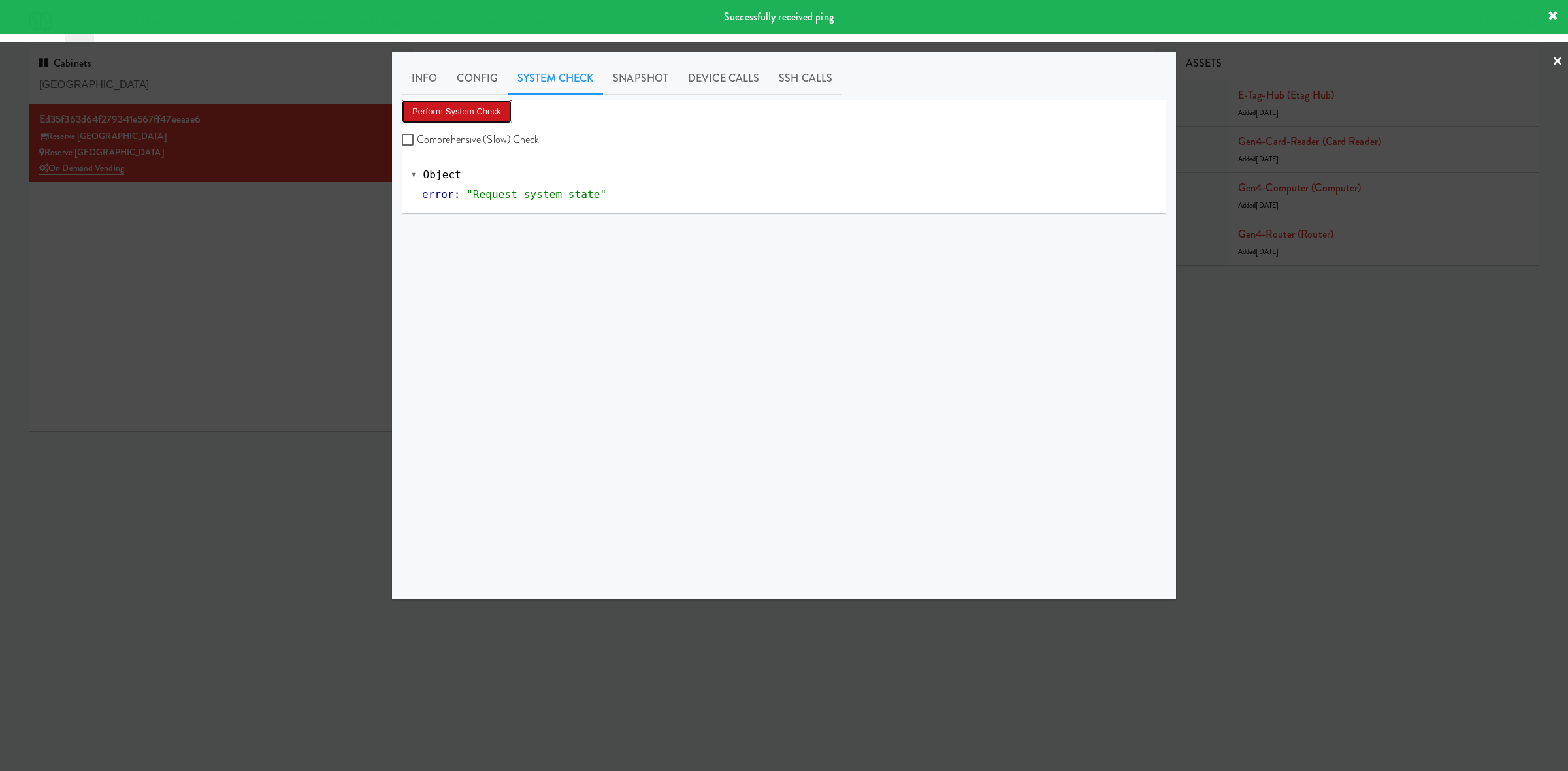
drag, startPoint x: 461, startPoint y: 111, endPoint x: 548, endPoint y: 151, distance: 95.8
click at [461, 111] on button "Perform System Check" at bounding box center [457, 111] width 110 height 24
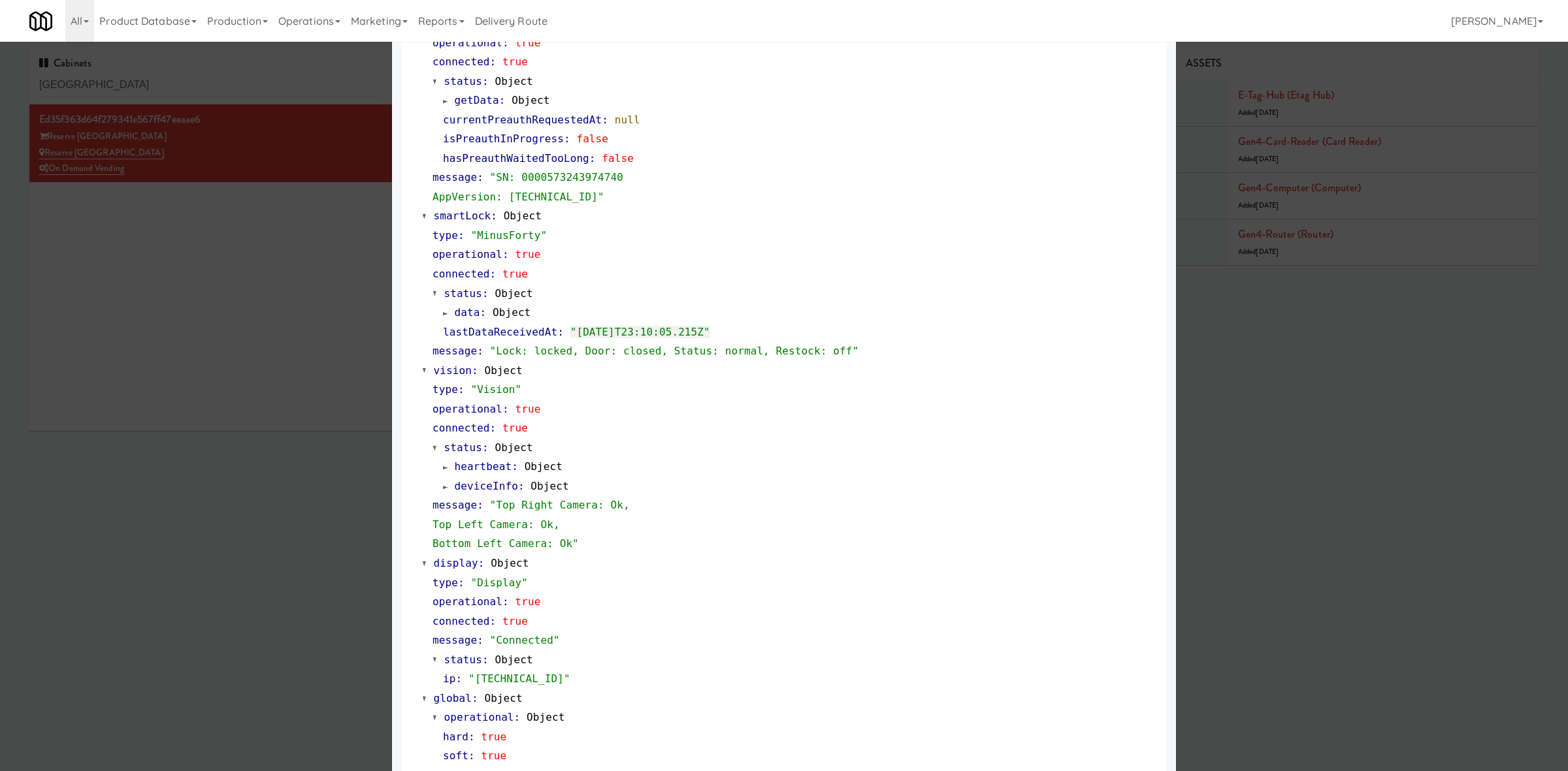
scroll to position [241, 0]
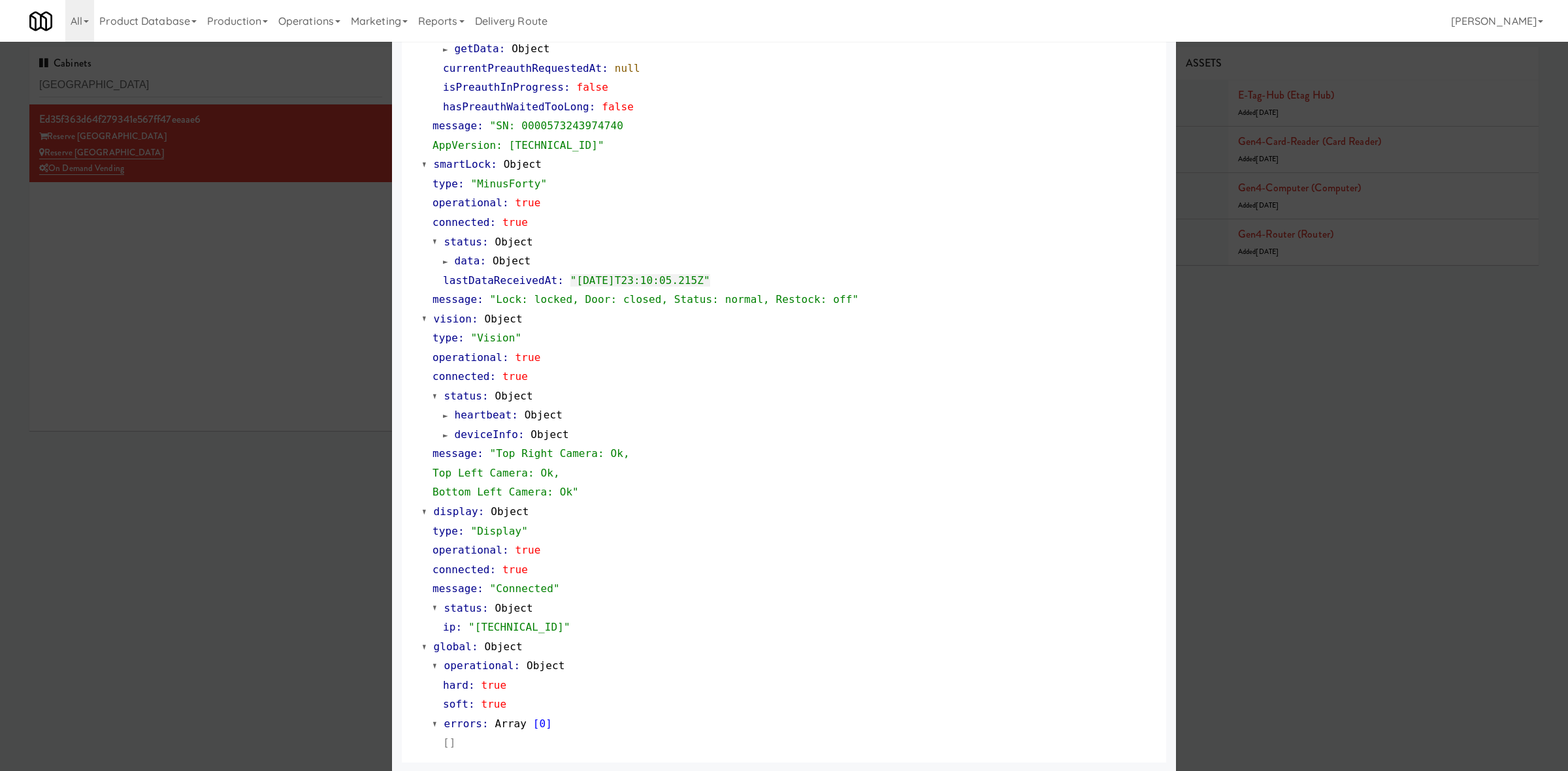
click at [227, 450] on div at bounding box center [784, 385] width 1568 height 771
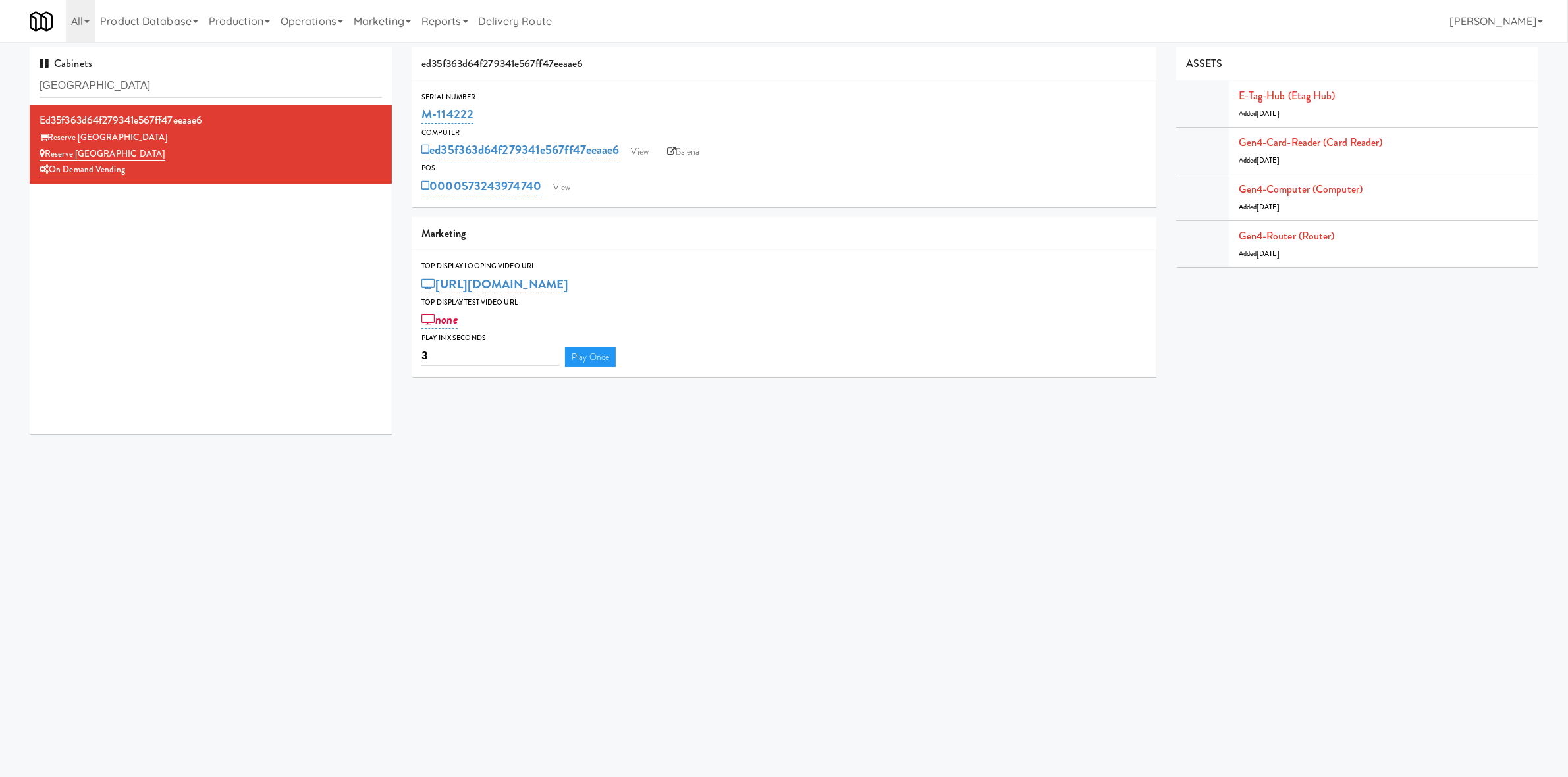
click at [561, 176] on div "0000573243974740 View" at bounding box center [783, 186] width 724 height 23
click at [569, 187] on link "View" at bounding box center [562, 187] width 31 height 20
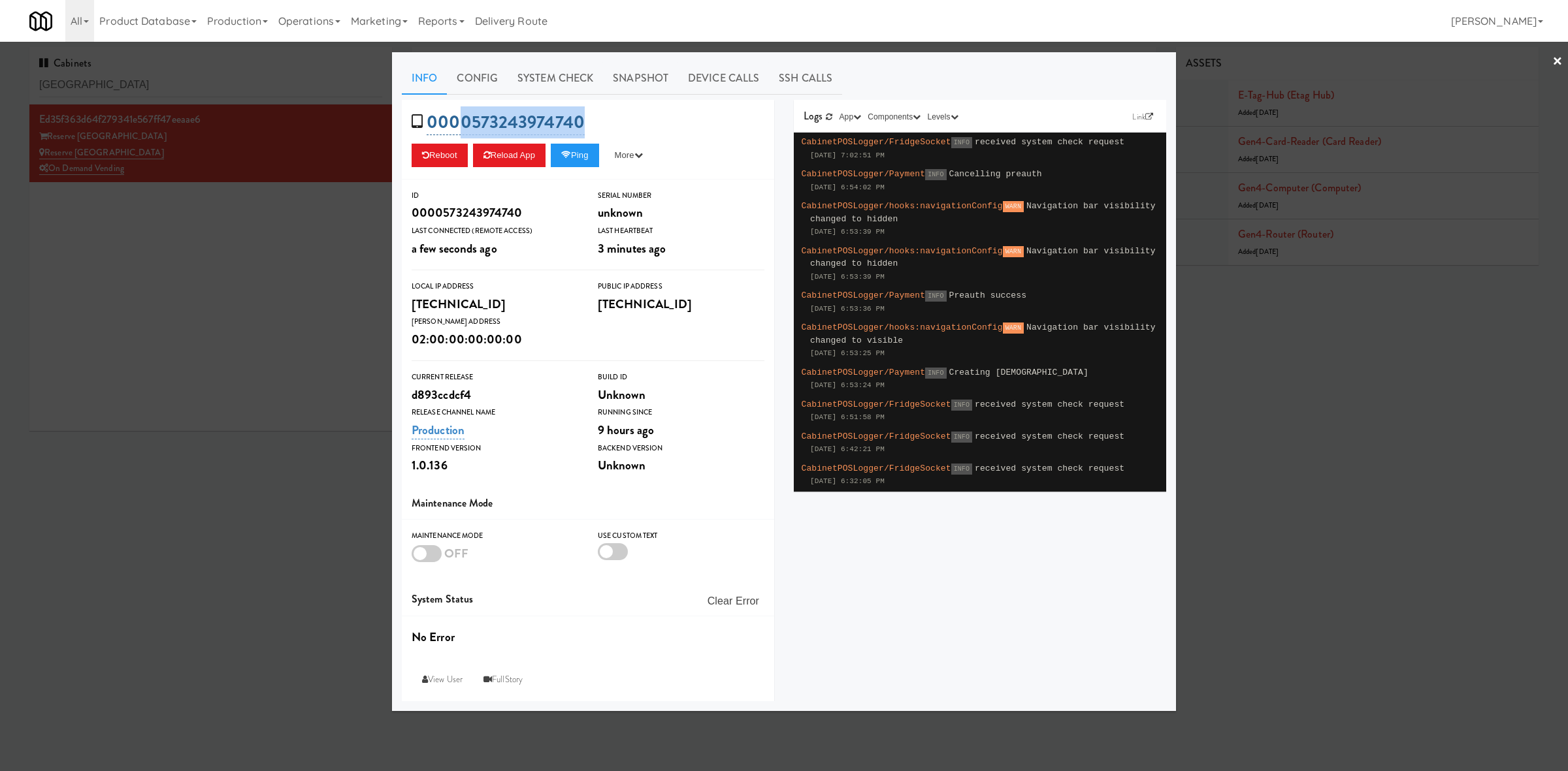
drag, startPoint x: 605, startPoint y: 112, endPoint x: 457, endPoint y: 116, distance: 148.1
click at [457, 116] on div "0000573243974740 Reboot Reload App Ping More Ping Server Restart Server Force R…" at bounding box center [588, 139] width 372 height 80
copy link "0573243974740"
drag, startPoint x: 166, startPoint y: 236, endPoint x: 168, endPoint y: 152, distance: 84.0
click at [169, 229] on div at bounding box center [784, 385] width 1568 height 771
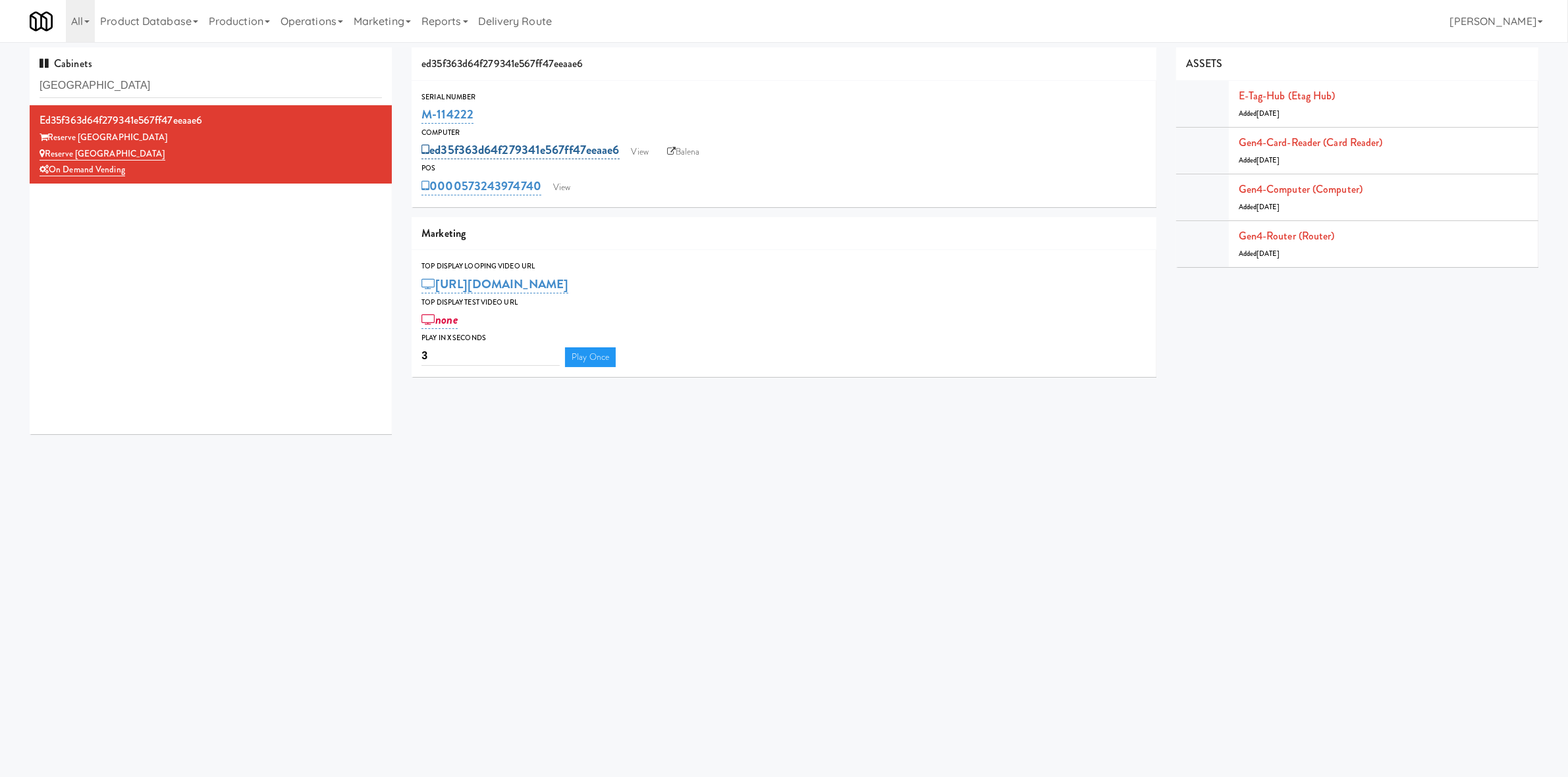
drag, startPoint x: 168, startPoint y: 166, endPoint x: 491, endPoint y: 142, distance: 323.9
click at [168, 166] on div "On Demand Vending" at bounding box center [210, 170] width 342 height 17
drag, startPoint x: 567, startPoint y: 191, endPoint x: 583, endPoint y: 169, distance: 27.2
click at [568, 191] on link "View" at bounding box center [562, 187] width 31 height 20
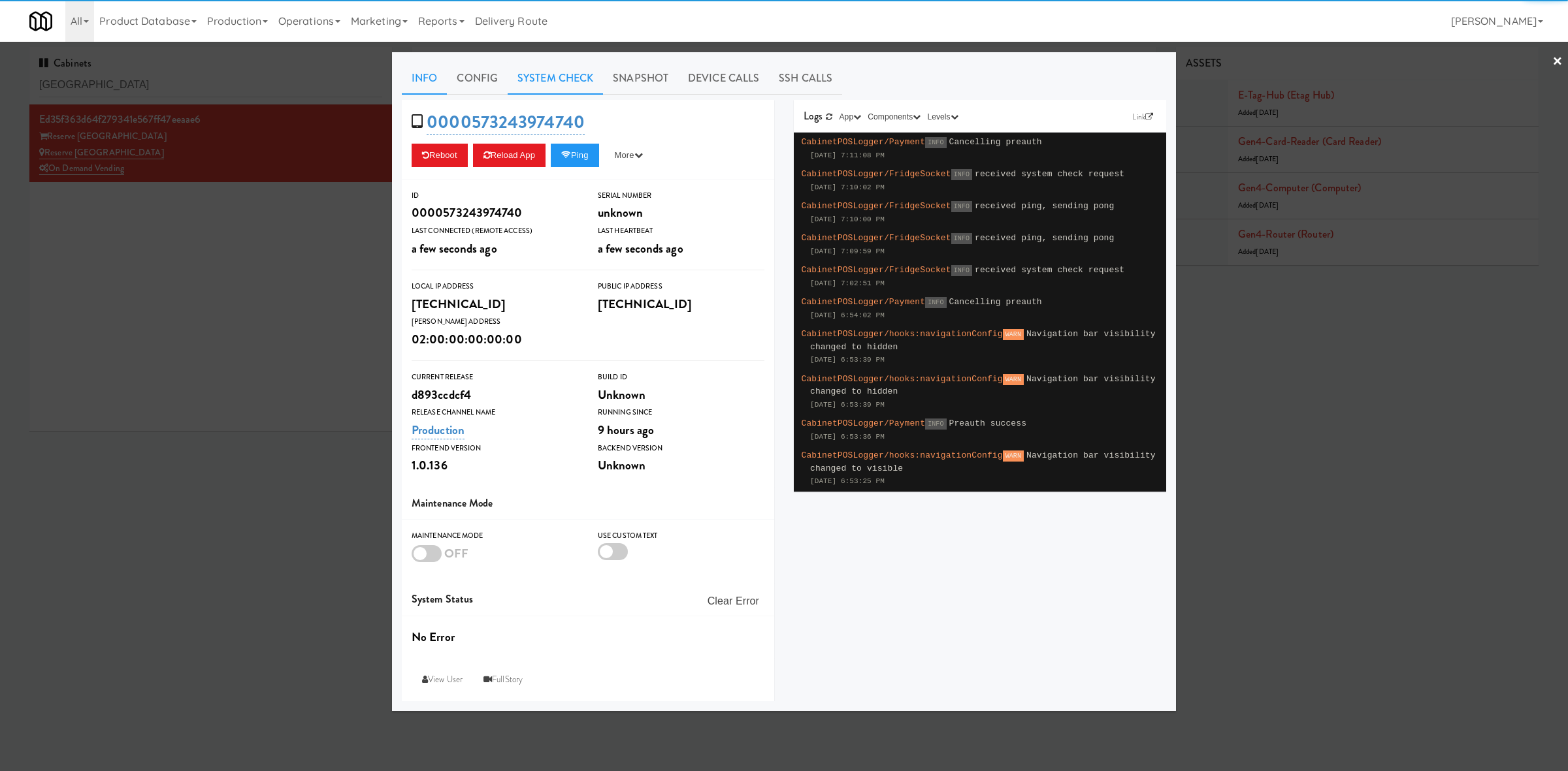
click at [564, 80] on link "System Check" at bounding box center [555, 78] width 96 height 33
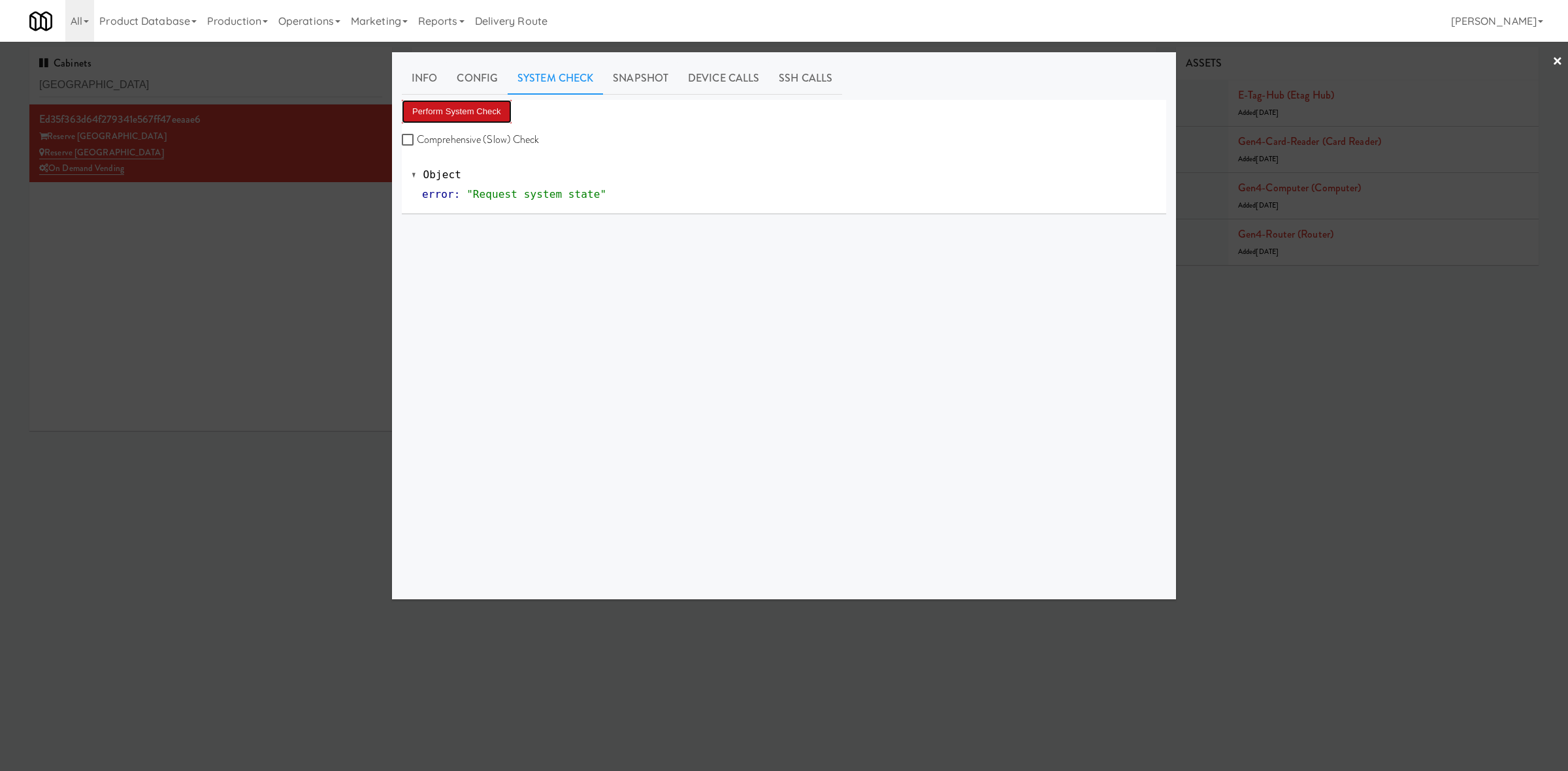
click at [465, 101] on button "Perform System Check" at bounding box center [457, 111] width 110 height 24
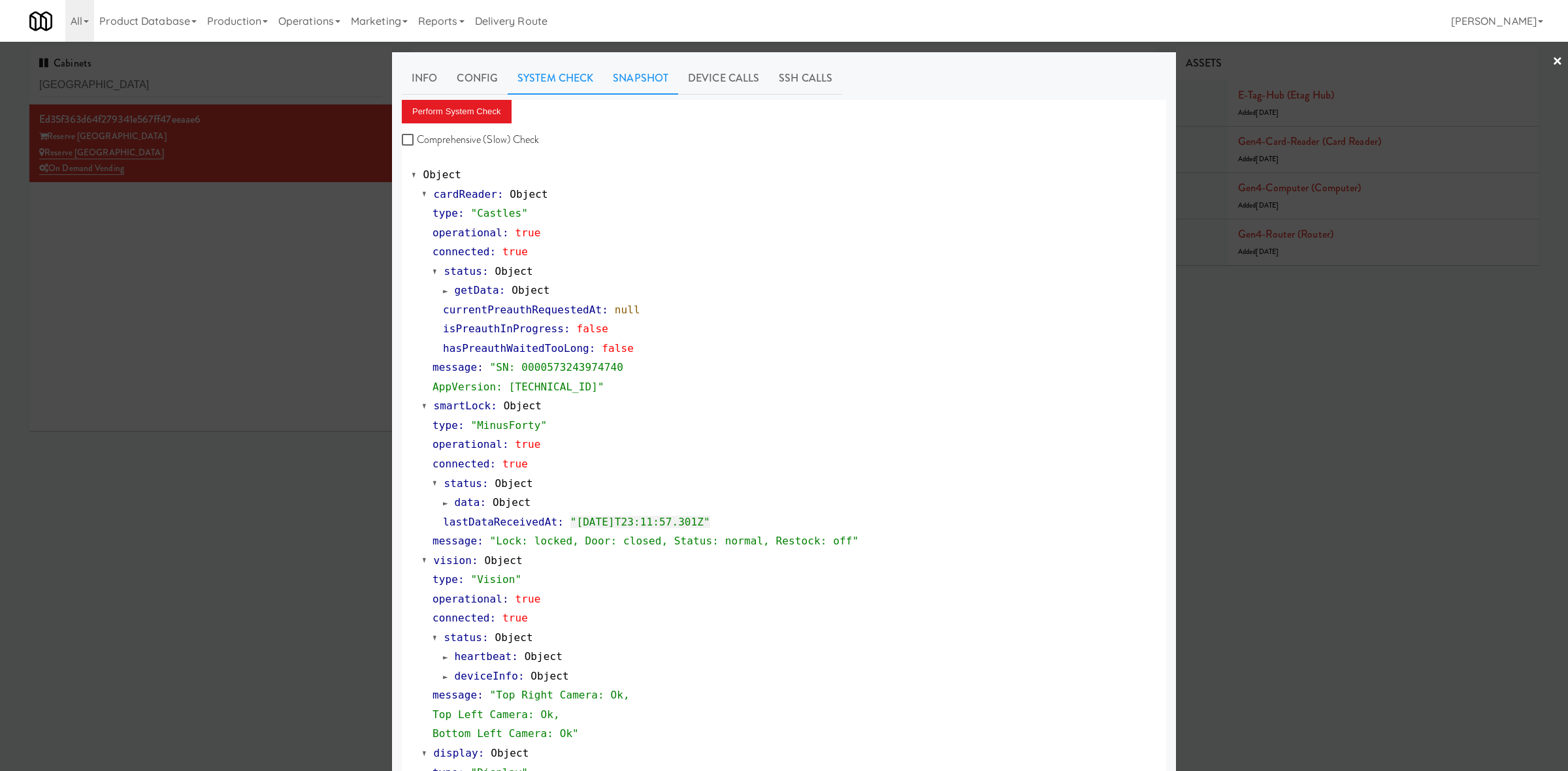
click at [662, 71] on link "Snapshot" at bounding box center [641, 78] width 75 height 33
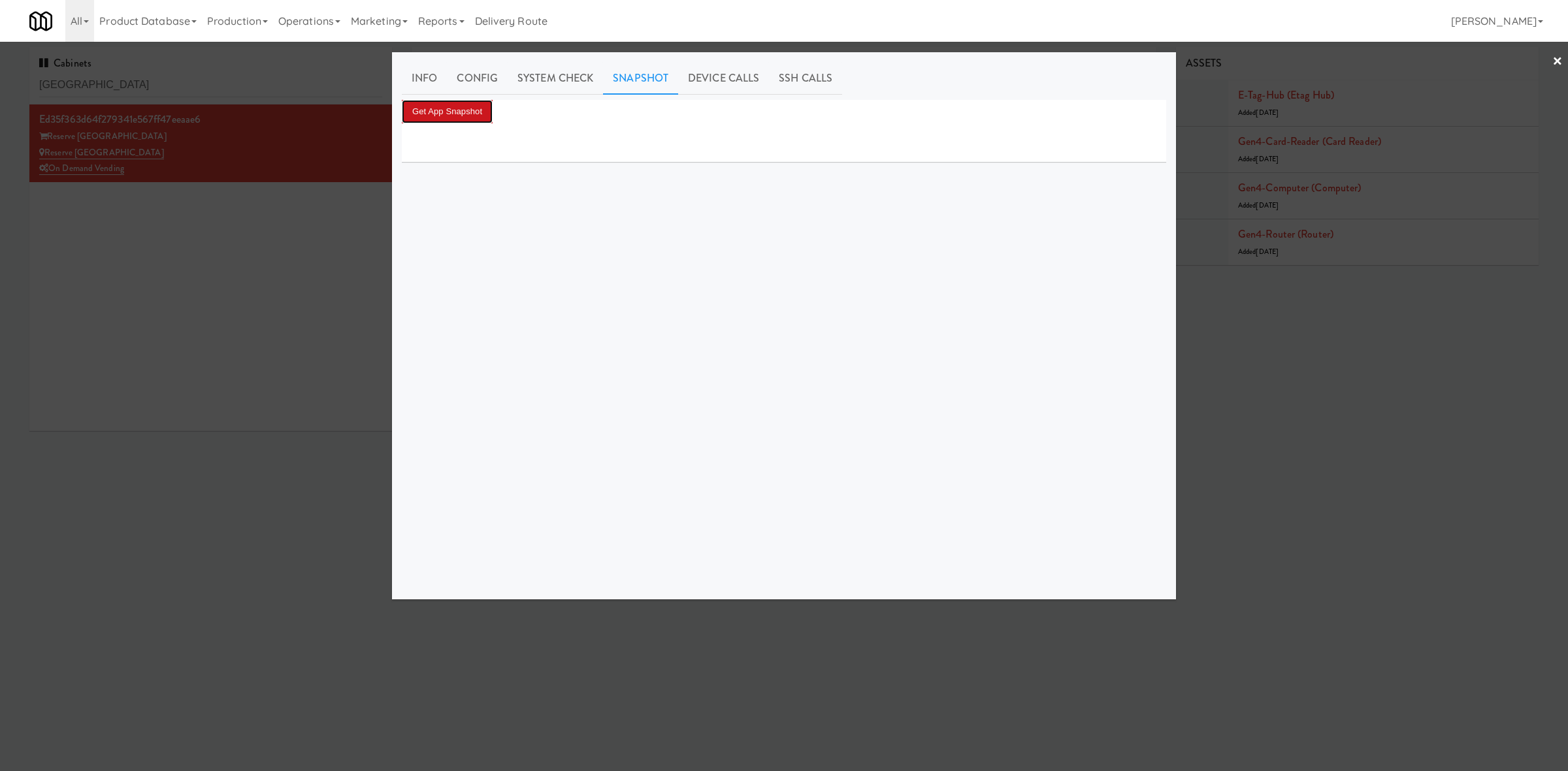
drag, startPoint x: 451, startPoint y: 109, endPoint x: 612, endPoint y: 183, distance: 177.2
click at [451, 109] on button "Get App Snapshot" at bounding box center [447, 111] width 91 height 24
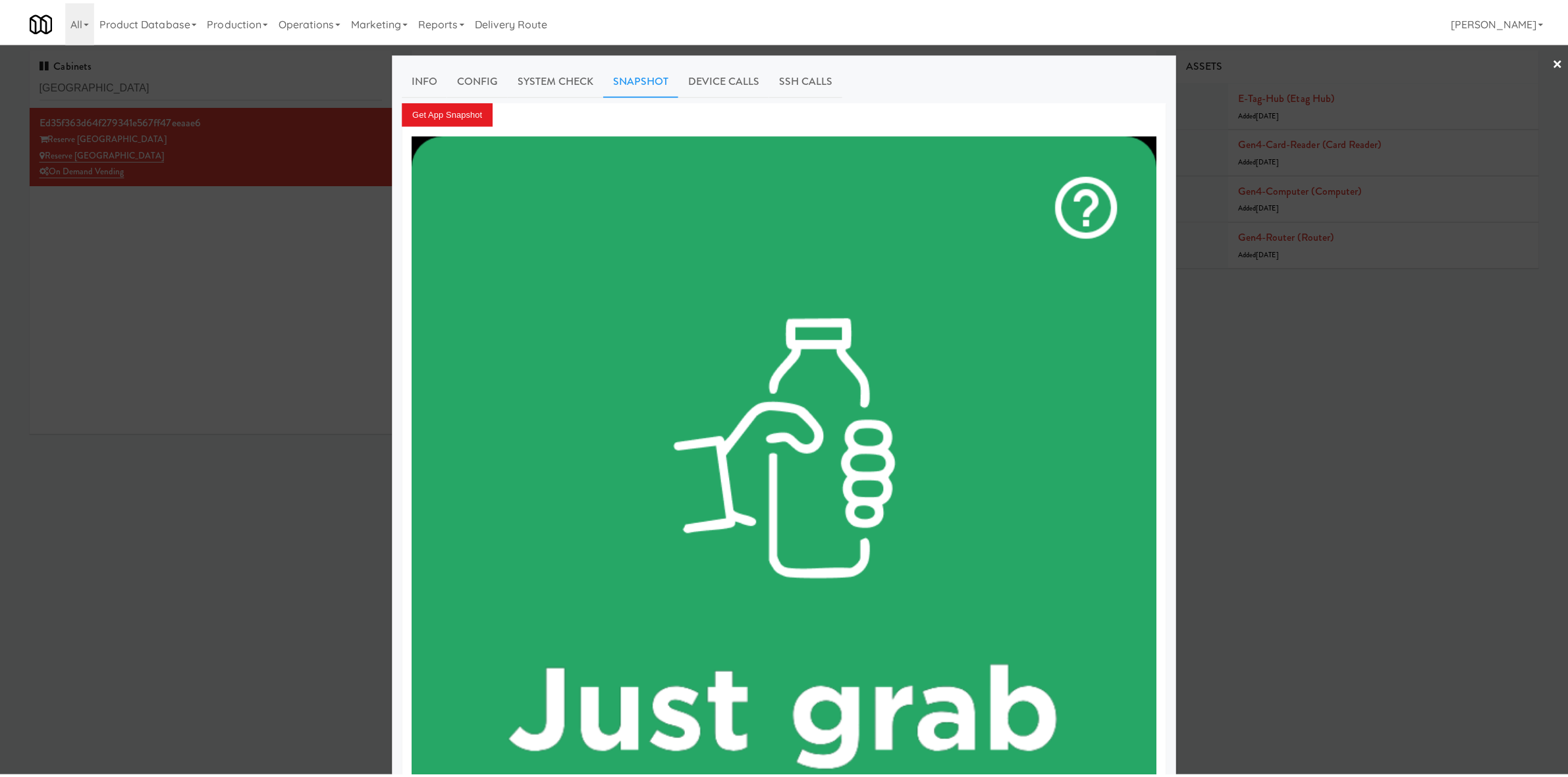
scroll to position [576, 0]
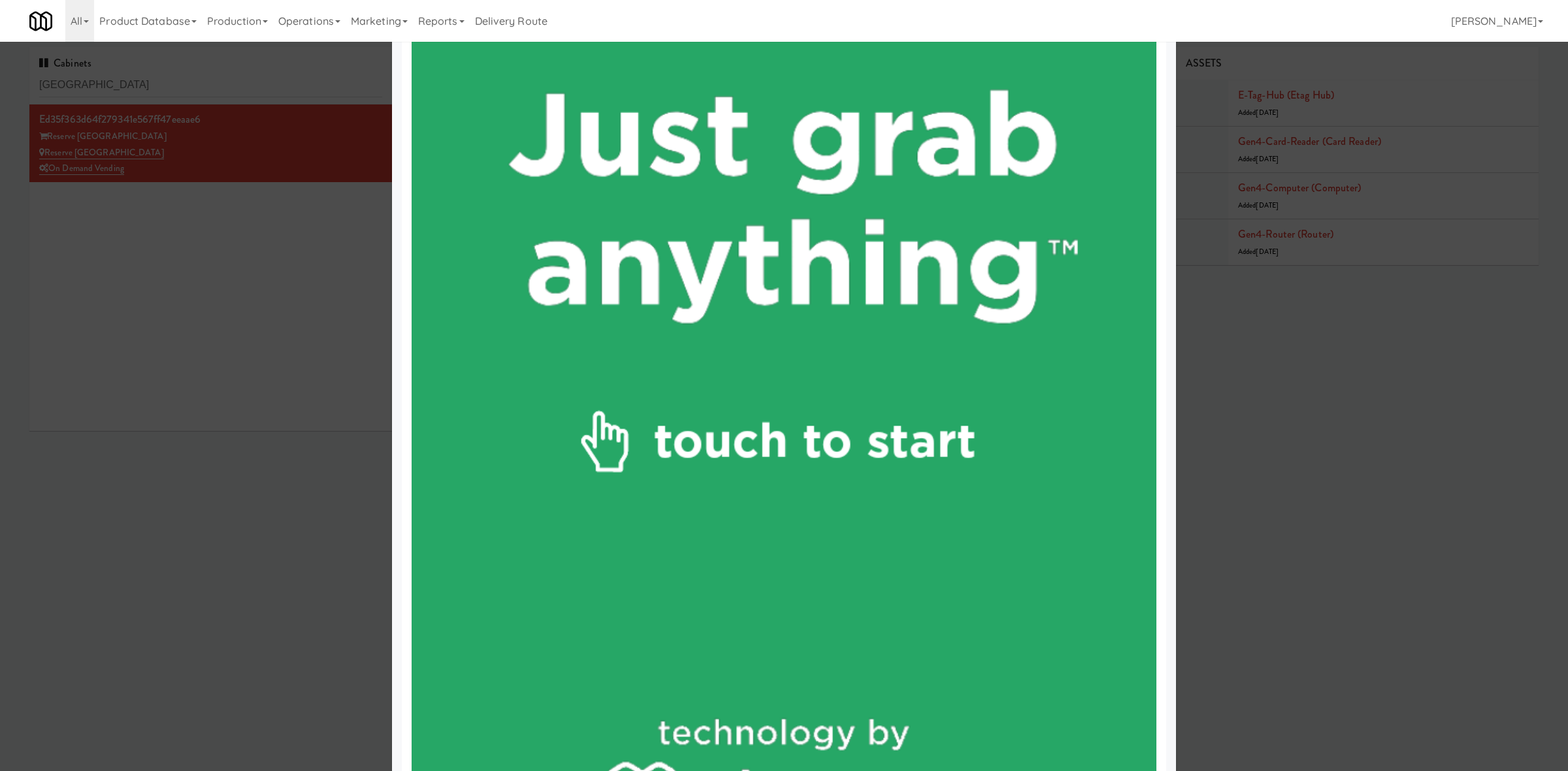
drag, startPoint x: 875, startPoint y: 295, endPoint x: 759, endPoint y: 321, distance: 118.9
click at [759, 321] on img at bounding box center [784, 224] width 745 height 1324
drag, startPoint x: 278, startPoint y: 170, endPoint x: 308, endPoint y: 111, distance: 66.2
click at [285, 150] on div at bounding box center [784, 385] width 1568 height 771
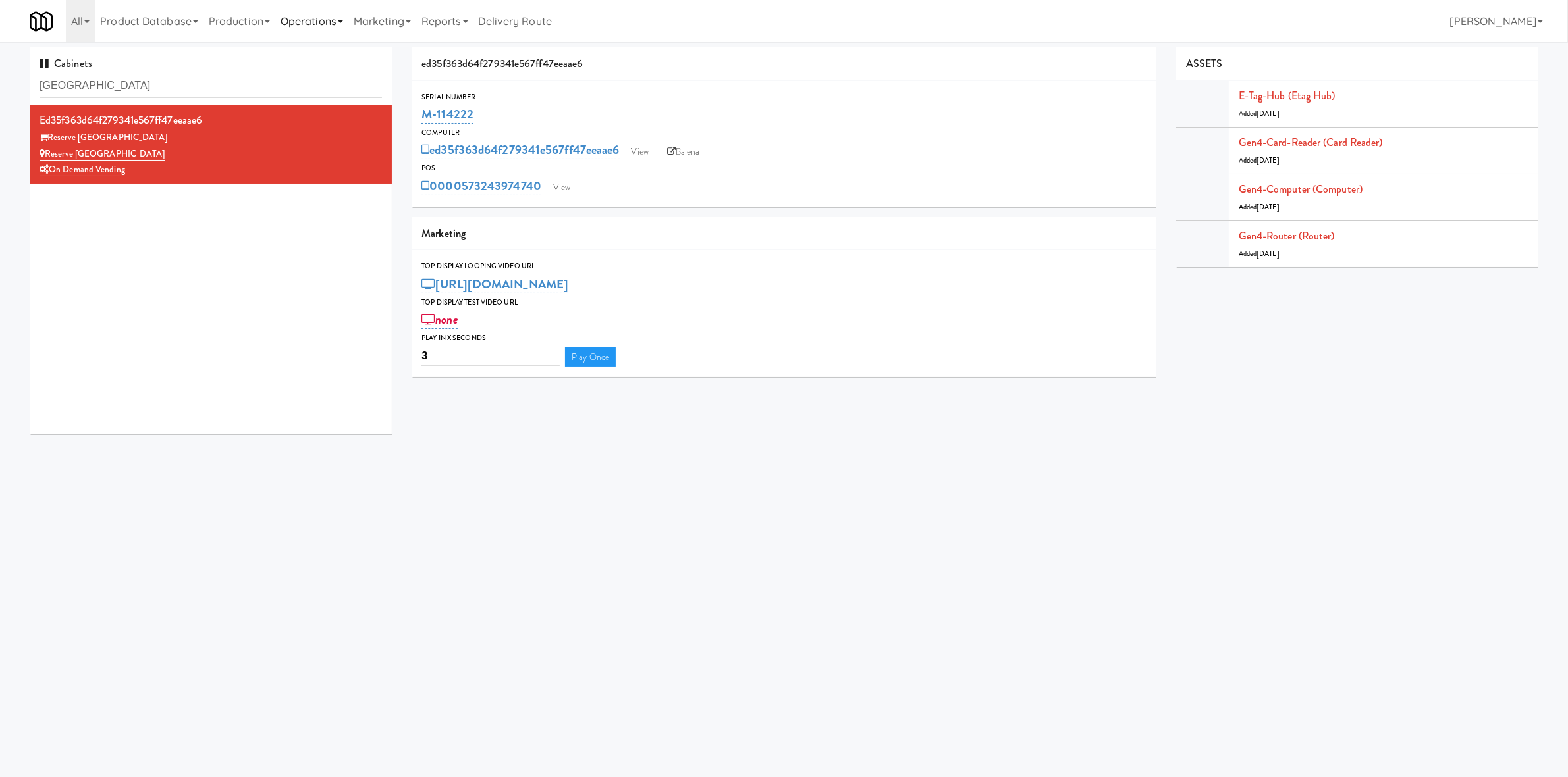
click at [334, 21] on link "Operations" at bounding box center [312, 21] width 73 height 42
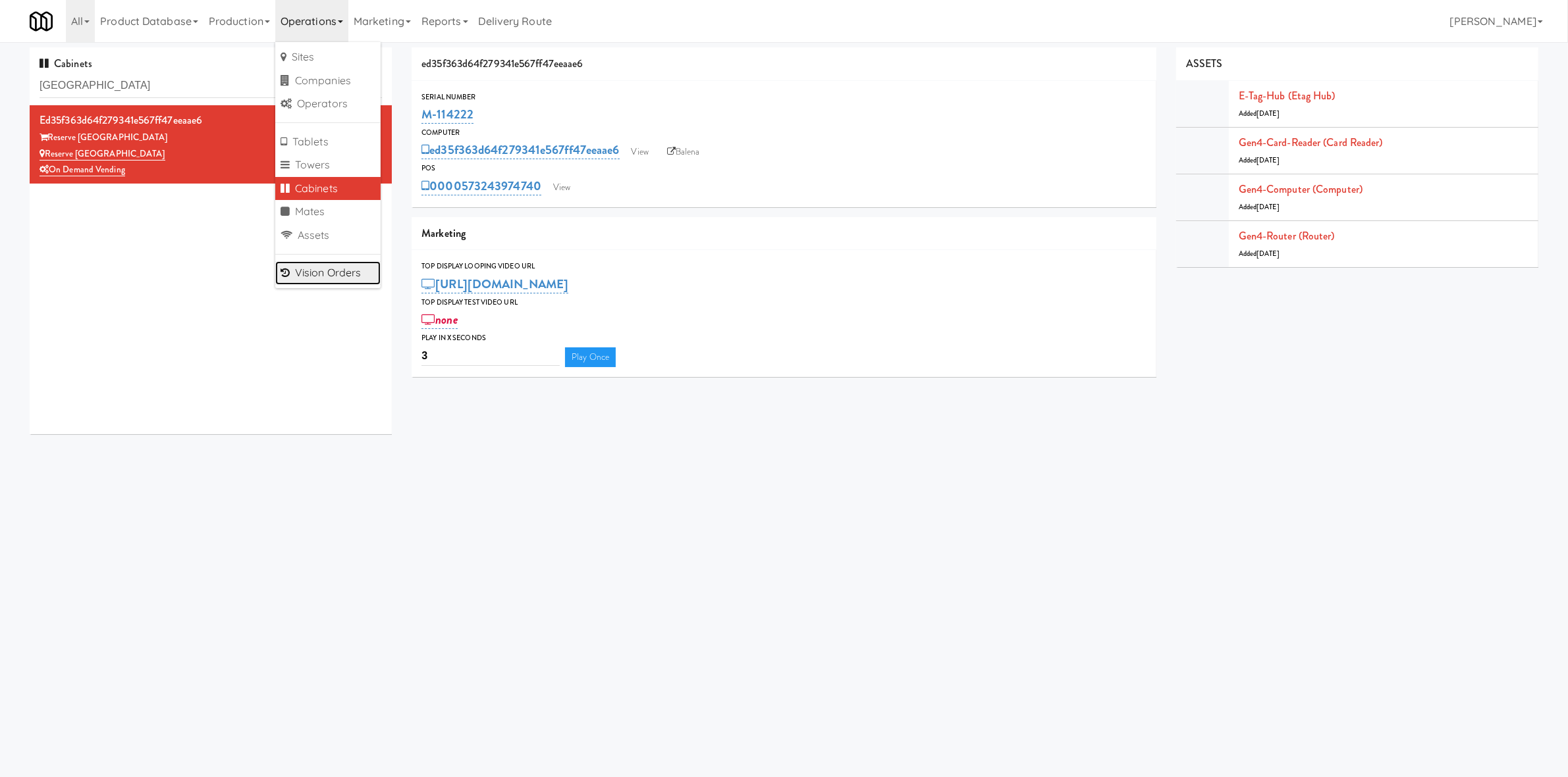
click at [328, 280] on link "Vision Orders" at bounding box center [328, 273] width 105 height 24
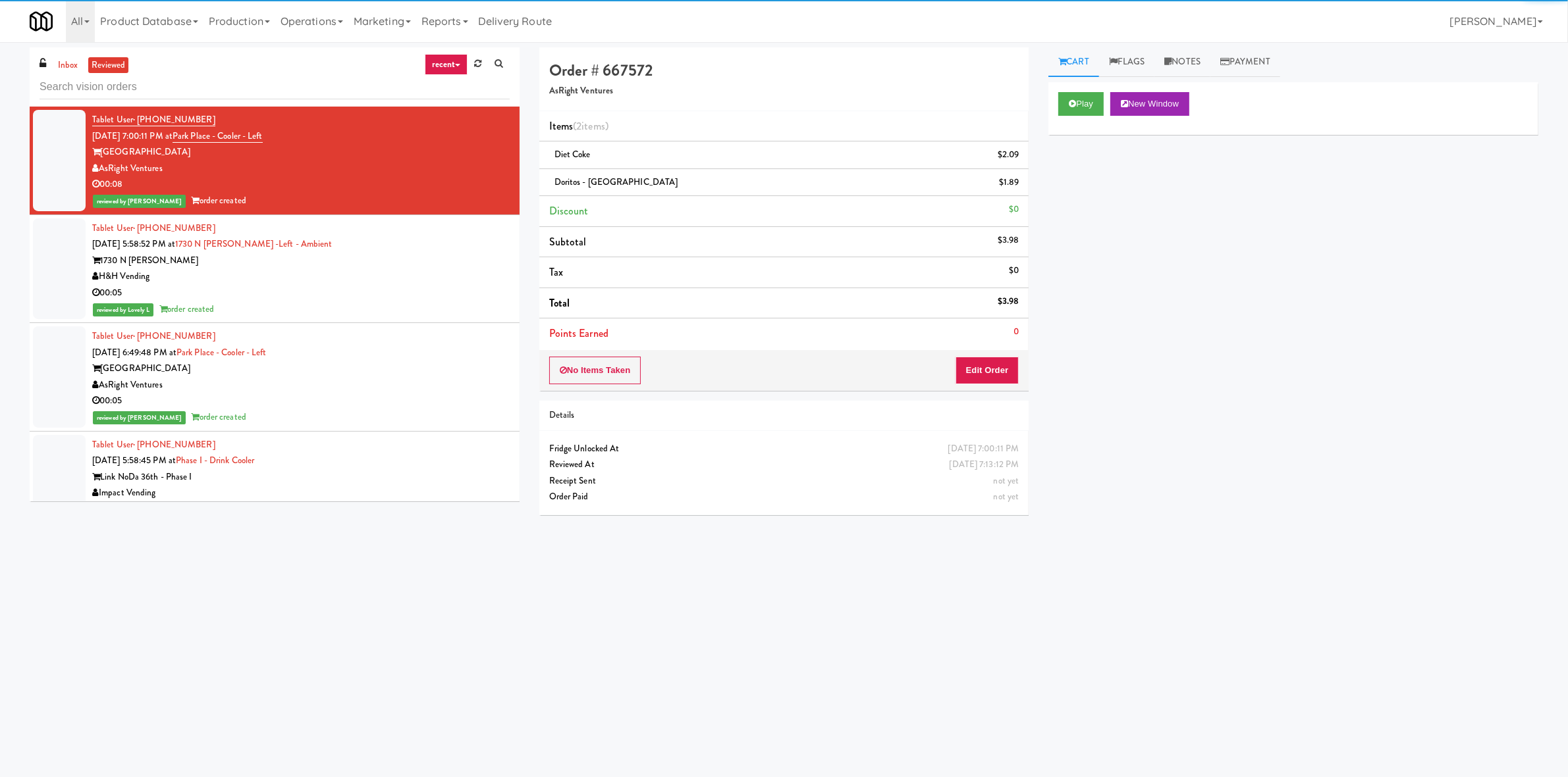
click at [219, 88] on input "text" at bounding box center [274, 87] width 470 height 25
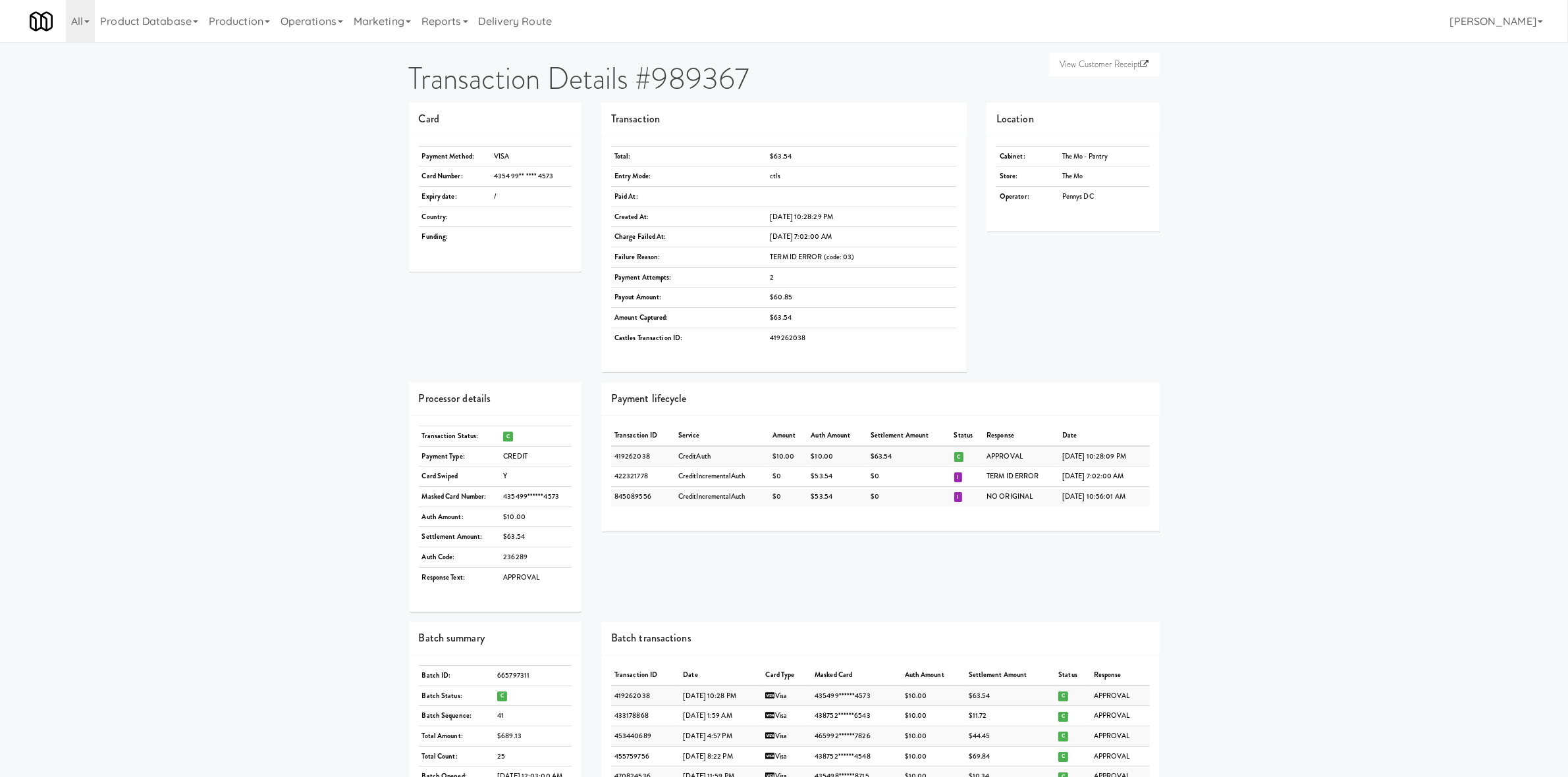
click at [965, 306] on div "Total: $63.54 Entry Mode: ctls Paid At: Created At: [DATE] 10:28:29 PM Charge F…" at bounding box center [784, 255] width 366 height 237
click at [1077, 155] on td "The Mo - Pantry" at bounding box center [1104, 156] width 91 height 21
click at [1077, 154] on td "The Mo - Pantry" at bounding box center [1104, 156] width 91 height 21
copy td "The Mo - Pantry"
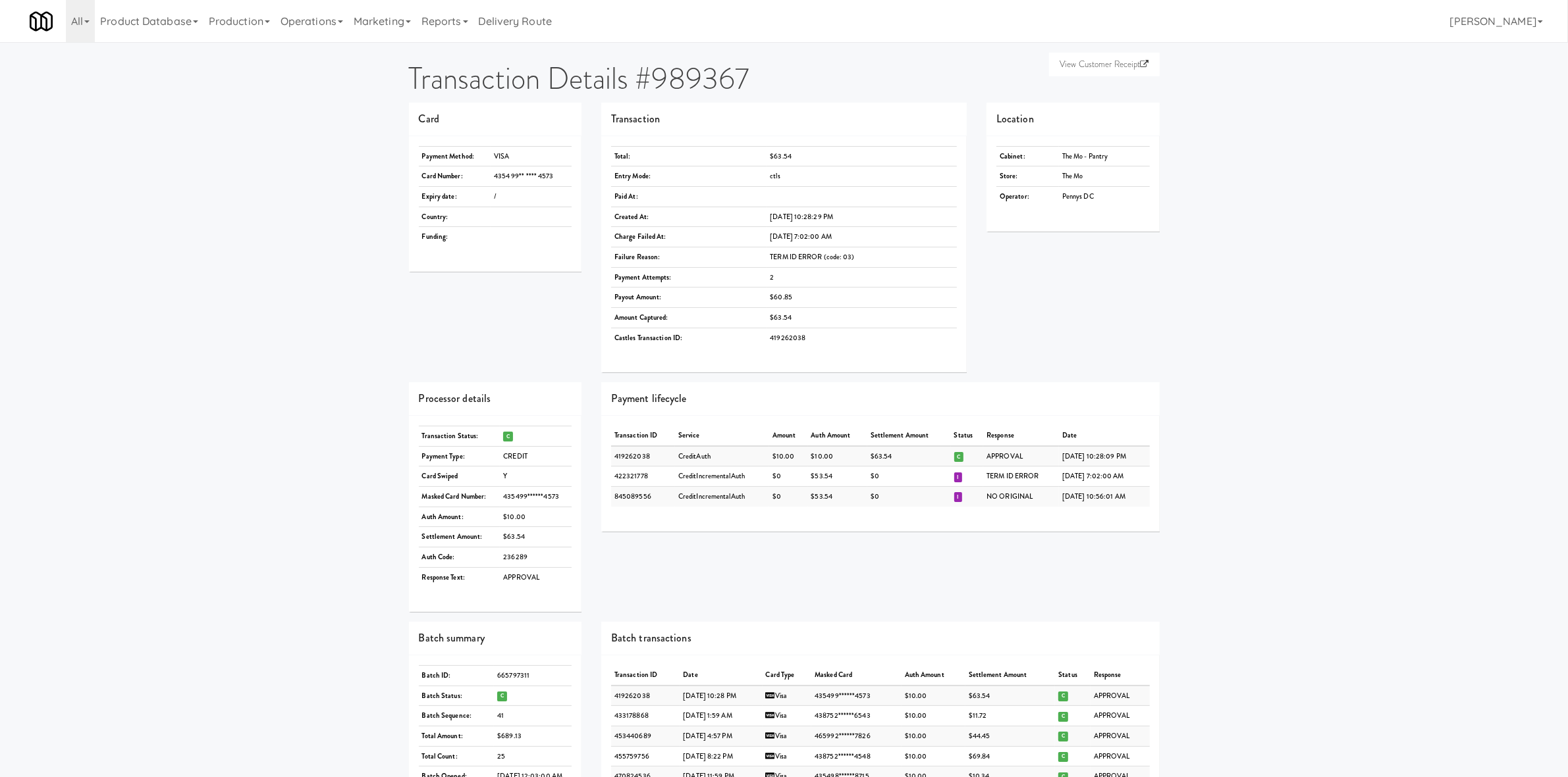
drag, startPoint x: 1207, startPoint y: 251, endPoint x: 1085, endPoint y: 225, distance: 124.7
click at [1207, 251] on div "View Customer Receipt Transaction Details #989367 Card Payment Method: VISA Car…" at bounding box center [784, 636] width 1568 height 1178
click at [821, 214] on td "Jul 14, 2025 10:28:29 PM" at bounding box center [862, 217] width 190 height 21
click at [822, 214] on td "Jul 14, 2025 10:28:29 PM" at bounding box center [862, 217] width 190 height 21
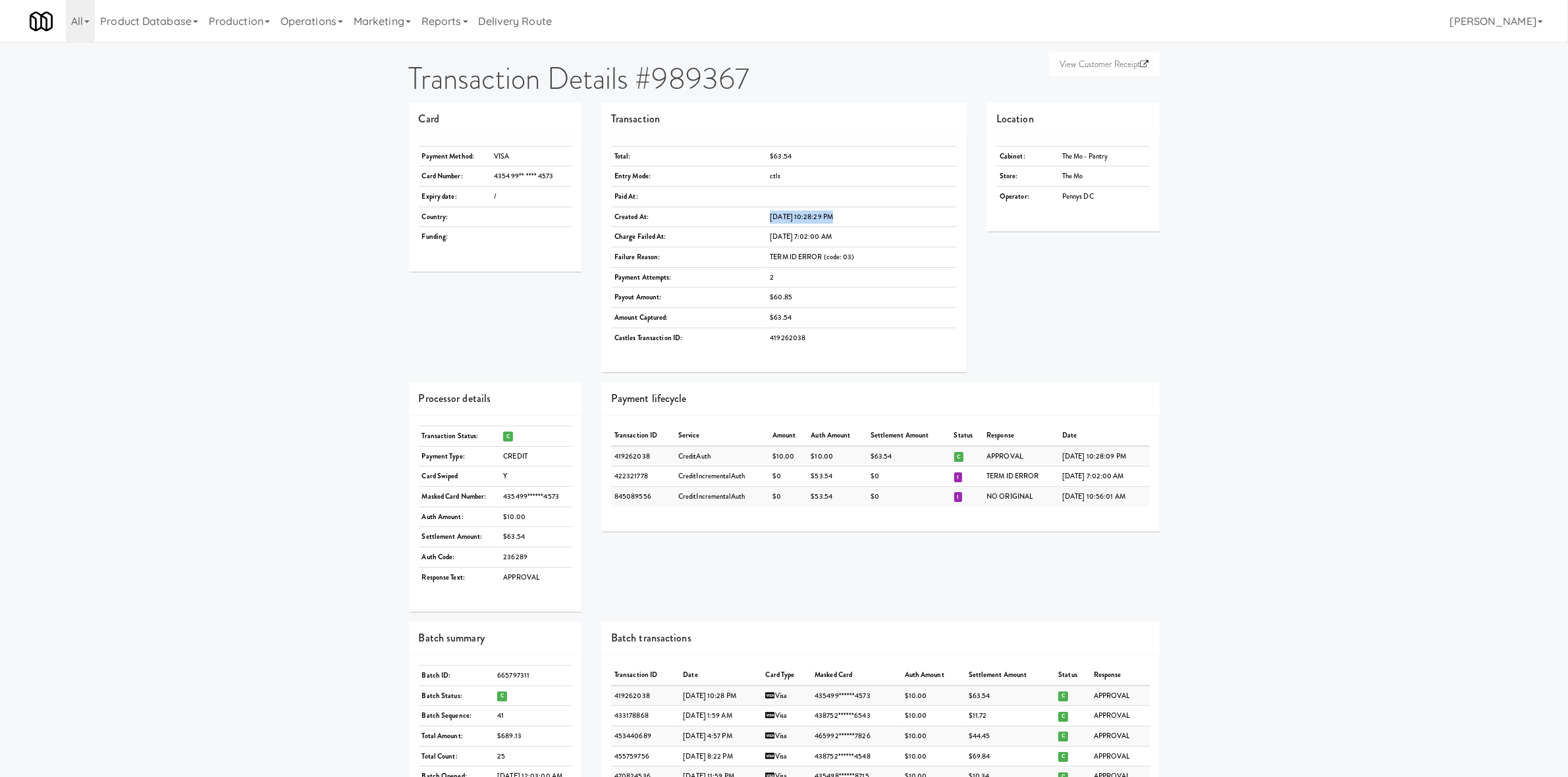
copy td "Jul 14, 2025 10:28:29 PM"
click at [1033, 312] on div "Card Payment Method: VISA Card Number: 4354 99** **** 4573 Expiry date: / Count…" at bounding box center [784, 242] width 771 height 280
drag, startPoint x: 1502, startPoint y: 348, endPoint x: 1492, endPoint y: 308, distance: 41.2
click at [1502, 347] on div "View Customer Receipt Transaction Details #989367 Card Payment Method: VISA Car…" at bounding box center [784, 636] width 1568 height 1178
click at [1151, 290] on div "Card Payment Method: VISA Card Number: 4354 99** **** 4573 Expiry date: / Count…" at bounding box center [784, 242] width 771 height 280
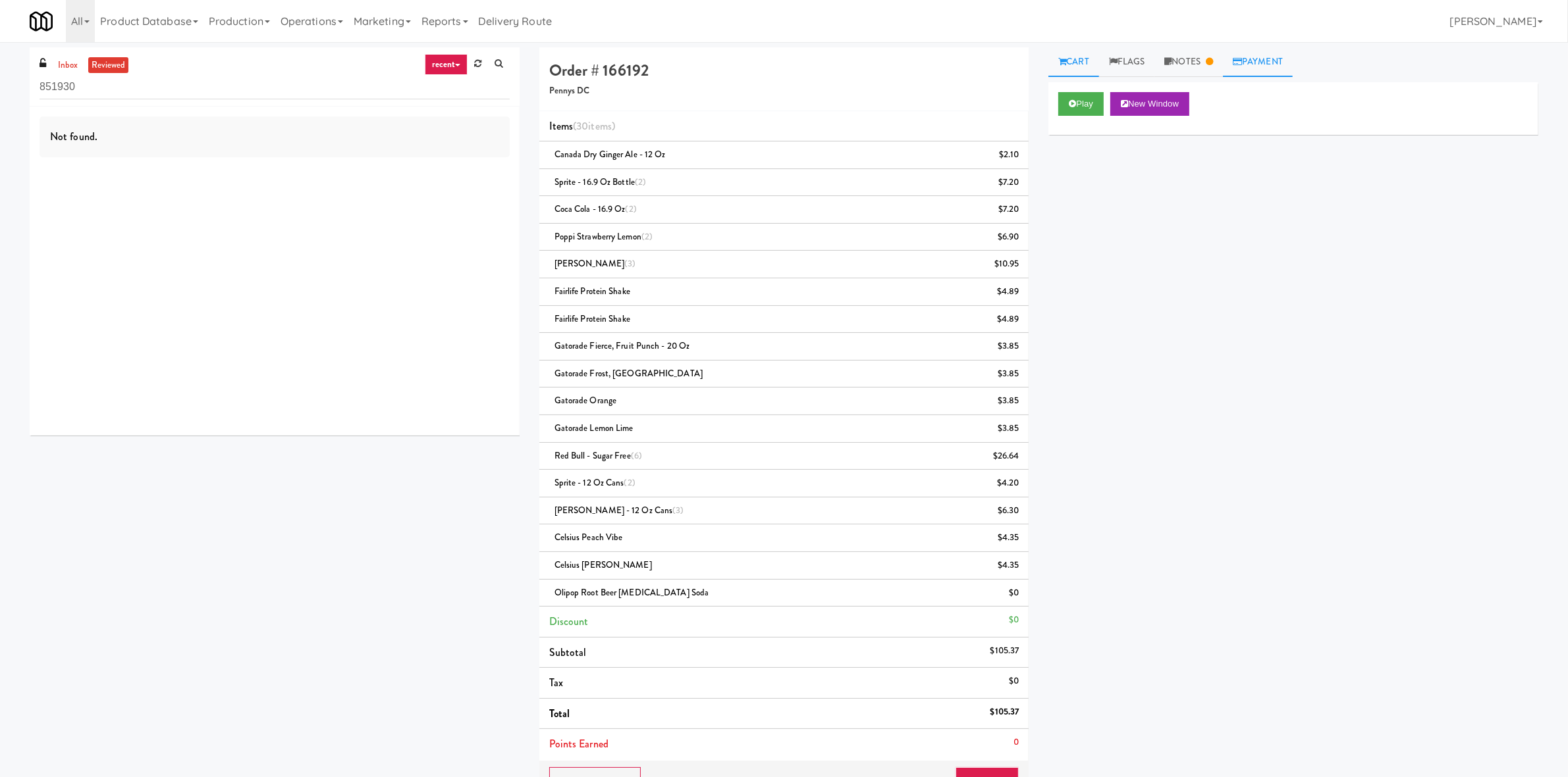
click at [1277, 61] on link "Payment" at bounding box center [1257, 62] width 70 height 30
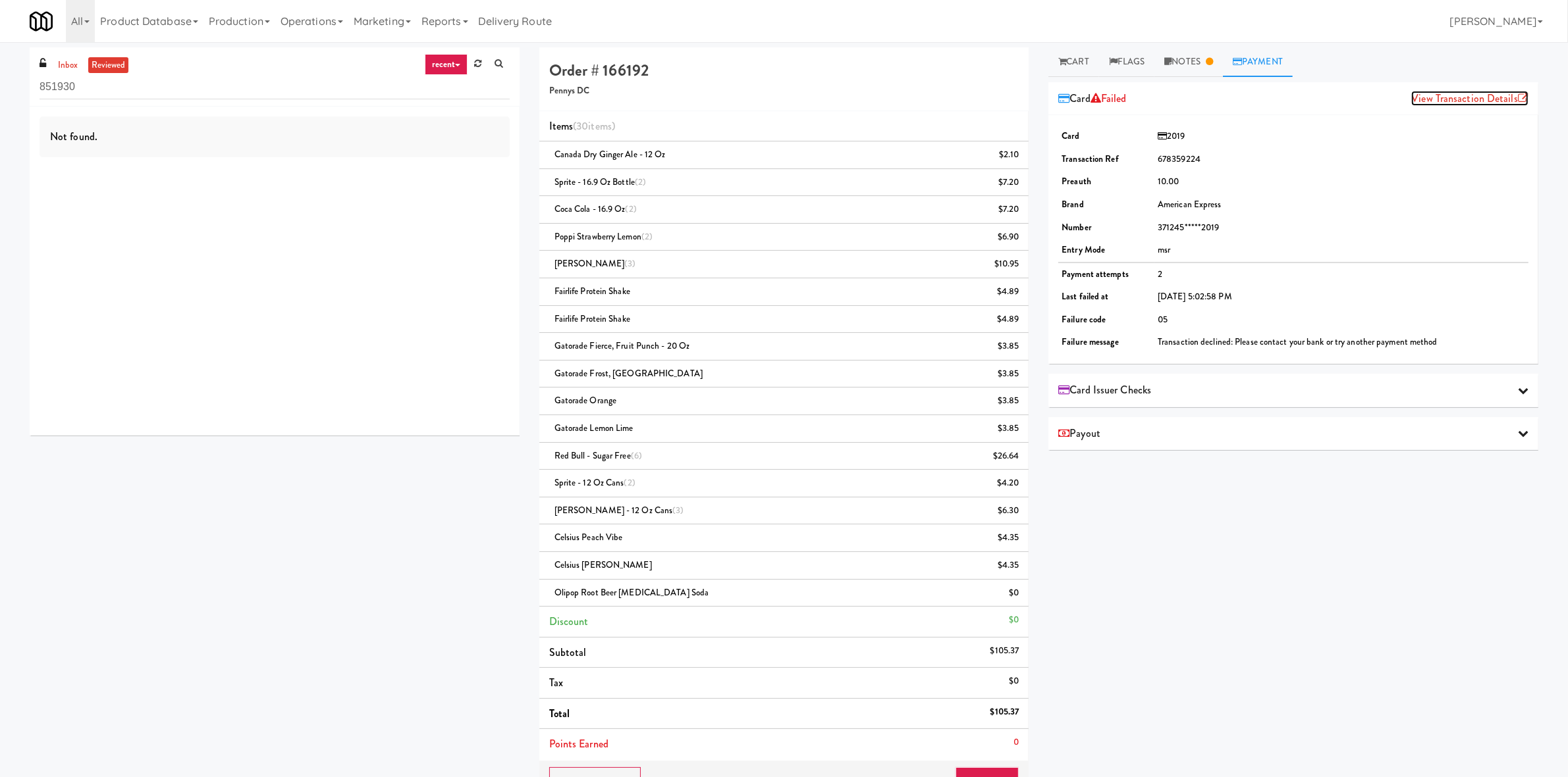
click at [1456, 105] on link "View Transaction Details" at bounding box center [1470, 98] width 117 height 15
